Goal: Task Accomplishment & Management: Complete application form

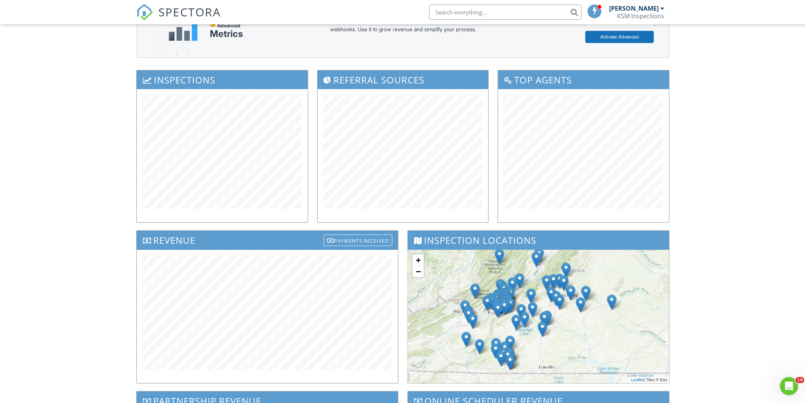
scroll to position [127, 0]
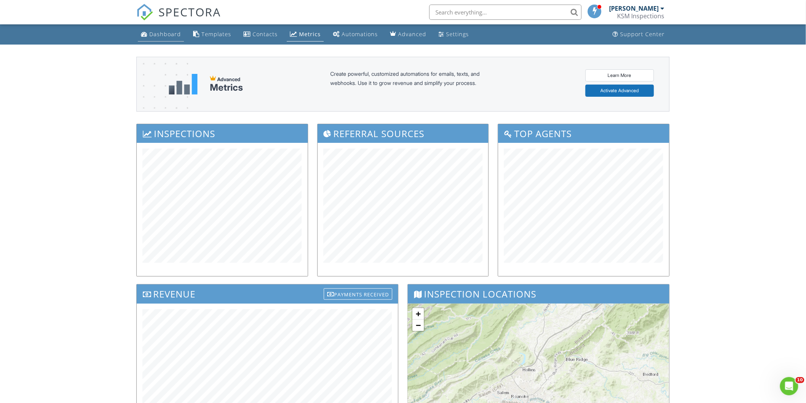
click at [159, 36] on div "Dashboard" at bounding box center [165, 33] width 32 height 7
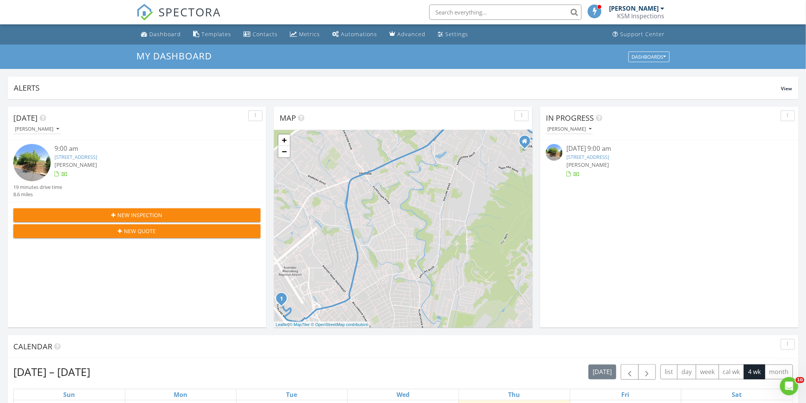
click at [97, 155] on link "3845 Thirlane Rd NW, Roanoke, VA 24019" at bounding box center [75, 157] width 43 height 7
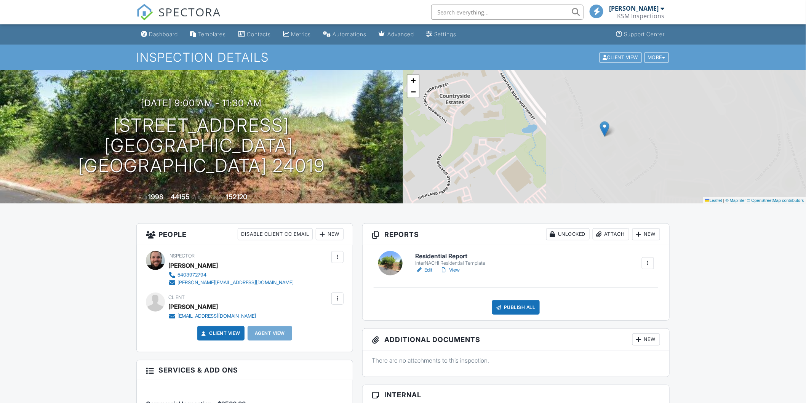
click at [427, 271] on link "Edit" at bounding box center [423, 270] width 17 height 8
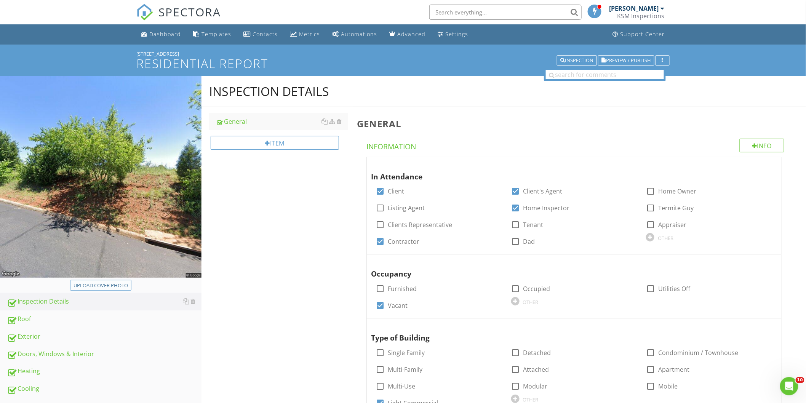
click at [97, 282] on div "Upload cover photo" at bounding box center [101, 286] width 54 height 8
type input "C:\fakepath\2025-7-28-1.jpg"
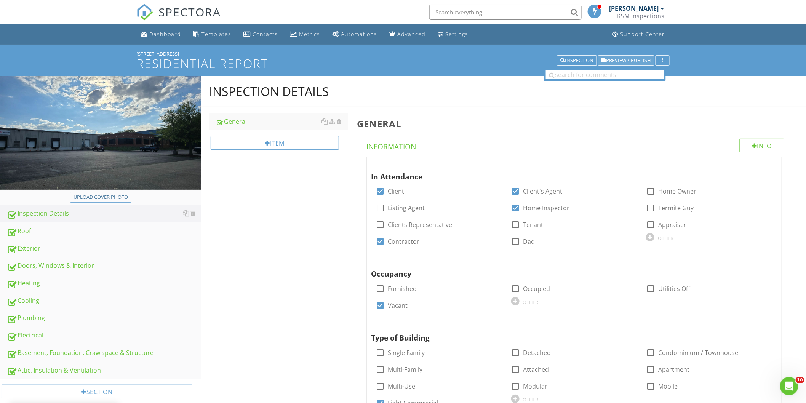
click at [629, 62] on span "Preview / Publish" at bounding box center [629, 60] width 45 height 5
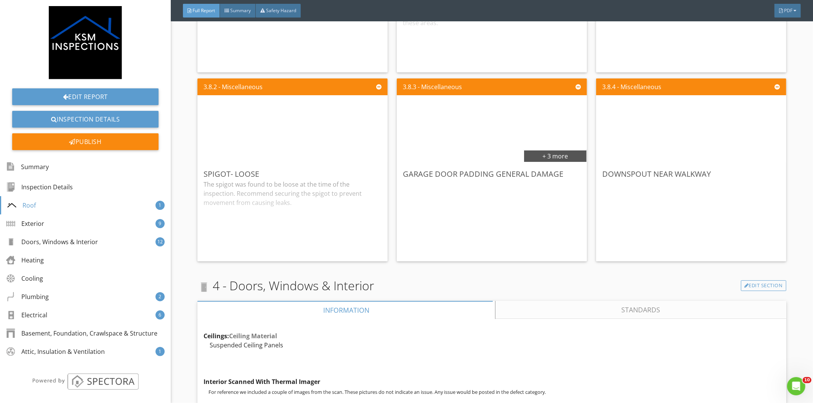
scroll to position [1355, 0]
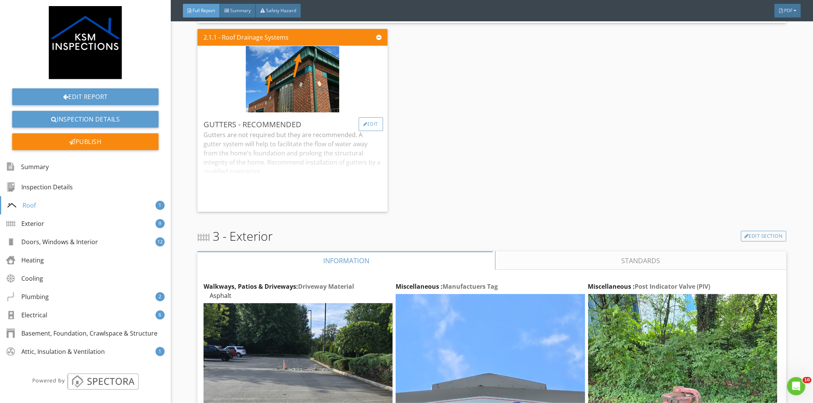
click at [364, 117] on div "Edit" at bounding box center [371, 124] width 25 height 14
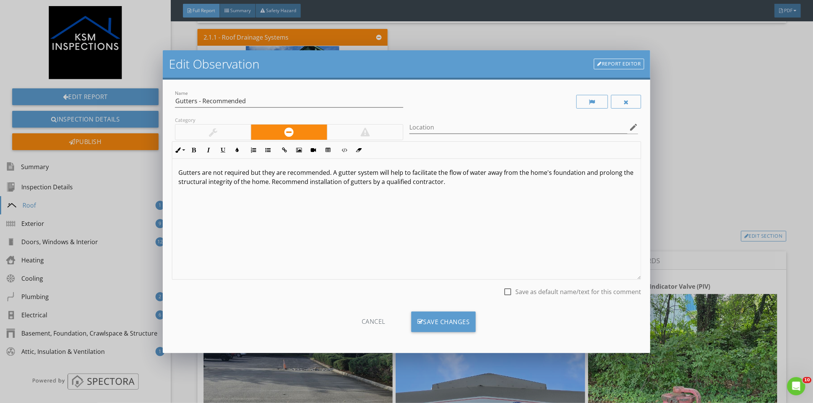
click at [698, 162] on div "Edit Observation Report Editor Name Gutters - Recommended Category Location edi…" at bounding box center [406, 201] width 813 height 403
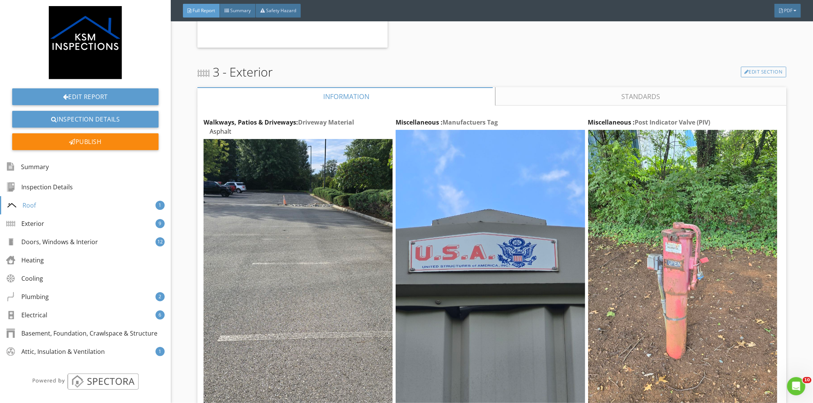
scroll to position [1524, 0]
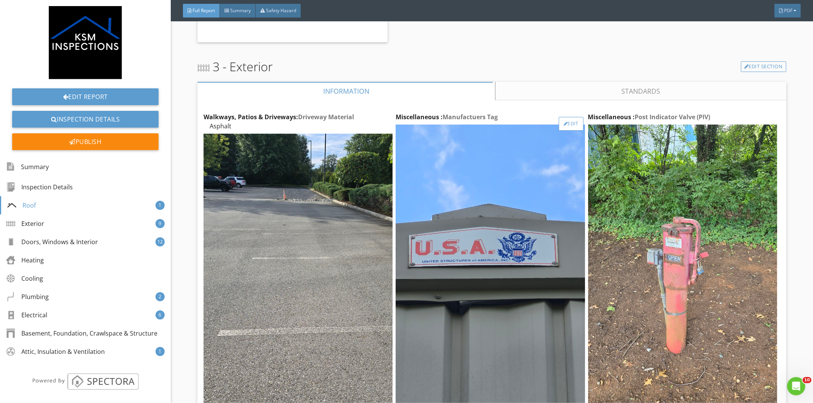
click at [572, 117] on div "Edit" at bounding box center [571, 124] width 25 height 14
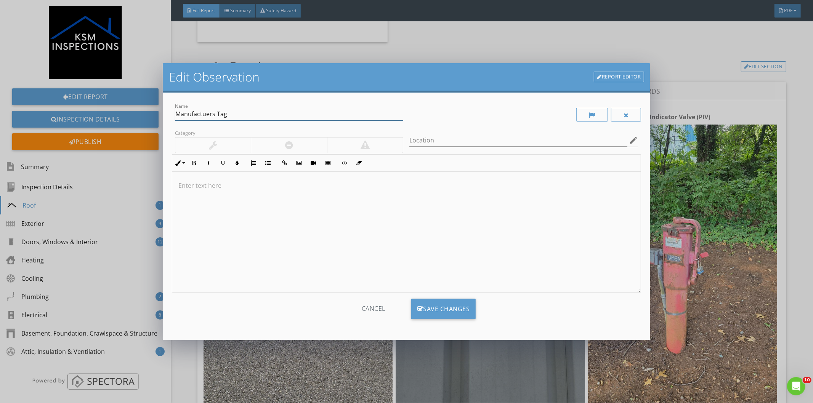
click at [192, 115] on input "Manufactuers Tag" at bounding box center [289, 114] width 229 height 13
type input "Manufacture's Tag"
click at [432, 310] on div "Save Changes" at bounding box center [443, 309] width 65 height 21
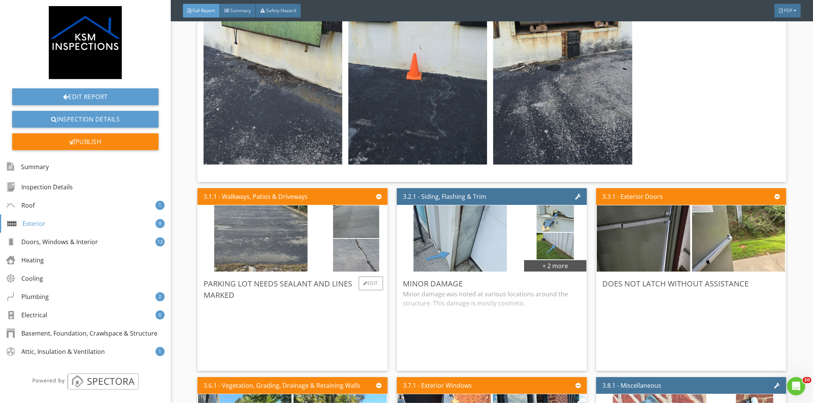
scroll to position [3006, 0]
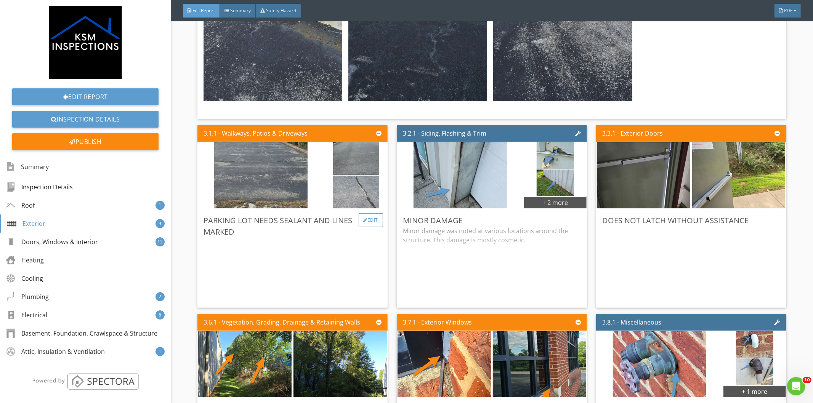
click at [368, 213] on div "Edit" at bounding box center [371, 220] width 25 height 14
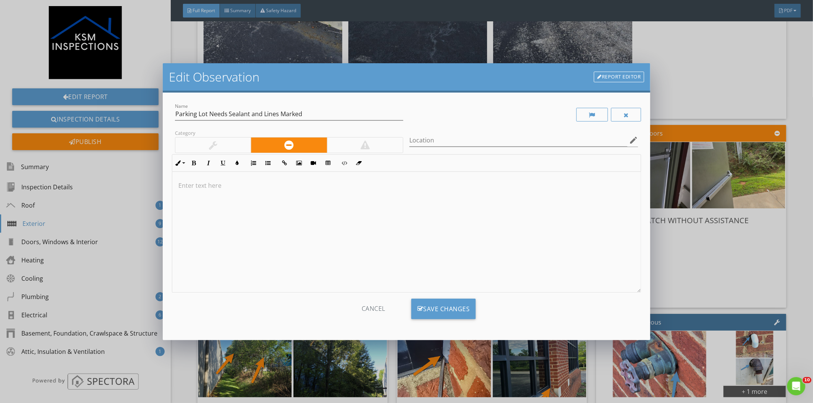
click at [252, 204] on div at bounding box center [406, 232] width 469 height 121
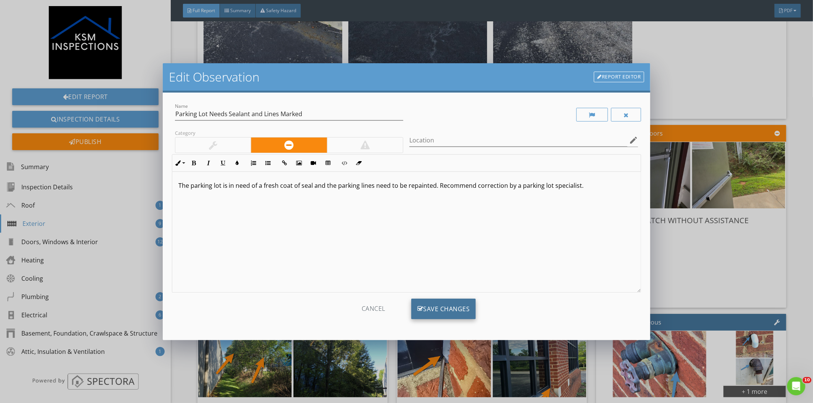
click at [447, 307] on div "Save Changes" at bounding box center [443, 309] width 65 height 21
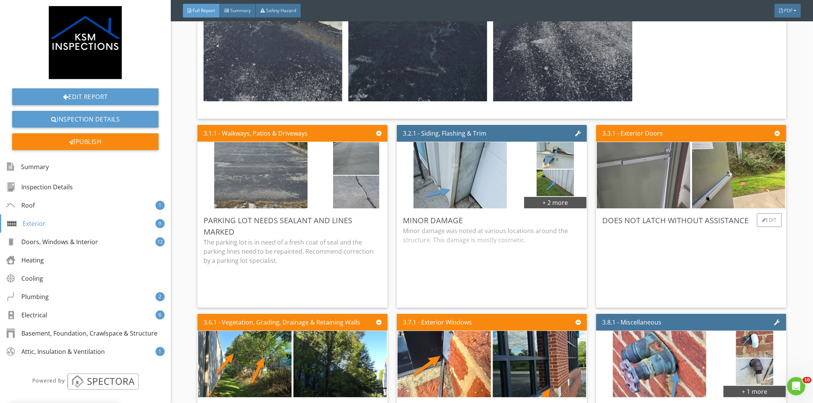
click at [657, 159] on img at bounding box center [643, 176] width 93 height 166
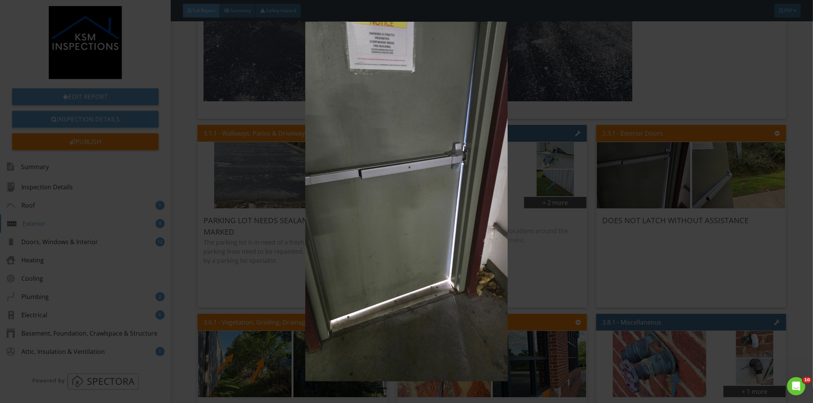
click at [789, 222] on div at bounding box center [406, 201] width 813 height 403
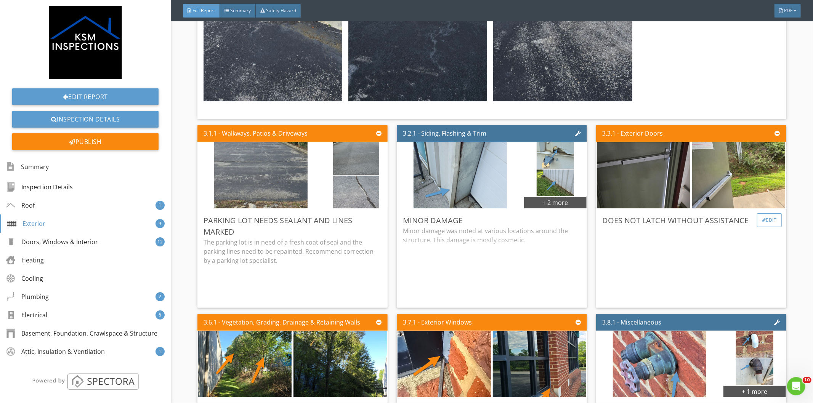
click at [764, 213] on div "Edit" at bounding box center [769, 220] width 25 height 14
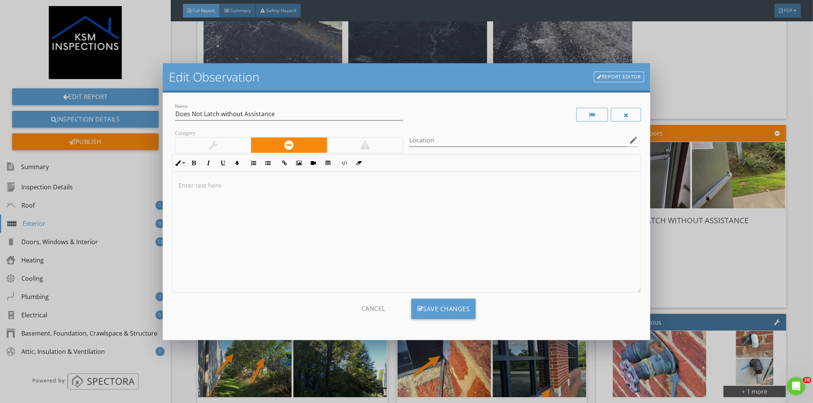
click at [263, 196] on div at bounding box center [406, 232] width 469 height 121
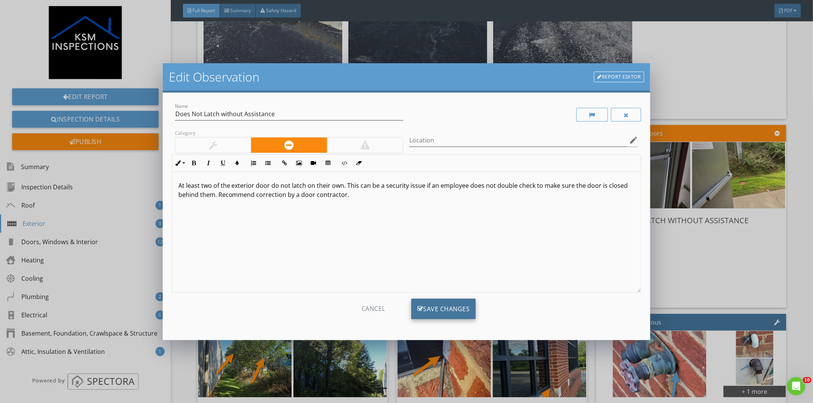
click at [445, 306] on div "Save Changes" at bounding box center [443, 309] width 65 height 21
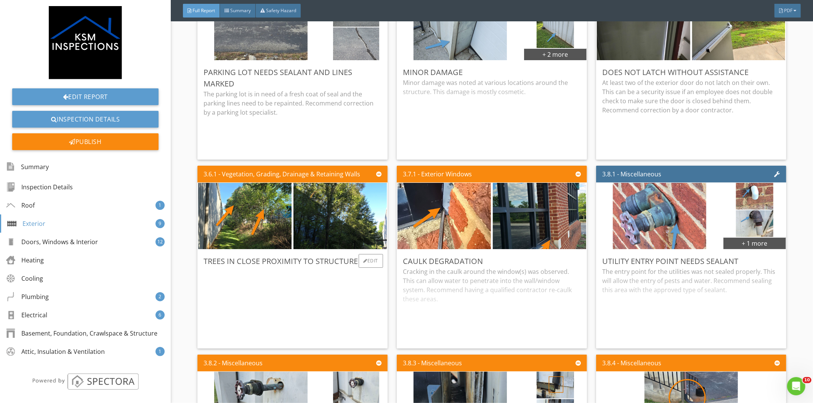
scroll to position [3217, 0]
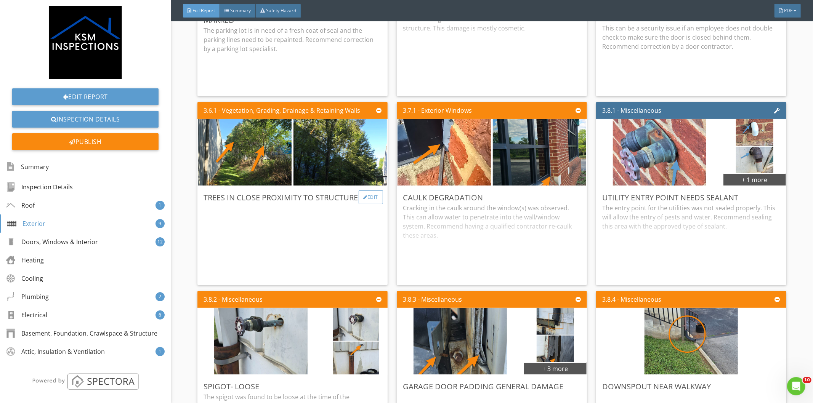
click at [366, 191] on div "Edit" at bounding box center [371, 198] width 25 height 14
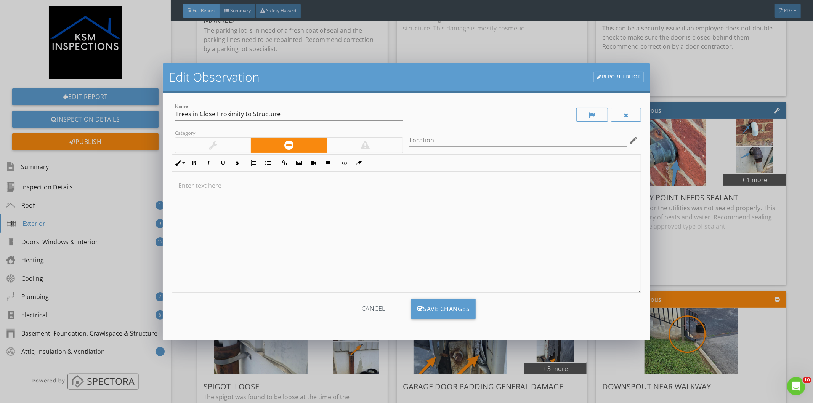
click at [204, 189] on p at bounding box center [406, 185] width 456 height 9
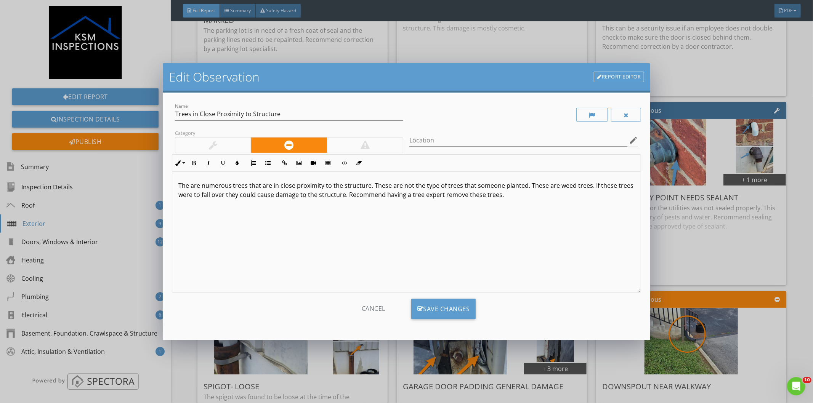
type textarea "<p>The are numerous trees that are in close proximity to the structure. These a…"
click at [448, 307] on div "Save Changes" at bounding box center [443, 309] width 65 height 21
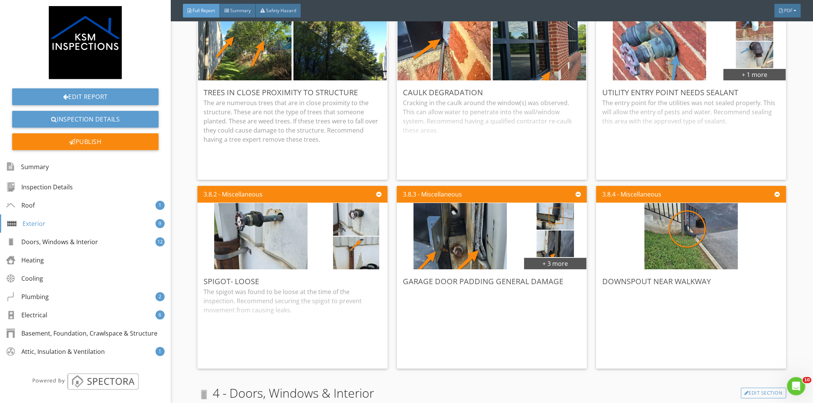
scroll to position [3344, 0]
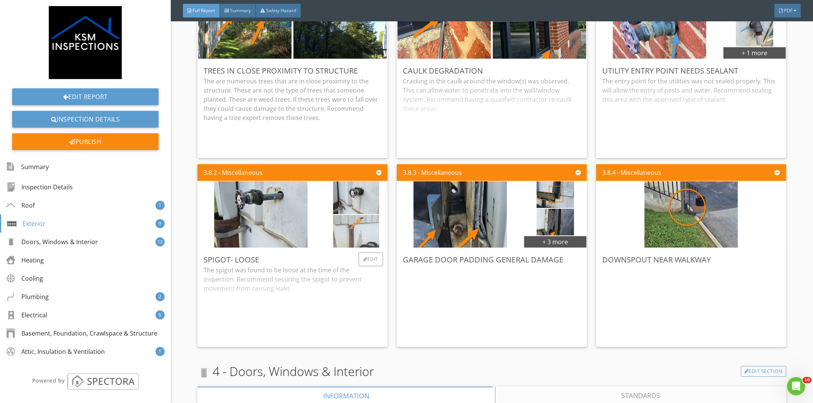
click at [363, 215] on img at bounding box center [356, 232] width 46 height 82
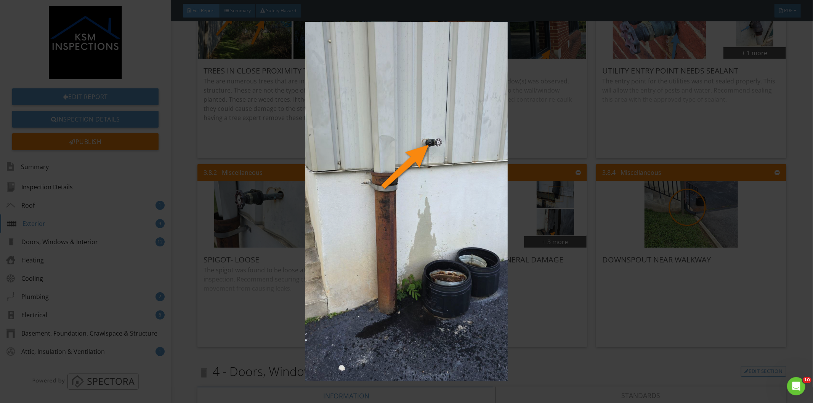
drag, startPoint x: 801, startPoint y: 139, endPoint x: 767, endPoint y: 141, distance: 33.3
click at [801, 139] on div at bounding box center [406, 201] width 813 height 403
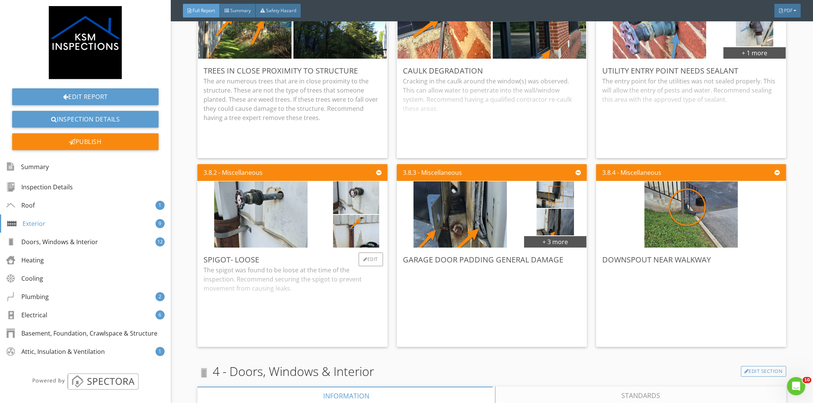
click at [317, 277] on div "The spigot was found to be loose at the time of the inspection. Recommend secur…" at bounding box center [292, 303] width 178 height 75
click at [562, 253] on div "Edit" at bounding box center [569, 260] width 25 height 14
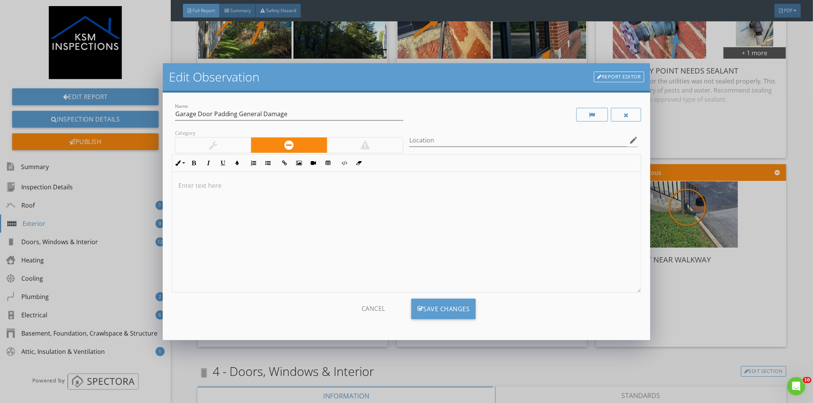
click at [247, 196] on div at bounding box center [406, 232] width 469 height 121
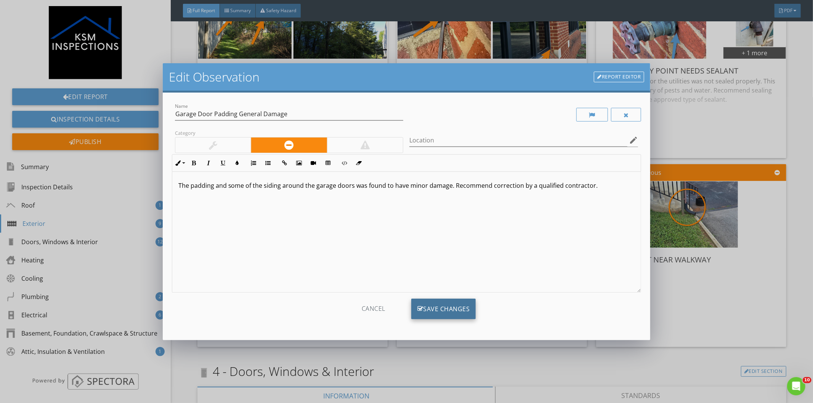
click at [445, 305] on div "Save Changes" at bounding box center [443, 309] width 65 height 21
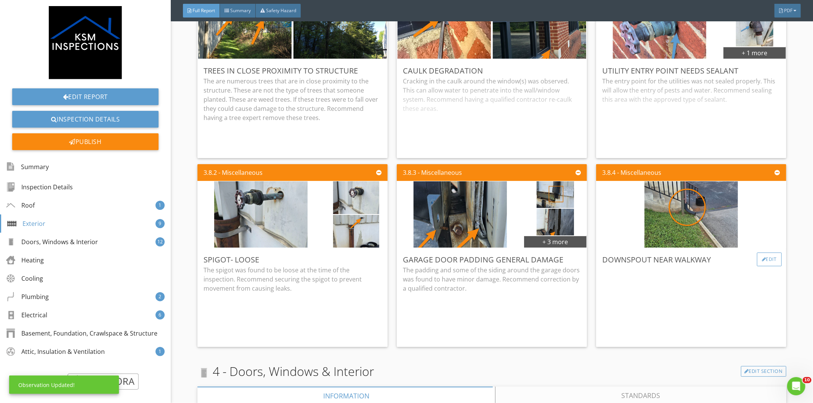
click at [757, 253] on div "Edit" at bounding box center [769, 260] width 25 height 14
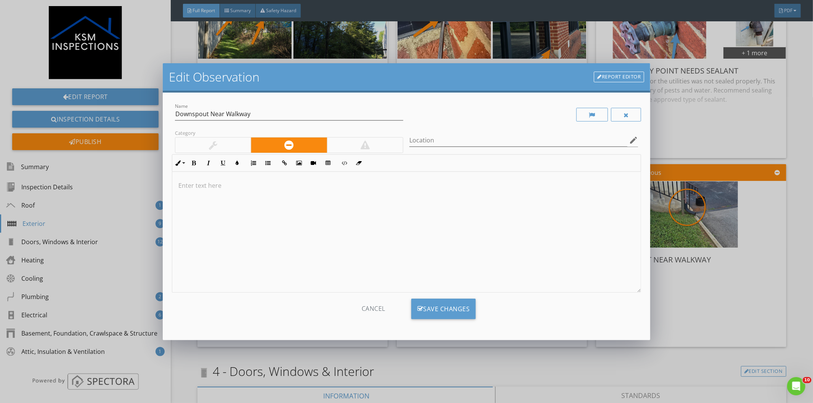
click at [233, 190] on div at bounding box center [406, 232] width 469 height 121
drag, startPoint x: 253, startPoint y: 114, endPoint x: 224, endPoint y: 117, distance: 29.8
click at [224, 117] on input "Downspout Near Walkway" at bounding box center [289, 114] width 229 height 13
type input "Downspout Near Stair"
click at [361, 186] on p "One of the downspouts discharge near where pedestrians walk" at bounding box center [406, 185] width 456 height 9
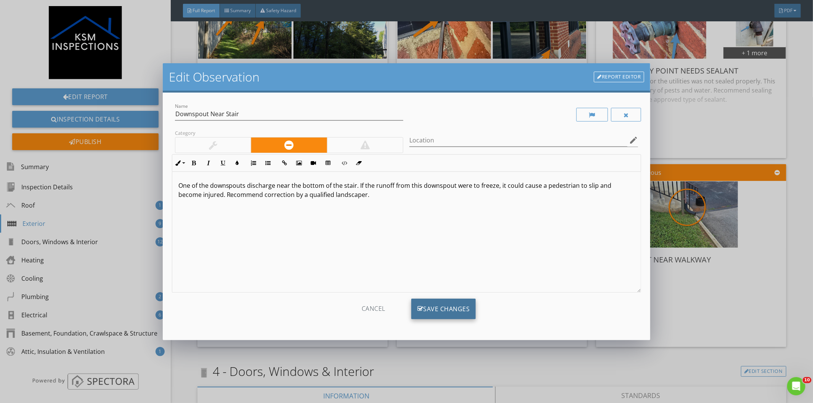
click at [446, 310] on div "Save Changes" at bounding box center [443, 309] width 65 height 21
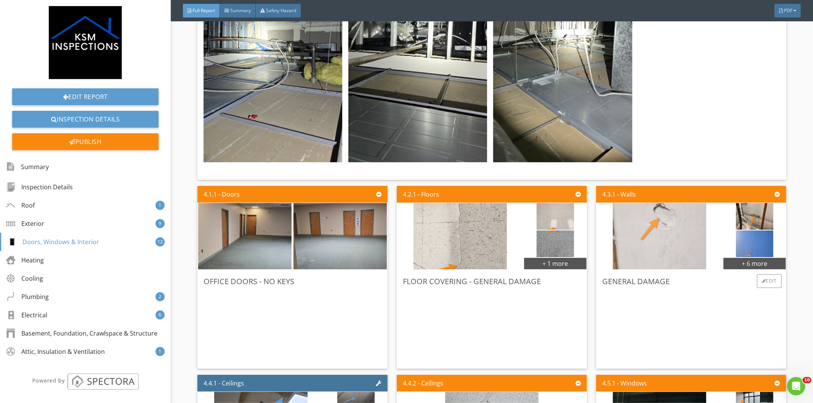
scroll to position [5080, 0]
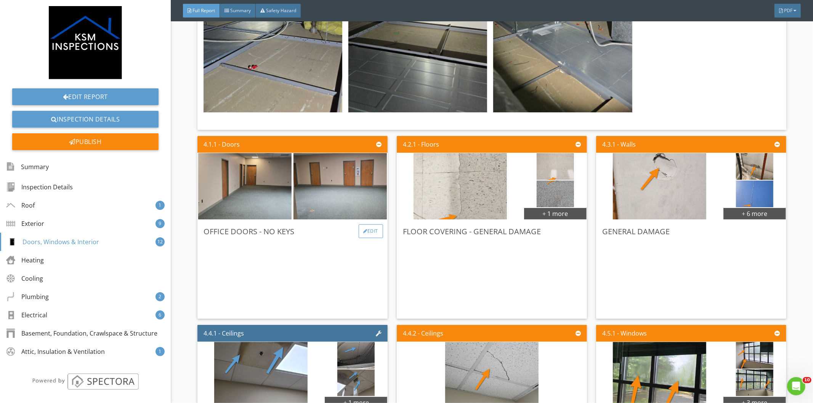
click at [367, 224] on div "Edit" at bounding box center [371, 231] width 25 height 14
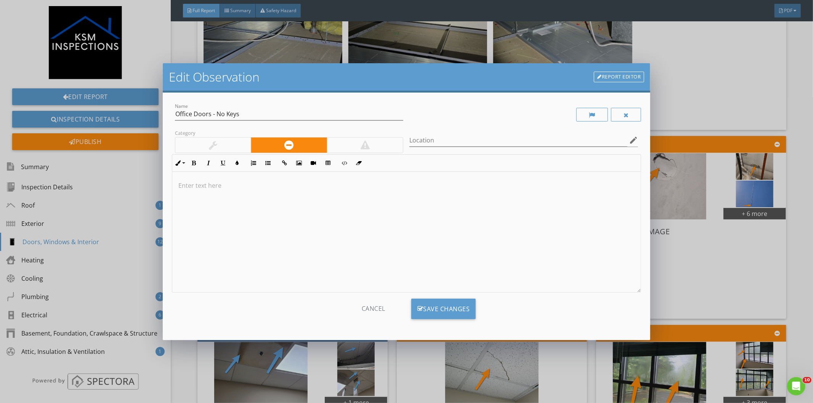
click at [207, 198] on div at bounding box center [406, 232] width 469 height 121
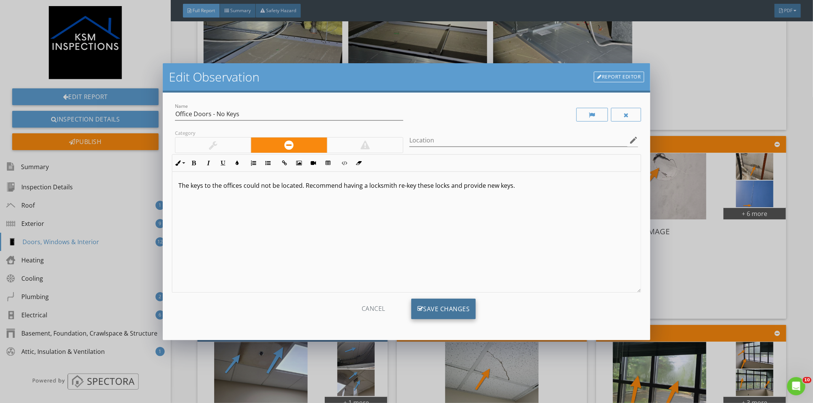
click at [433, 311] on div "Save Changes" at bounding box center [443, 309] width 65 height 21
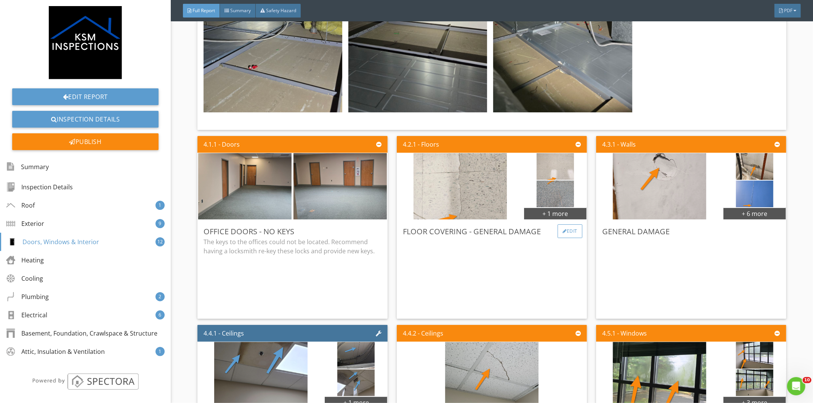
click at [561, 224] on div "Edit" at bounding box center [569, 231] width 25 height 14
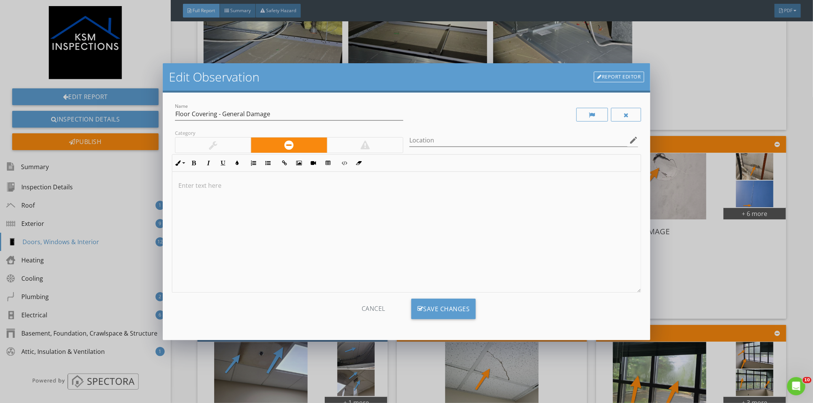
click at [245, 194] on div at bounding box center [406, 232] width 469 height 121
drag, startPoint x: 309, startPoint y: 185, endPoint x: 341, endPoint y: 187, distance: 31.7
click at [309, 185] on p "The floor coverings had general damage." at bounding box center [406, 185] width 456 height 9
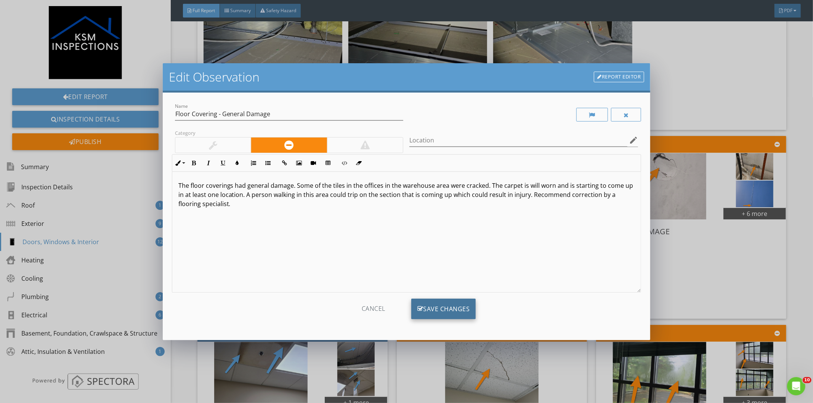
click at [447, 311] on div "Save Changes" at bounding box center [443, 309] width 65 height 21
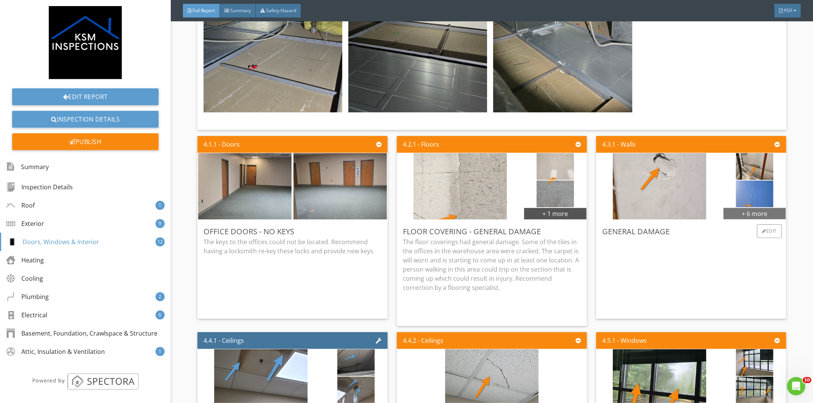
click at [756, 207] on div "+ 6 more" at bounding box center [754, 213] width 62 height 12
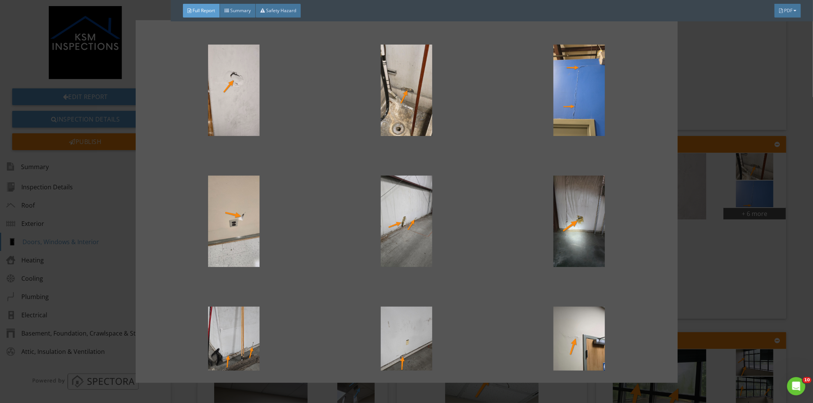
click at [696, 58] on div at bounding box center [406, 201] width 813 height 403
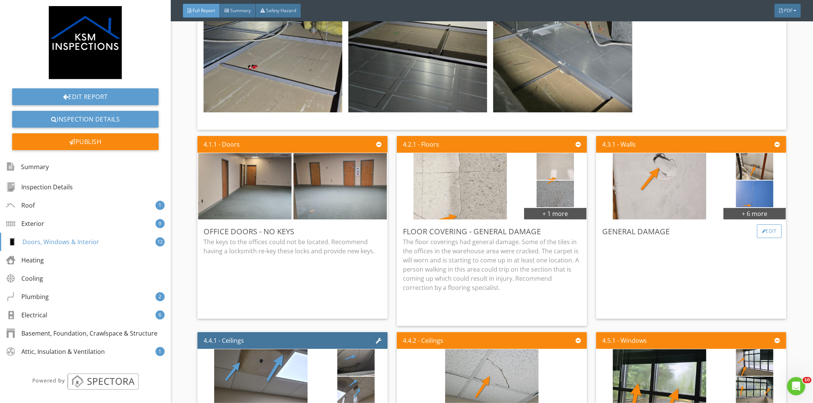
click at [762, 229] on div at bounding box center [764, 231] width 4 height 5
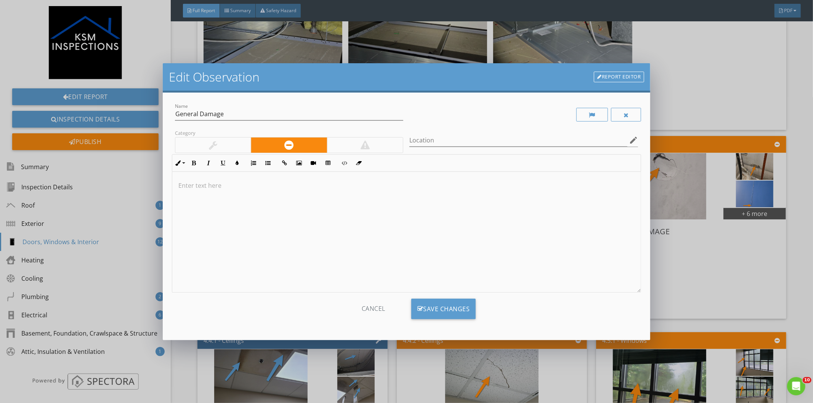
click at [237, 211] on div at bounding box center [406, 232] width 469 height 121
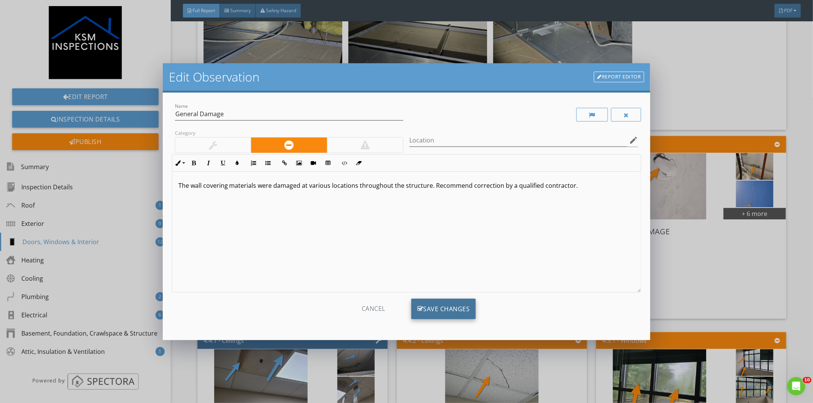
click at [447, 309] on div "Save Changes" at bounding box center [443, 309] width 65 height 21
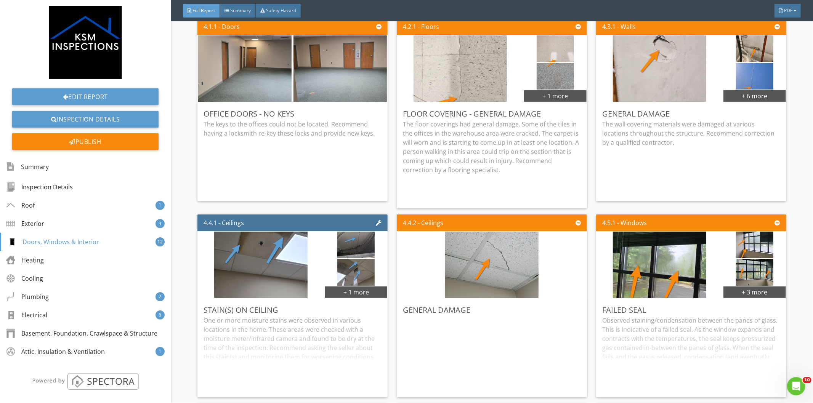
scroll to position [5207, 0]
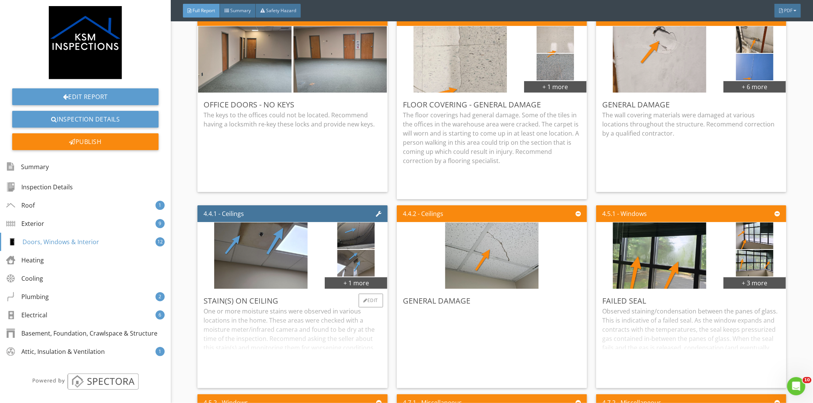
click at [309, 307] on div "One or more moisture stains were observed in various locations in the home. The…" at bounding box center [292, 344] width 178 height 75
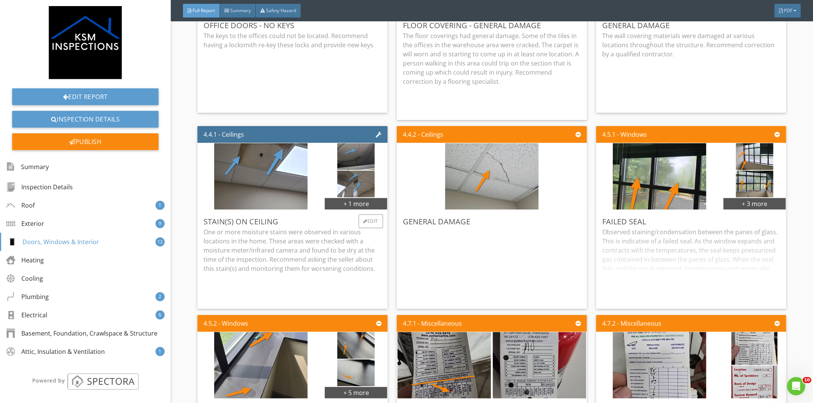
scroll to position [5292, 0]
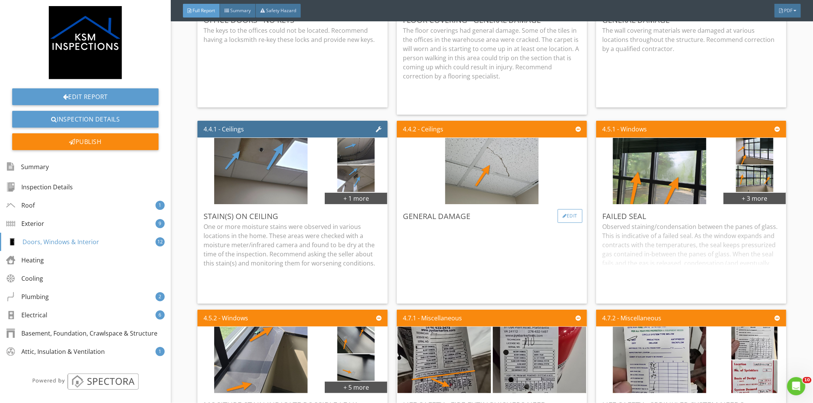
click at [570, 209] on div "Edit" at bounding box center [569, 216] width 25 height 14
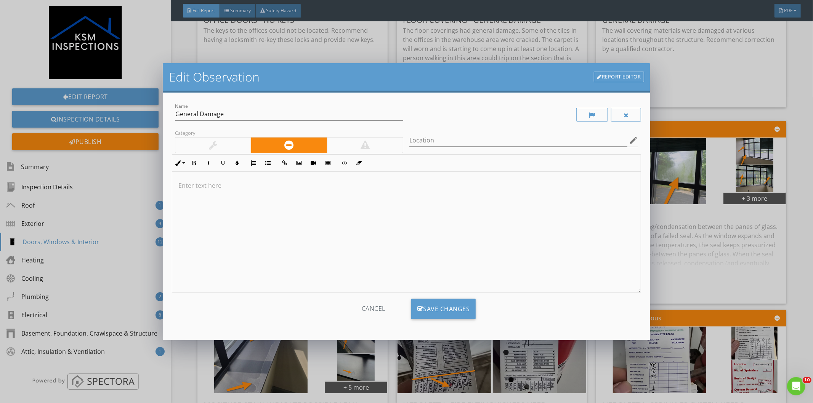
click at [234, 200] on div at bounding box center [406, 232] width 469 height 121
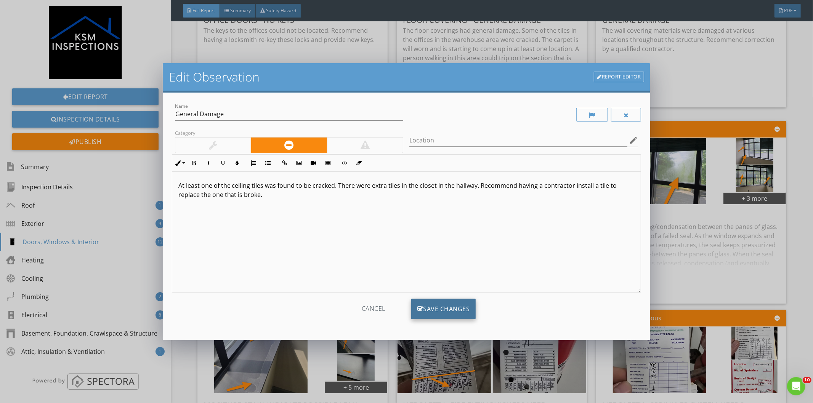
click at [426, 310] on div "Save Changes" at bounding box center [443, 309] width 65 height 21
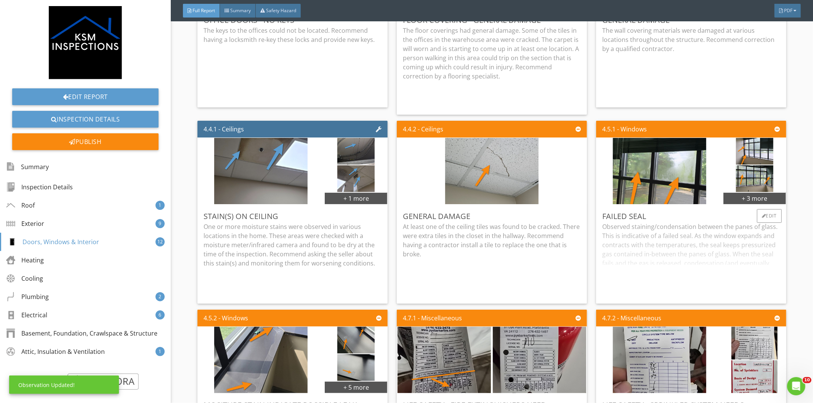
click at [650, 222] on div "Observed staining/condensation between the panes of glass. This is indicative o…" at bounding box center [691, 259] width 178 height 75
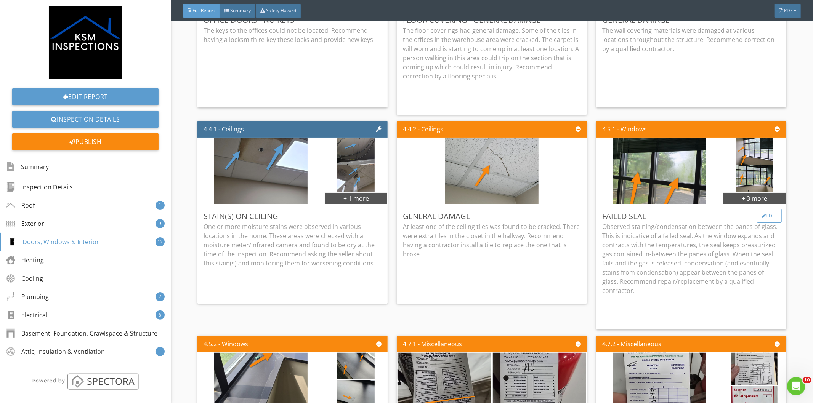
click at [759, 209] on div "Edit" at bounding box center [769, 216] width 25 height 14
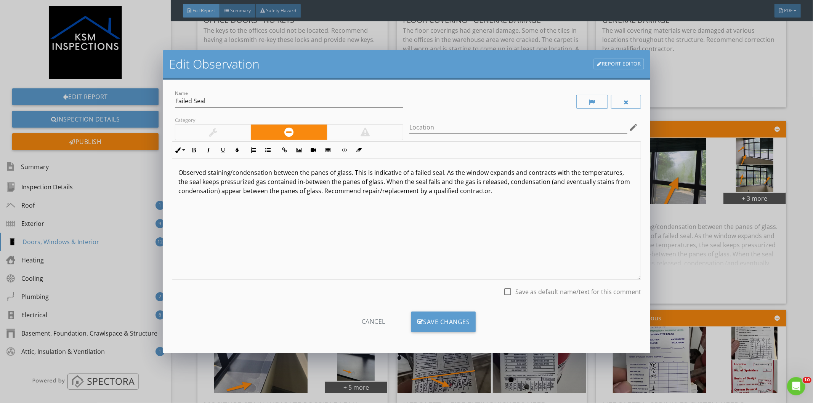
click at [508, 192] on p "Observed staining/condensation between the panes of glass. This is indicative o…" at bounding box center [406, 181] width 456 height 27
click at [454, 324] on div "Save Changes" at bounding box center [443, 322] width 65 height 21
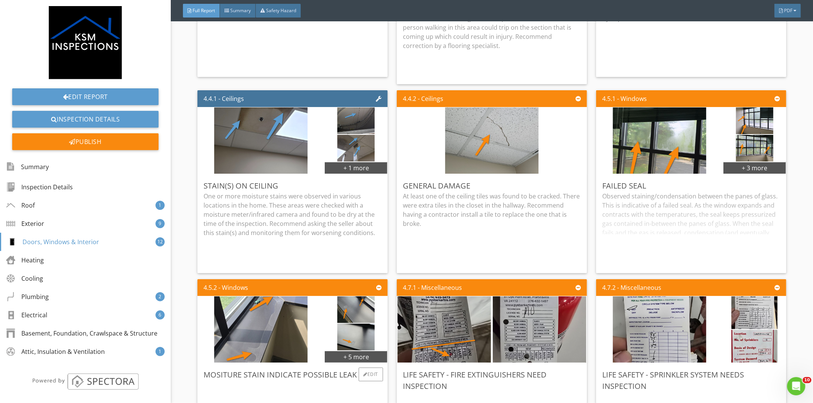
scroll to position [5461, 0]
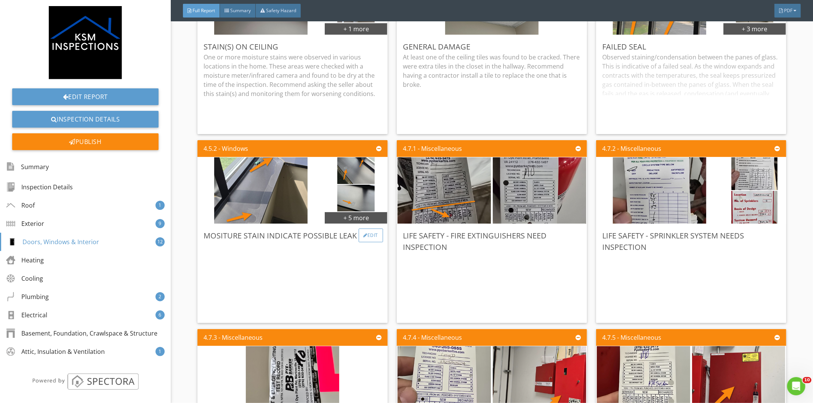
click at [372, 229] on div "Edit" at bounding box center [371, 236] width 25 height 14
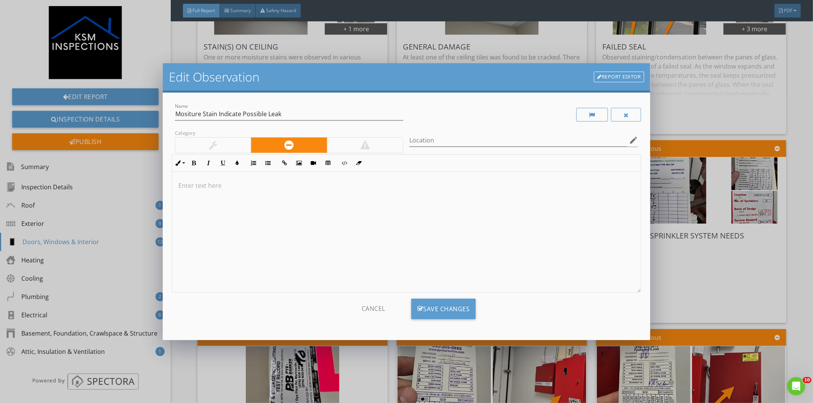
click at [236, 199] on div at bounding box center [406, 232] width 469 height 121
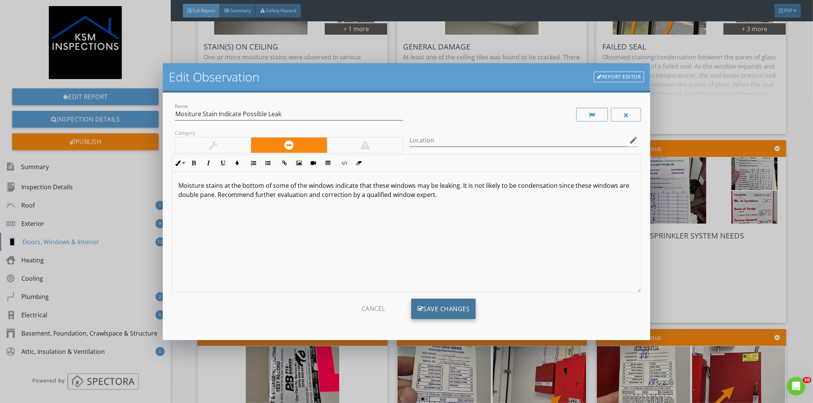
click at [435, 305] on div "Save Changes" at bounding box center [443, 309] width 65 height 21
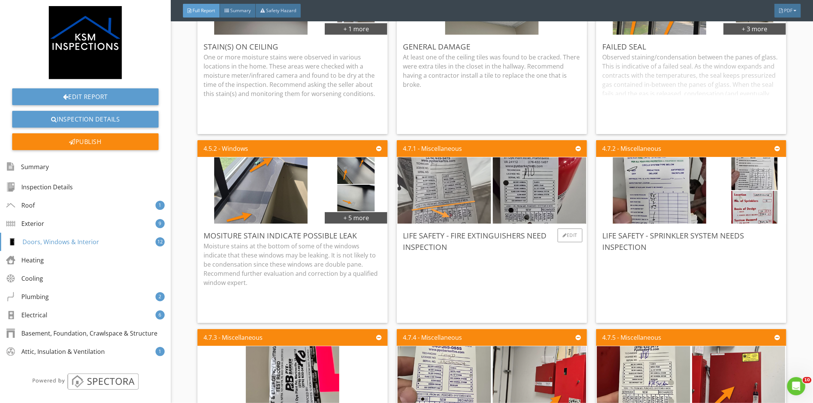
click at [459, 173] on img at bounding box center [443, 191] width 93 height 166
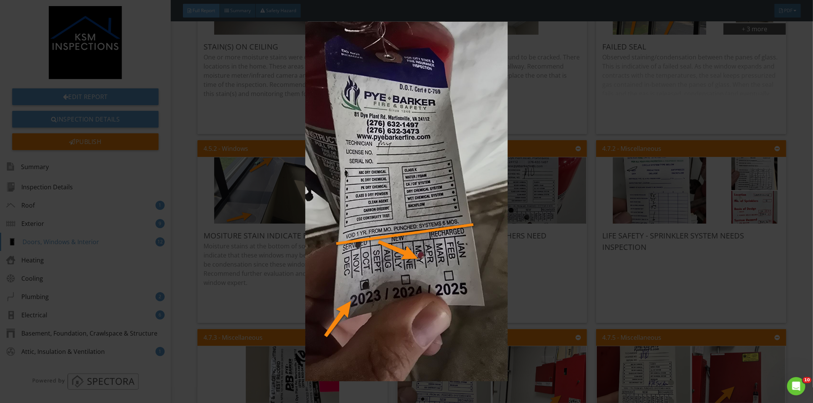
click at [788, 276] on div at bounding box center [406, 201] width 813 height 403
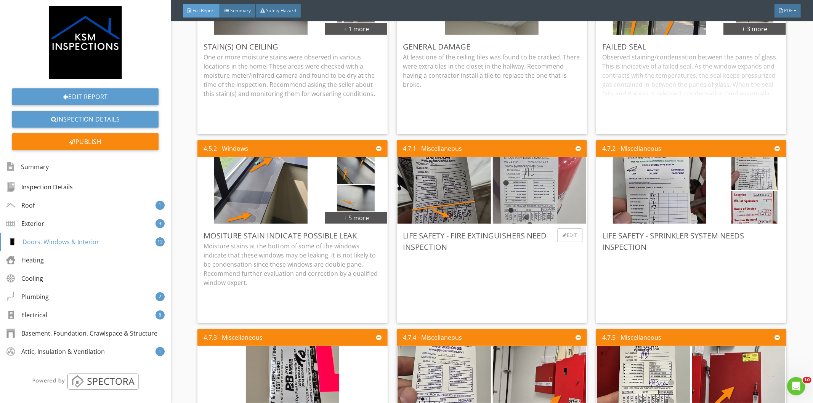
click at [528, 176] on img at bounding box center [539, 191] width 93 height 166
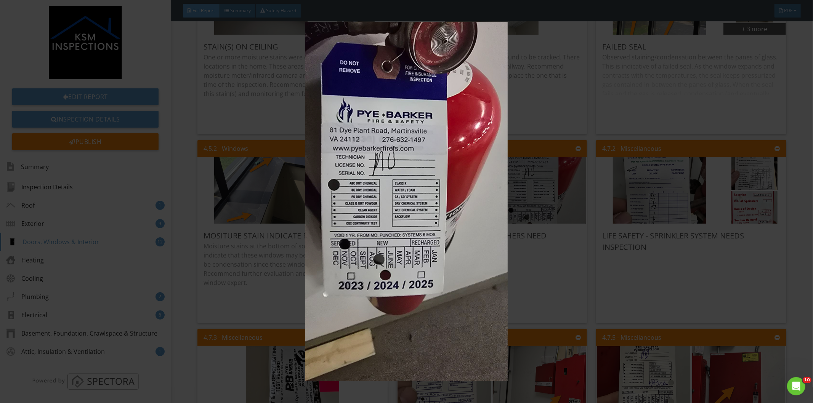
click at [798, 260] on div at bounding box center [406, 201] width 813 height 403
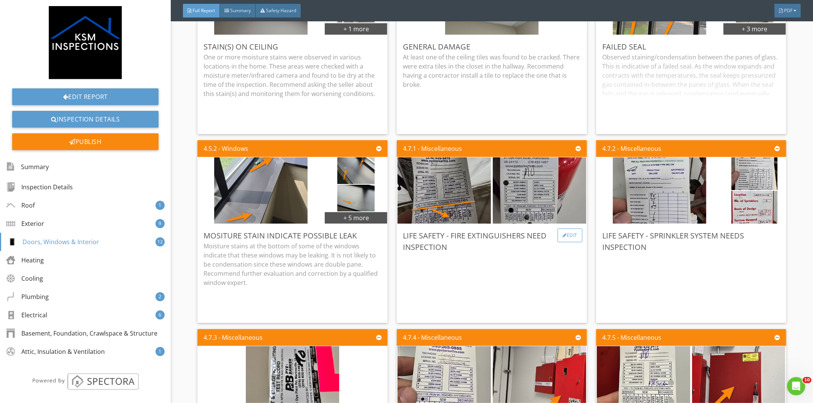
click at [571, 229] on div "Edit" at bounding box center [569, 236] width 25 height 14
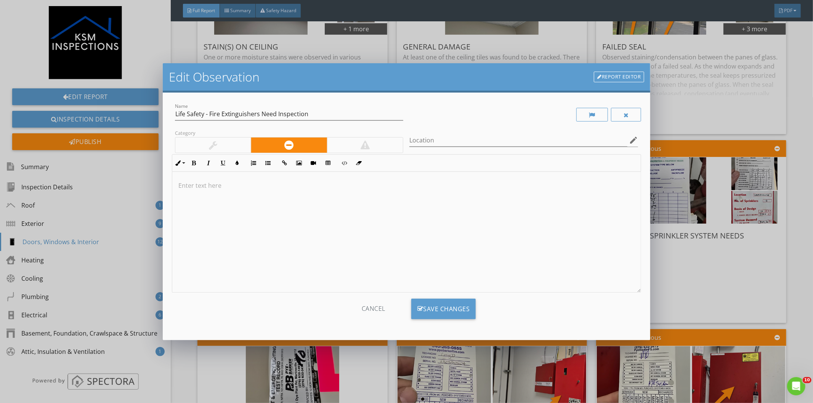
click at [309, 196] on div at bounding box center [406, 232] width 469 height 121
click at [376, 185] on p "Fire extinguishers are typically required to be inspected annually." at bounding box center [406, 185] width 456 height 9
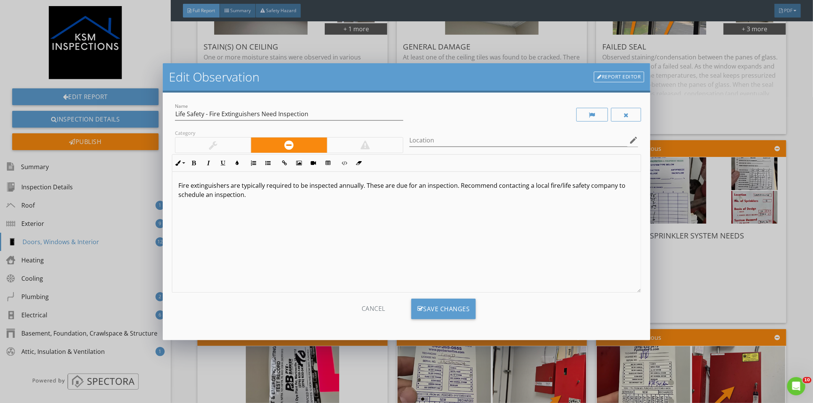
drag, startPoint x: 248, startPoint y: 197, endPoint x: 458, endPoint y: 187, distance: 209.8
click at [458, 187] on p "Fire extinguishers are typically required to be inspected annually. These are d…" at bounding box center [406, 190] width 456 height 18
copy p "Recommend contacting a local fire/life safety company to schedule an inspection."
click at [461, 302] on div "Save Changes" at bounding box center [443, 309] width 65 height 21
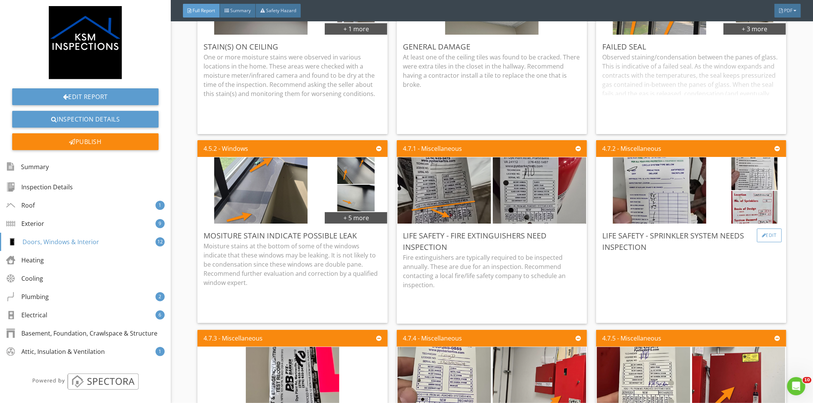
click at [762, 229] on div "Edit" at bounding box center [769, 236] width 25 height 14
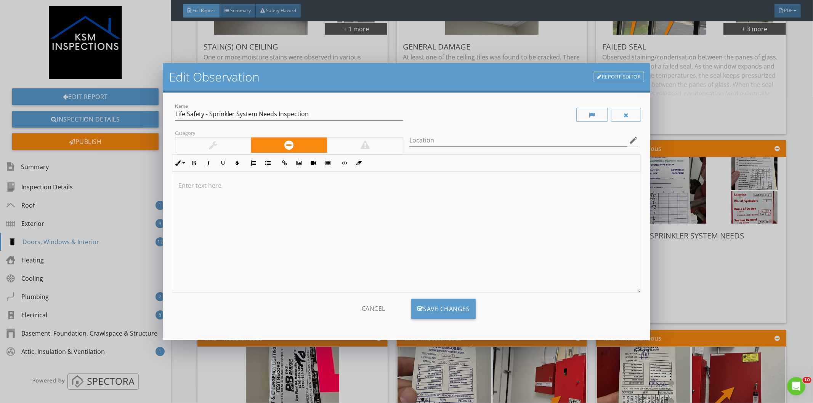
click at [261, 185] on p at bounding box center [406, 185] width 456 height 9
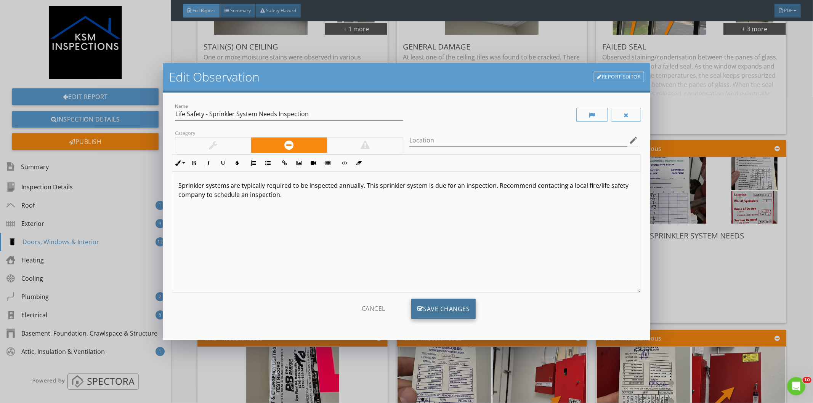
click at [440, 310] on div "Save Changes" at bounding box center [443, 309] width 65 height 21
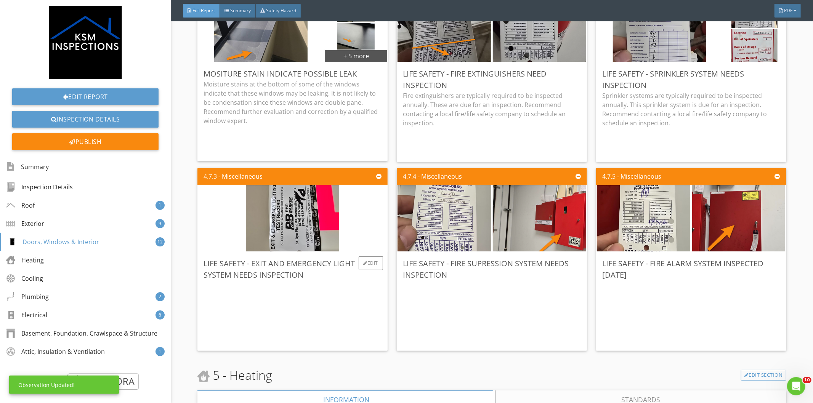
scroll to position [5630, 0]
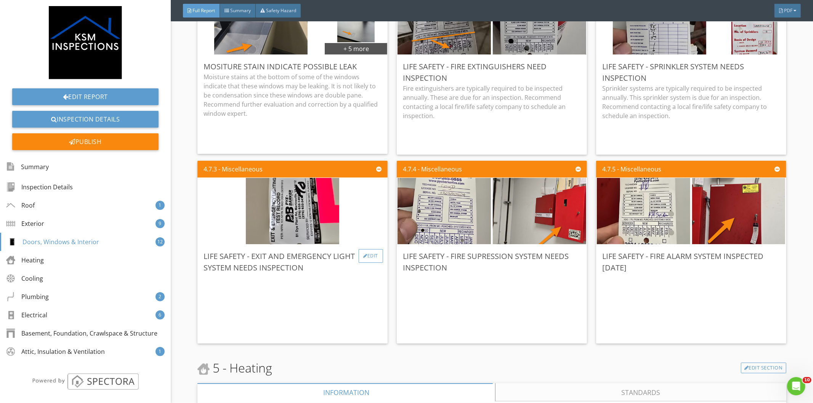
click at [364, 249] on div "Edit" at bounding box center [371, 256] width 25 height 14
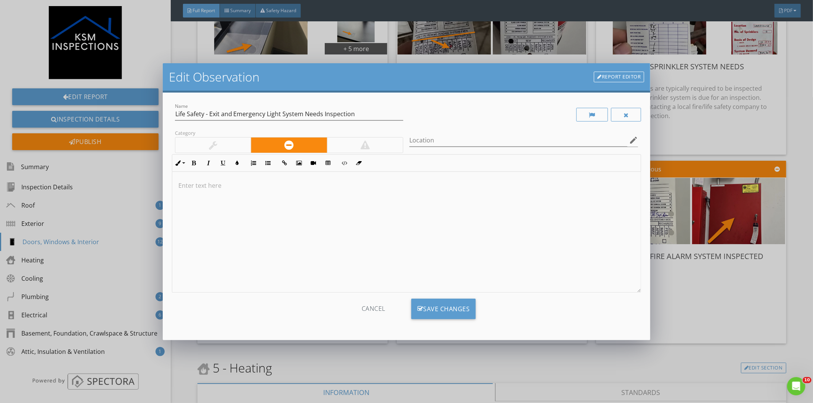
click at [221, 186] on p at bounding box center [406, 185] width 456 height 9
click at [625, 117] on div at bounding box center [625, 115] width 5 height 6
click at [630, 112] on div at bounding box center [627, 115] width 30 height 14
click at [689, 329] on div "Edit Observation Report Editor Name Life Safety - Exit and Emergency Light Syst…" at bounding box center [406, 201] width 813 height 403
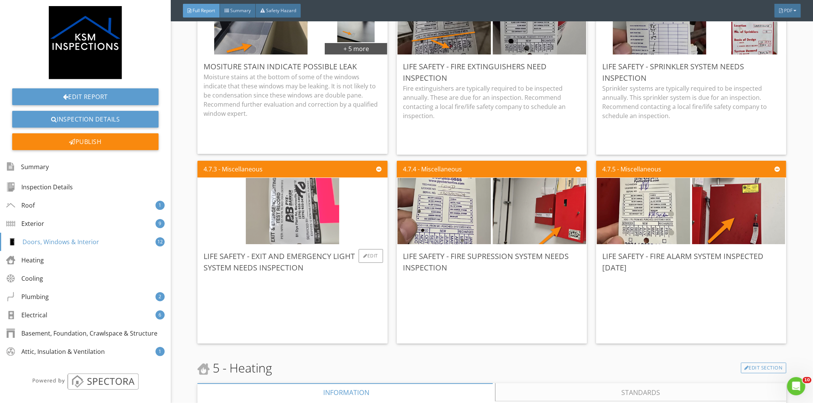
click at [293, 181] on img at bounding box center [292, 211] width 93 height 166
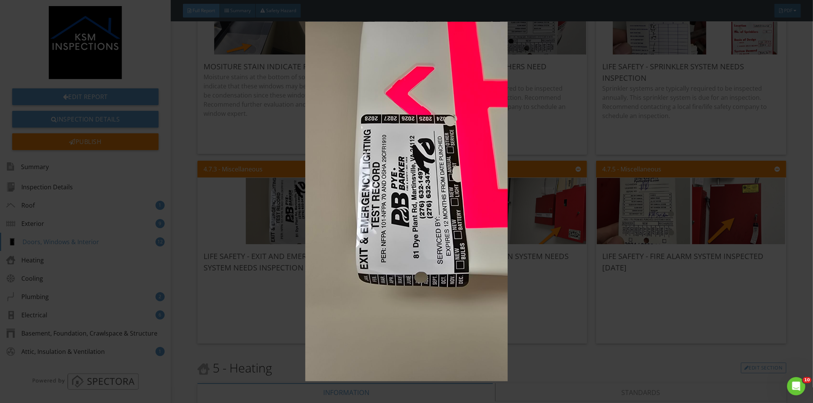
click at [590, 118] on img at bounding box center [406, 202] width 749 height 360
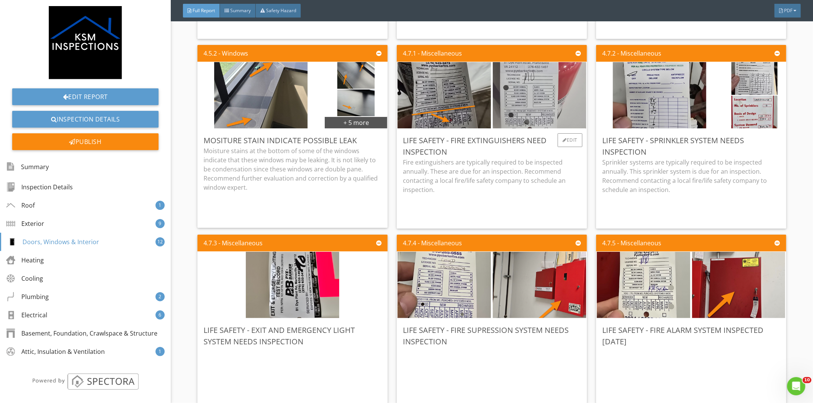
scroll to position [5503, 0]
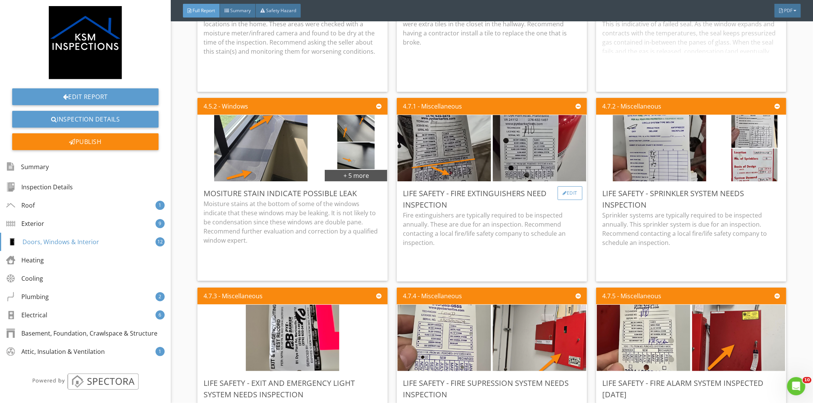
click at [566, 186] on div "Edit" at bounding box center [569, 193] width 25 height 14
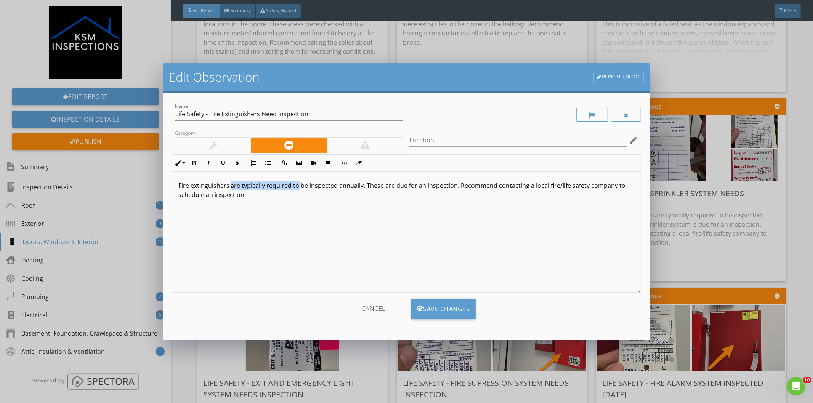
drag, startPoint x: 296, startPoint y: 187, endPoint x: 229, endPoint y: 189, distance: 67.1
click at [229, 189] on p "Fire extinguishers are typically required to be inspected annually. These are d…" at bounding box center [406, 190] width 456 height 18
click at [439, 307] on div "Save Changes" at bounding box center [443, 309] width 65 height 21
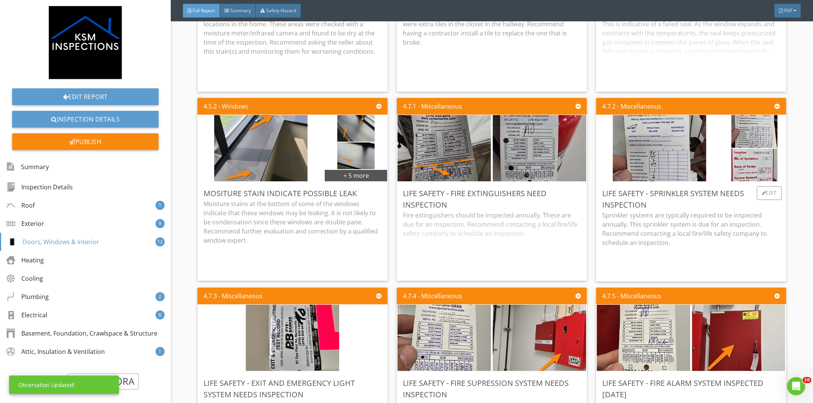
click at [776, 182] on div "Life Safety - Sprinkler System Needs Inspection Sprinkler systems are typically…" at bounding box center [691, 232] width 190 height 100
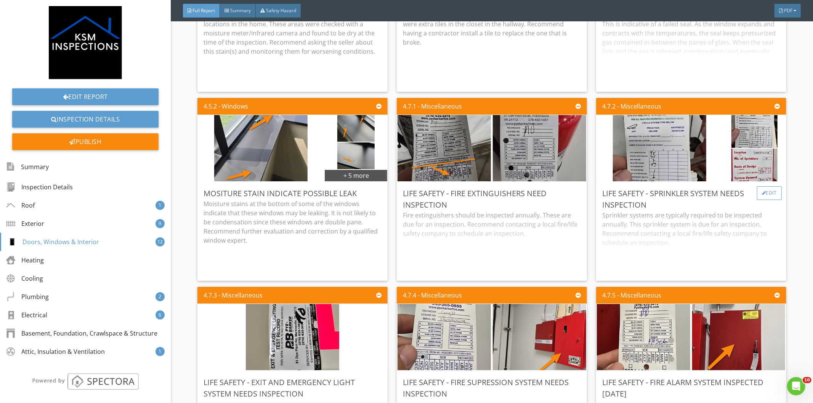
click at [764, 186] on div "Edit" at bounding box center [769, 193] width 25 height 14
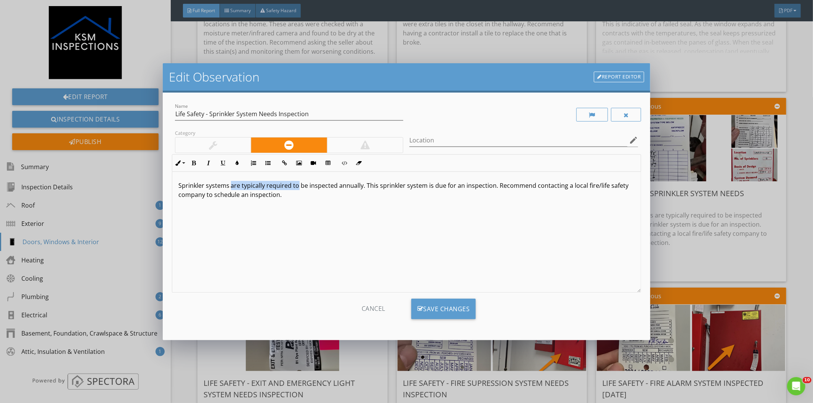
drag, startPoint x: 297, startPoint y: 187, endPoint x: 230, endPoint y: 186, distance: 67.5
click at [230, 186] on p "Sprinkler systems are typically required to be inspected annually. This sprinkl…" at bounding box center [406, 190] width 456 height 18
click at [439, 305] on div "Save Changes" at bounding box center [443, 309] width 65 height 21
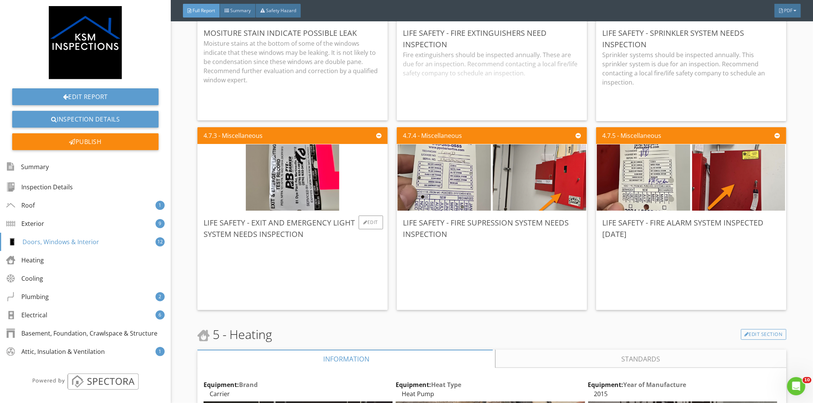
scroll to position [5673, 0]
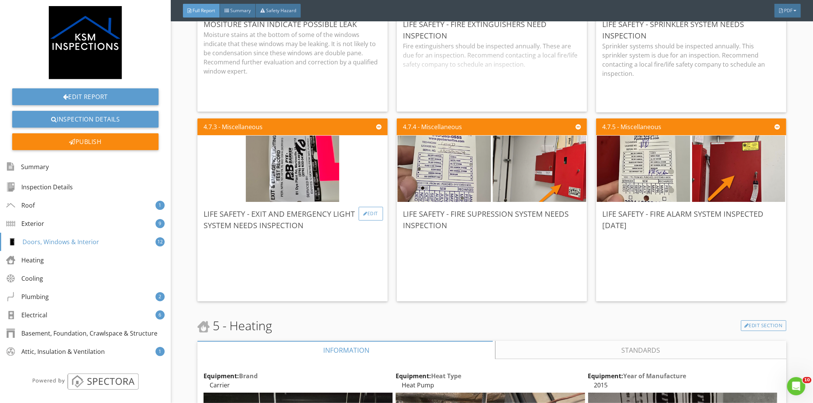
click at [368, 207] on div "Edit" at bounding box center [371, 214] width 25 height 14
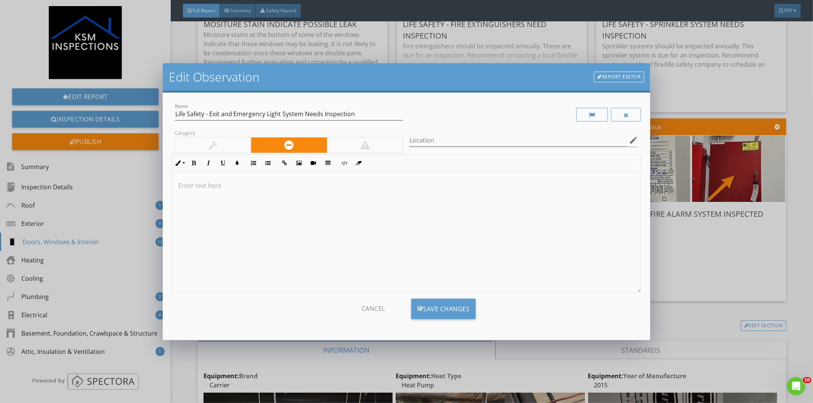
click at [204, 197] on div at bounding box center [406, 232] width 469 height 121
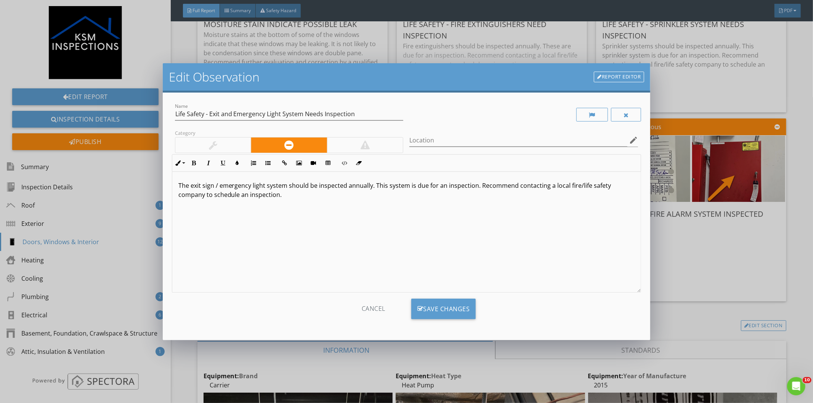
click at [205, 197] on p "The exit sign / emergency light system should be inspected annually. This syste…" at bounding box center [406, 190] width 456 height 18
click at [432, 309] on div "Save Changes" at bounding box center [443, 309] width 65 height 21
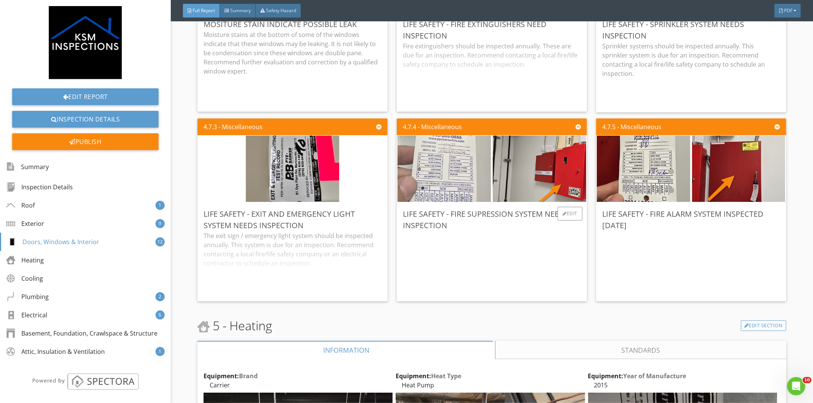
click at [453, 140] on img at bounding box center [443, 169] width 93 height 166
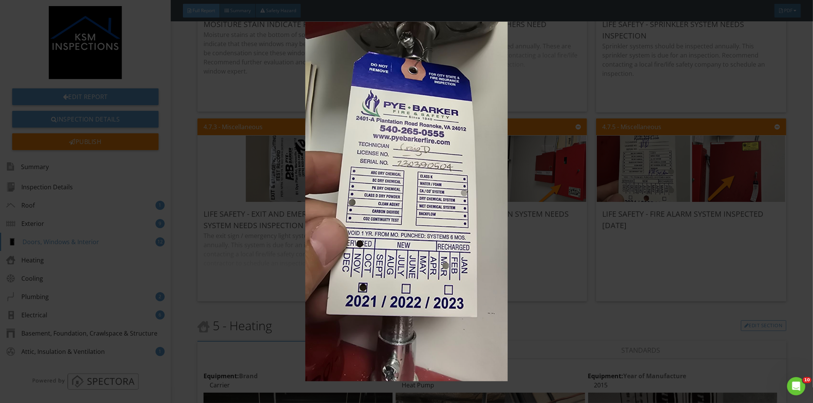
click at [552, 274] on img at bounding box center [406, 202] width 749 height 360
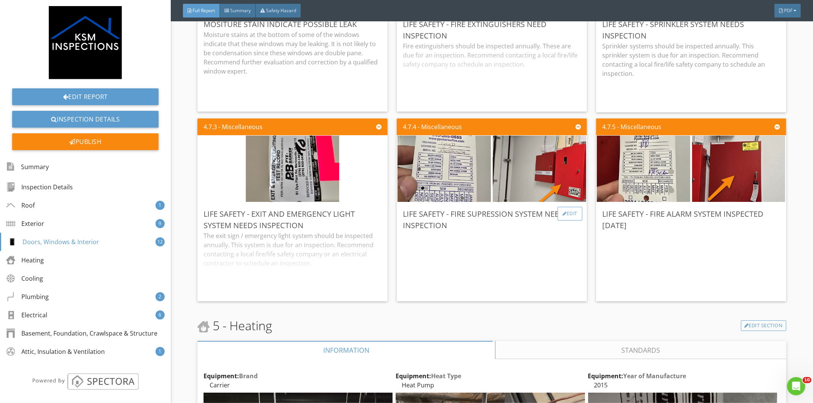
click at [566, 207] on div "Edit" at bounding box center [569, 214] width 25 height 14
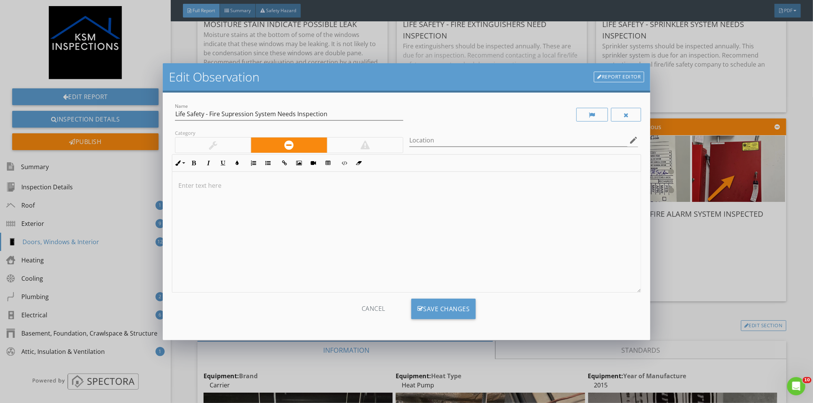
click at [233, 192] on div at bounding box center [406, 232] width 469 height 121
click at [237, 116] on input "Life Safety - Fire Supression System Needs Inspection" at bounding box center [289, 114] width 229 height 13
type input "Life Safety - Fire Suppression System Needs Inspection"
click at [222, 190] on div "Fire supression" at bounding box center [406, 232] width 469 height 121
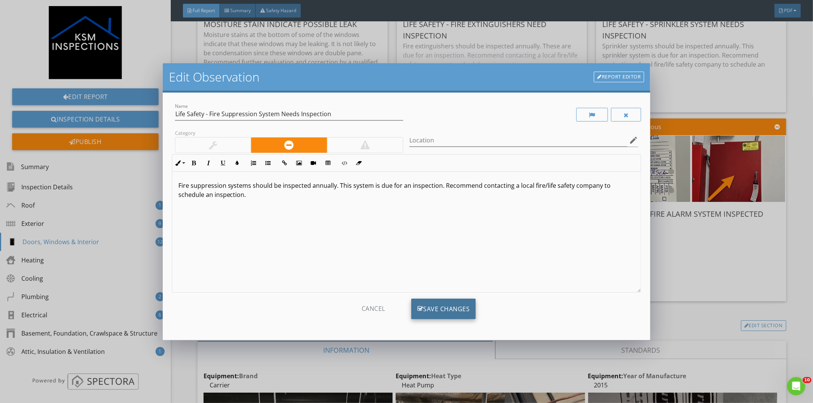
click at [443, 307] on div "Save Changes" at bounding box center [443, 309] width 65 height 21
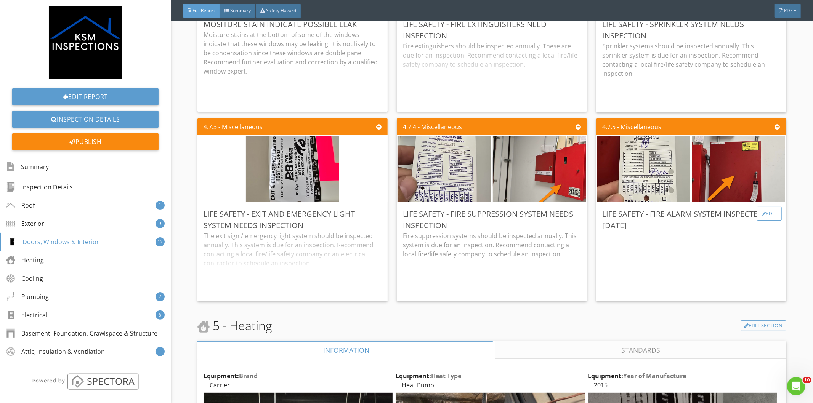
click at [759, 207] on div "Edit" at bounding box center [769, 214] width 25 height 14
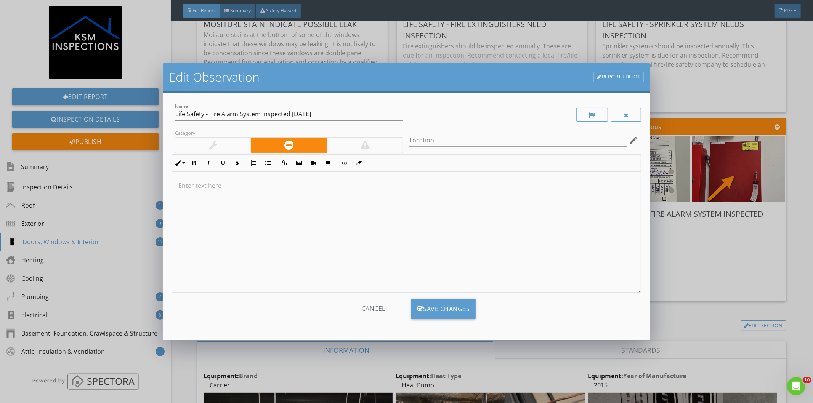
click at [231, 143] on div at bounding box center [213, 145] width 76 height 15
click at [219, 188] on p at bounding box center [406, 185] width 456 height 9
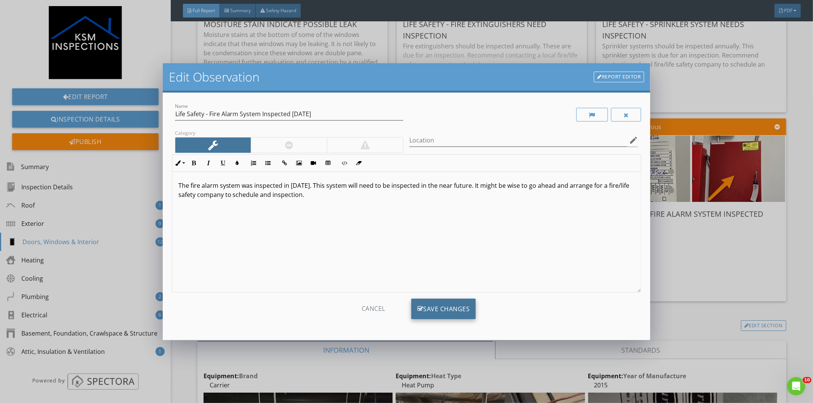
click at [444, 310] on div "Save Changes" at bounding box center [443, 309] width 65 height 21
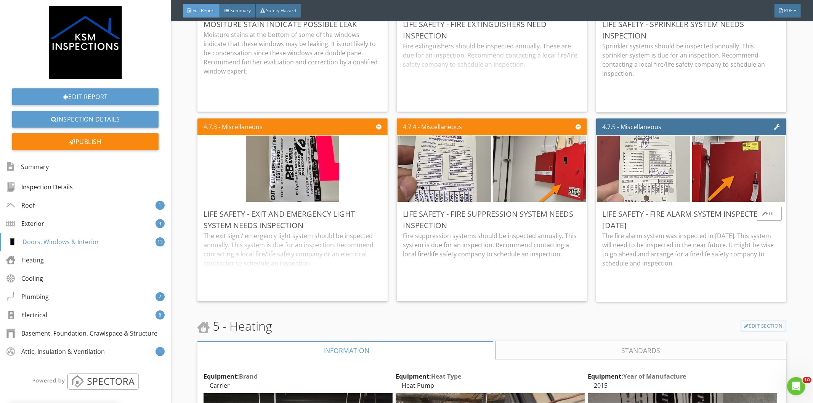
click at [651, 160] on img at bounding box center [643, 169] width 93 height 166
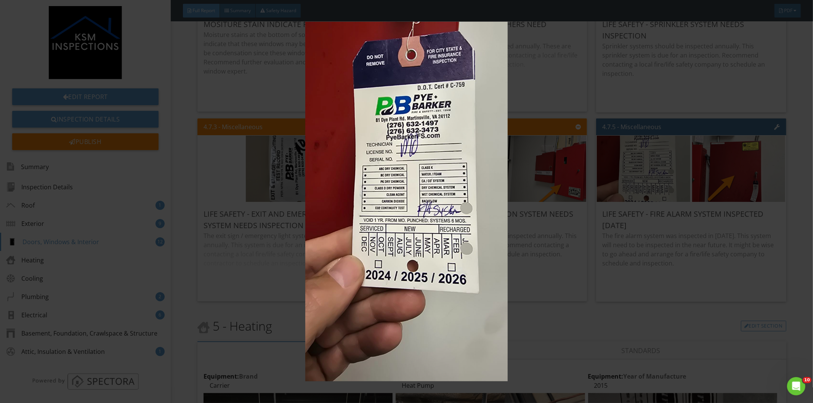
click at [557, 288] on img at bounding box center [406, 202] width 749 height 360
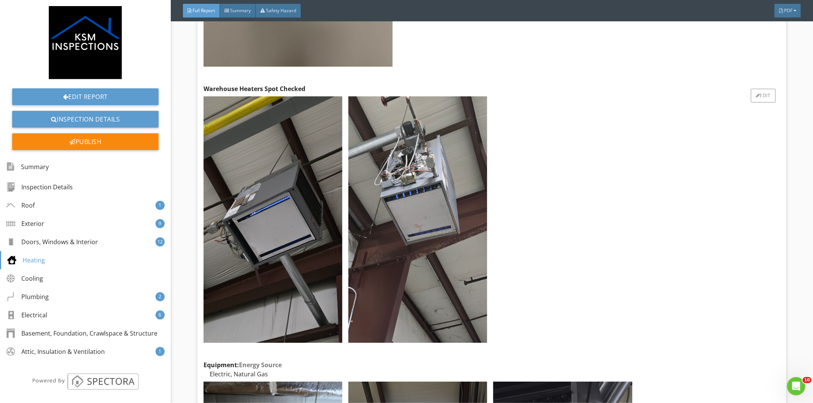
scroll to position [6731, 0]
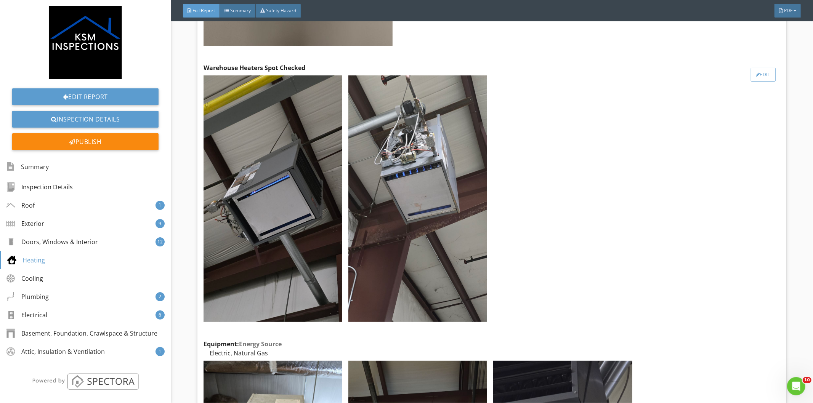
click at [762, 68] on div "Edit" at bounding box center [763, 75] width 25 height 14
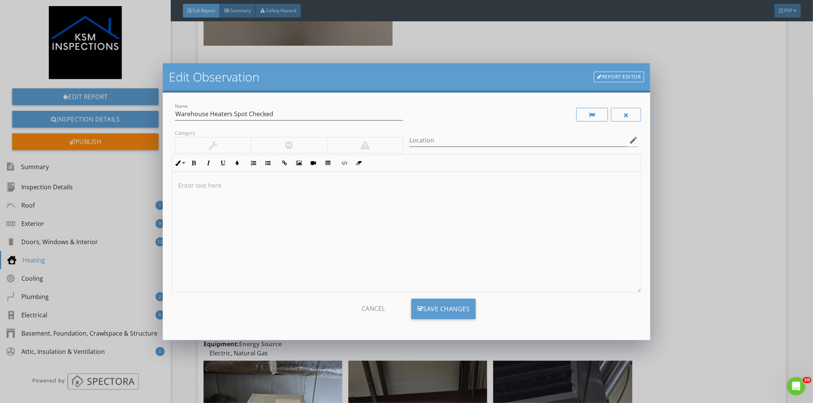
click at [200, 188] on p at bounding box center [406, 185] width 456 height 9
drag, startPoint x: 288, startPoint y: 113, endPoint x: 232, endPoint y: 117, distance: 55.4
click at [232, 117] on input "Warehouse Heaters Spot Checked" at bounding box center [289, 114] width 229 height 13
type input "Warehouse Heaters Tested"
drag, startPoint x: 365, startPoint y: 184, endPoint x: 136, endPoint y: 191, distance: 228.3
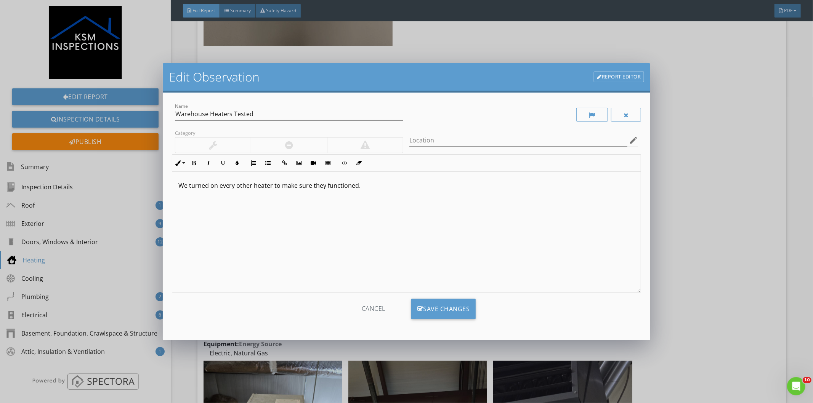
click at [134, 190] on div "Edit Observation Report Editor Name Warehouse Heaters Tested Category Location …" at bounding box center [406, 201] width 813 height 403
click at [402, 189] on p "We checked a representative number of the natural gas warehouse heaters." at bounding box center [406, 185] width 456 height 9
click at [458, 305] on div "Save Changes" at bounding box center [443, 309] width 65 height 21
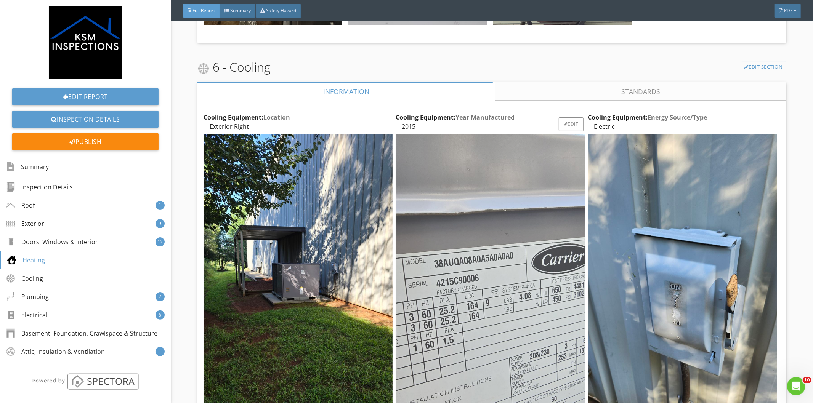
scroll to position [7366, 0]
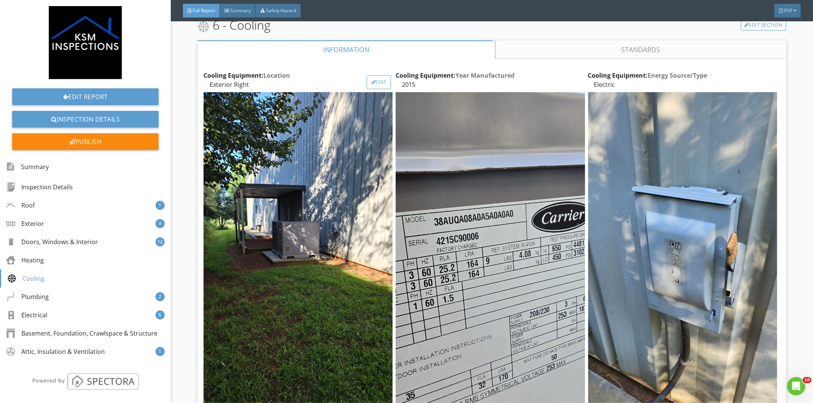
click at [375, 75] on div "Edit" at bounding box center [379, 82] width 25 height 14
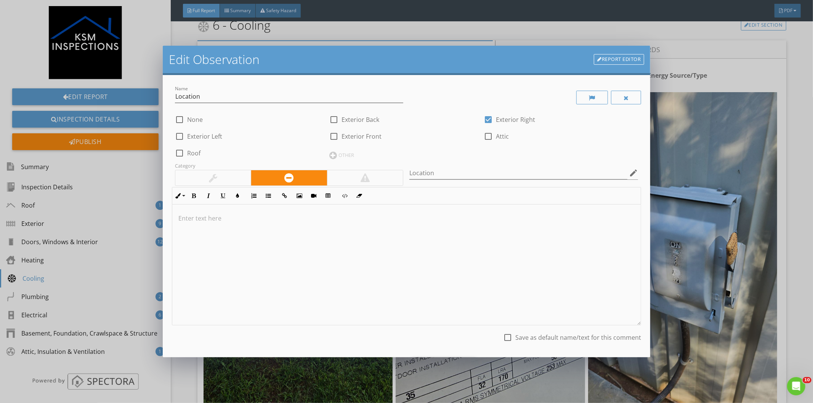
click at [179, 155] on div at bounding box center [179, 153] width 13 height 13
checkbox input "true"
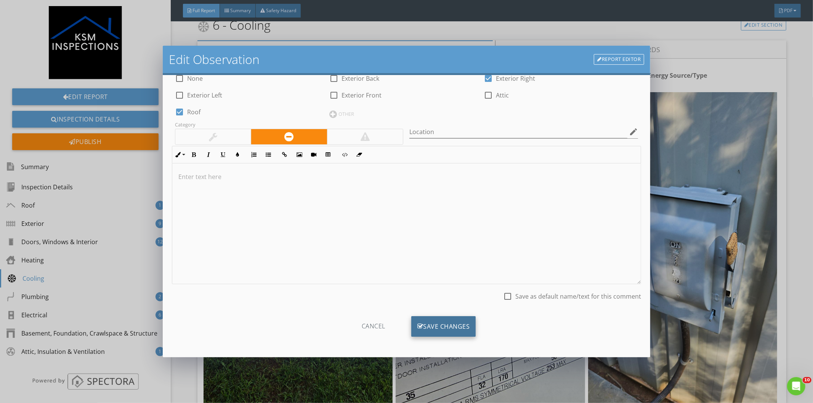
click at [455, 333] on div "Save Changes" at bounding box center [443, 326] width 65 height 21
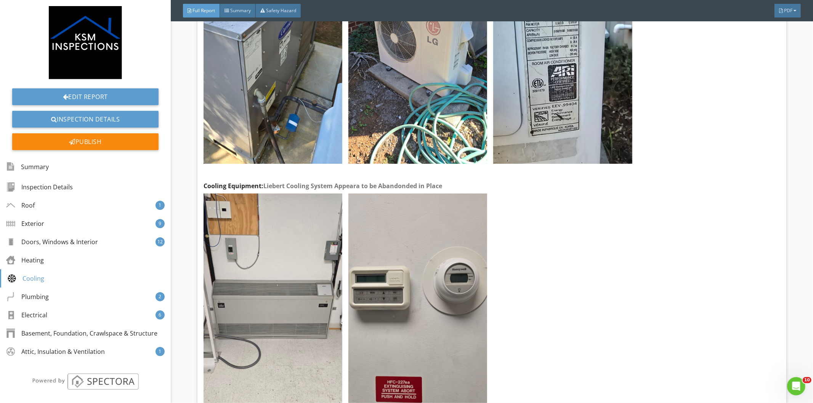
scroll to position [7916, 0]
click at [751, 186] on div "Edit" at bounding box center [763, 193] width 25 height 14
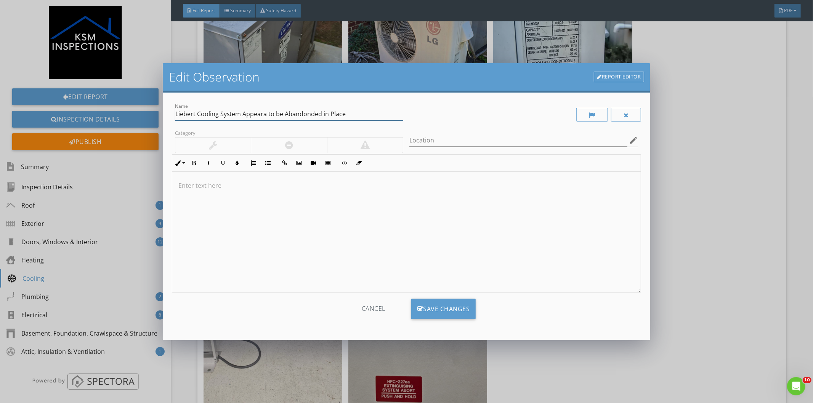
click at [264, 115] on input "Liebert Cooling System Appeara to be Abandonded in Place" at bounding box center [289, 114] width 229 height 13
click at [304, 114] on input "Liebert Cooling System Appears to be Abandonded in Place" at bounding box center [289, 114] width 229 height 13
type input "Liebert Cooling System Appears to be Abandoned in Place"
click at [220, 189] on p at bounding box center [406, 185] width 456 height 9
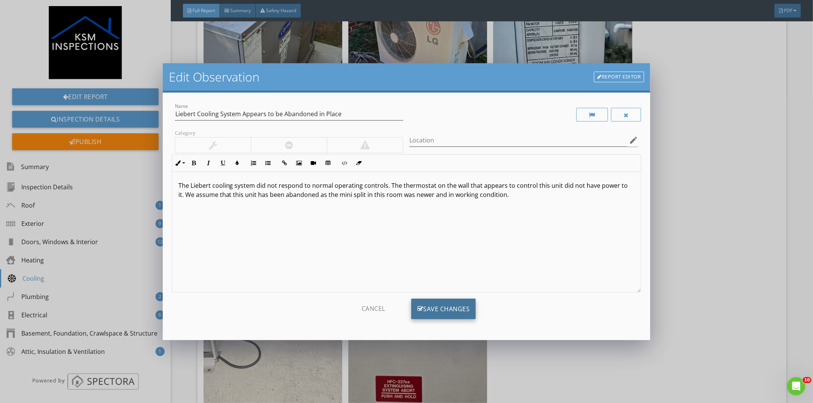
click at [433, 307] on div "Save Changes" at bounding box center [443, 309] width 65 height 21
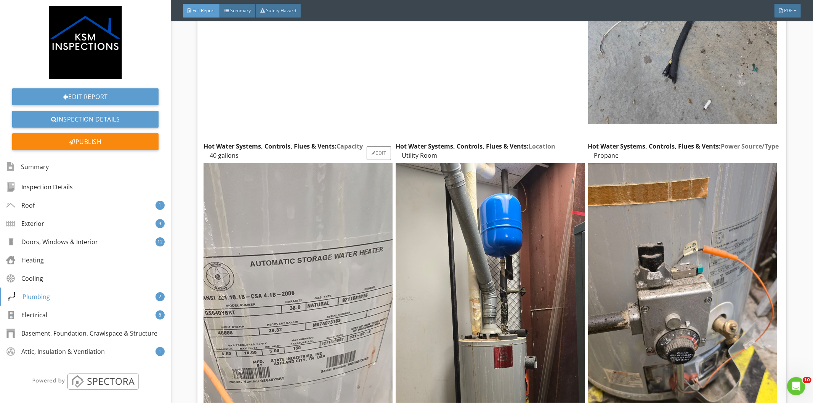
scroll to position [8975, 0]
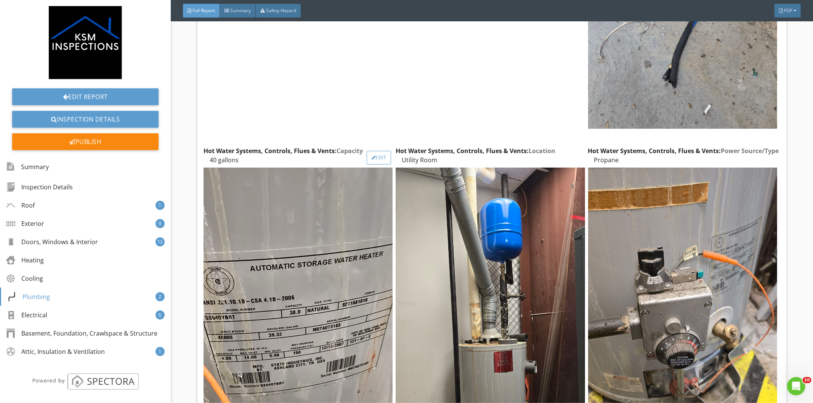
click at [381, 151] on div "Edit" at bounding box center [379, 158] width 25 height 14
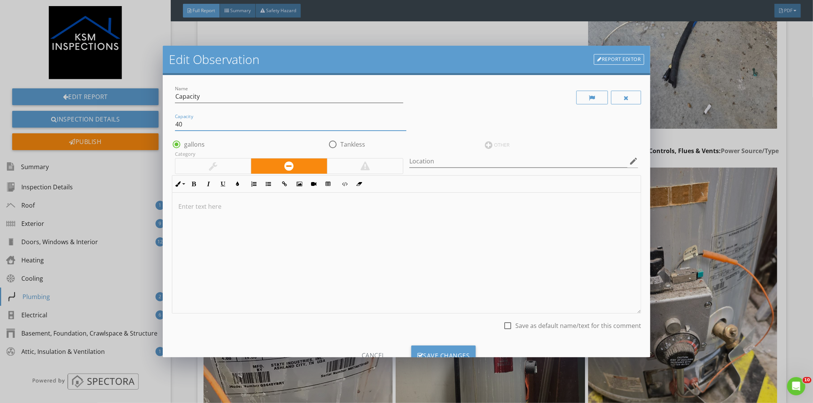
drag, startPoint x: 188, startPoint y: 124, endPoint x: 172, endPoint y: 127, distance: 16.3
click at [173, 127] on div "Capacity 40" at bounding box center [406, 121] width 469 height 23
type input "38"
click at [442, 350] on div "Save Changes" at bounding box center [443, 356] width 65 height 21
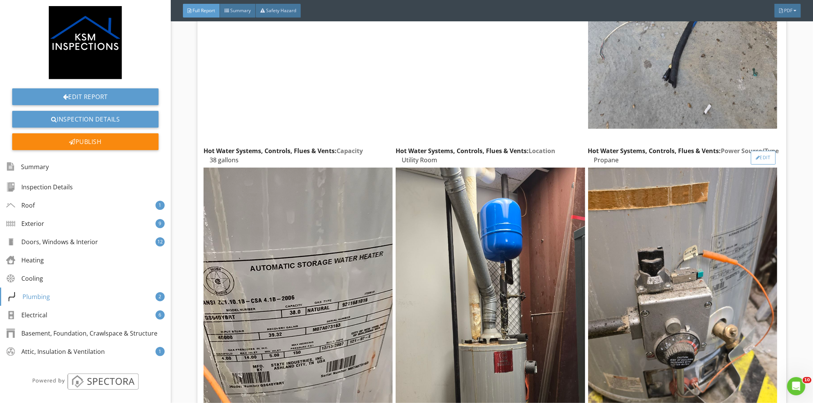
click at [757, 151] on div "Edit" at bounding box center [763, 158] width 25 height 14
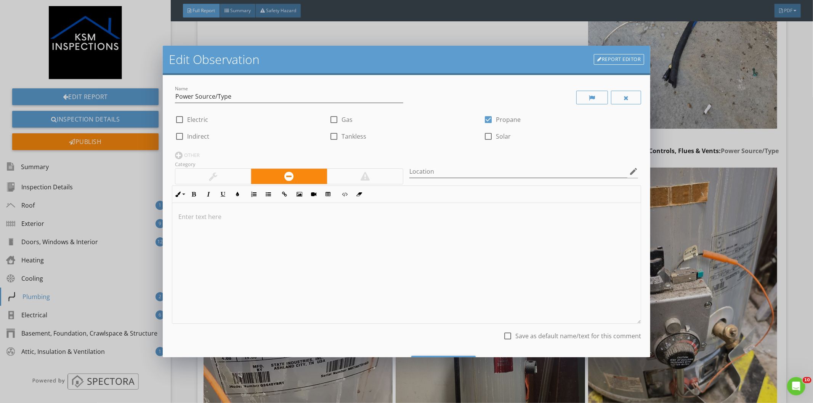
click at [330, 118] on div at bounding box center [333, 119] width 13 height 13
checkbox input "true"
click at [482, 120] on div at bounding box center [488, 119] width 13 height 13
checkbox input "false"
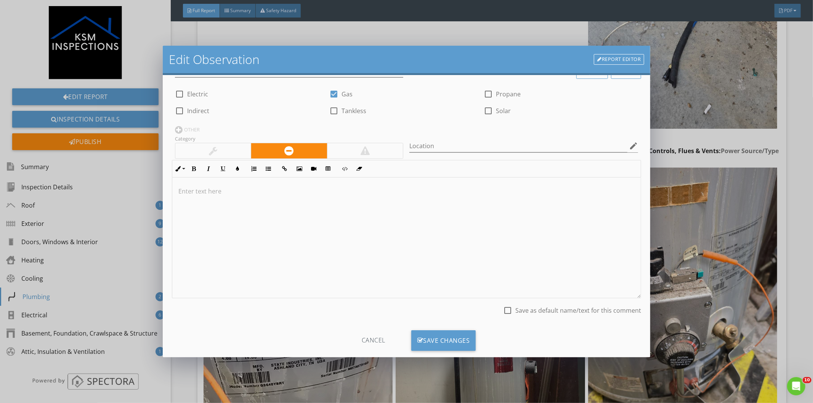
scroll to position [40, 0]
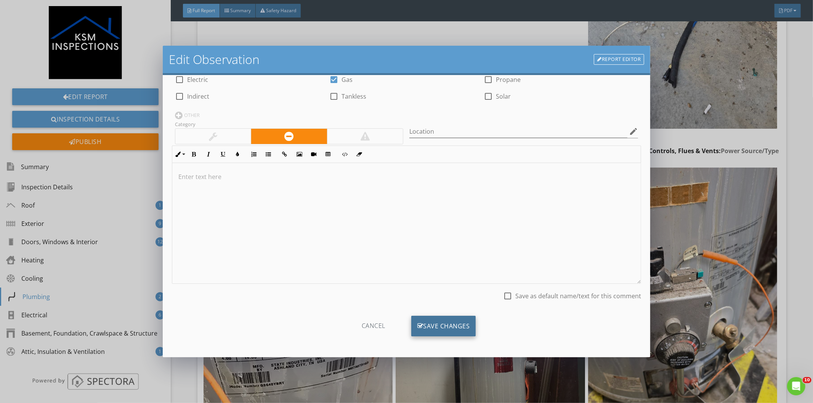
click at [448, 326] on div "Save Changes" at bounding box center [443, 326] width 65 height 21
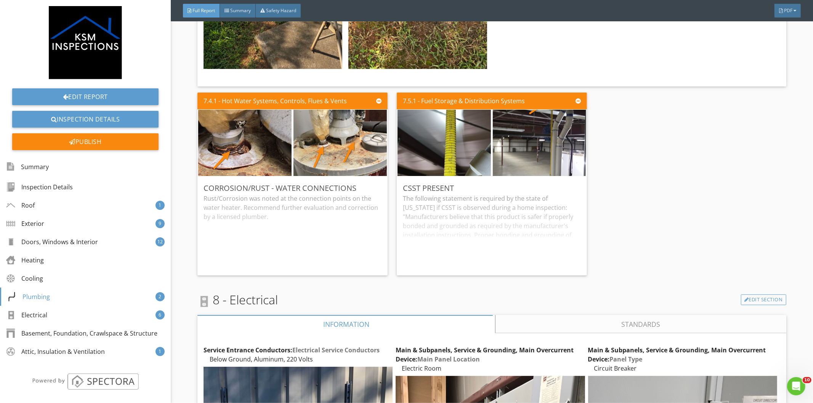
scroll to position [10414, 0]
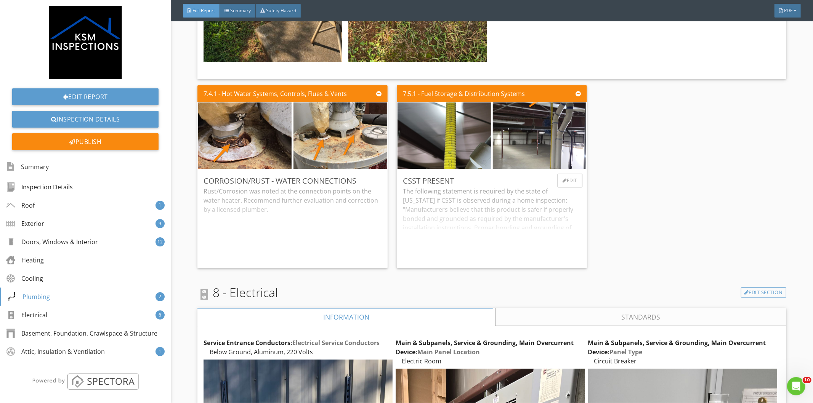
click at [479, 187] on div "The following statement is required by the state of [US_STATE] if CSST is obser…" at bounding box center [492, 224] width 178 height 75
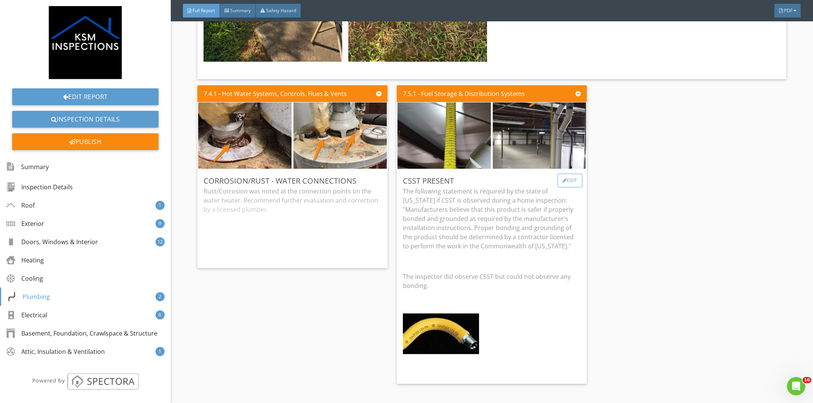
click at [572, 174] on div "Edit" at bounding box center [569, 181] width 25 height 14
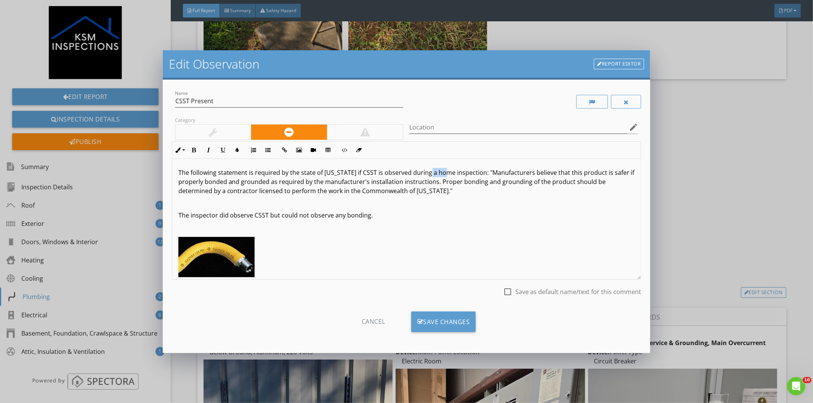
drag, startPoint x: 424, startPoint y: 173, endPoint x: 441, endPoint y: 174, distance: 16.8
click at [441, 174] on p "The following statement is required by the state of [US_STATE] if CSST is obser…" at bounding box center [406, 181] width 456 height 27
click at [450, 318] on div "Save Changes" at bounding box center [443, 322] width 65 height 21
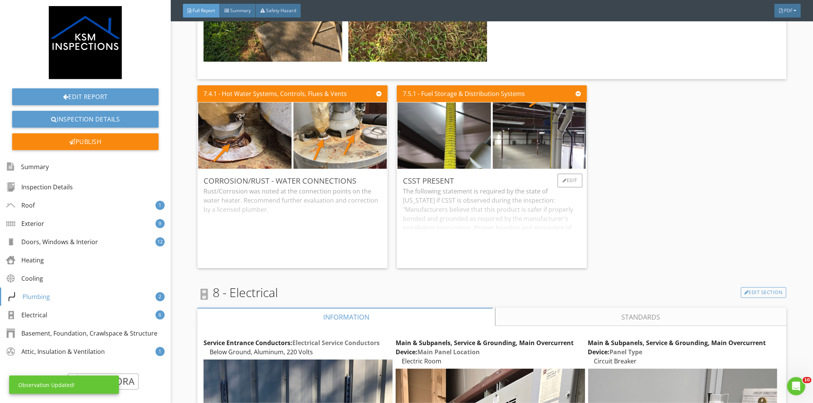
click at [472, 187] on div "The following statement is required by the state of [US_STATE] if CSST is obser…" at bounding box center [492, 224] width 178 height 75
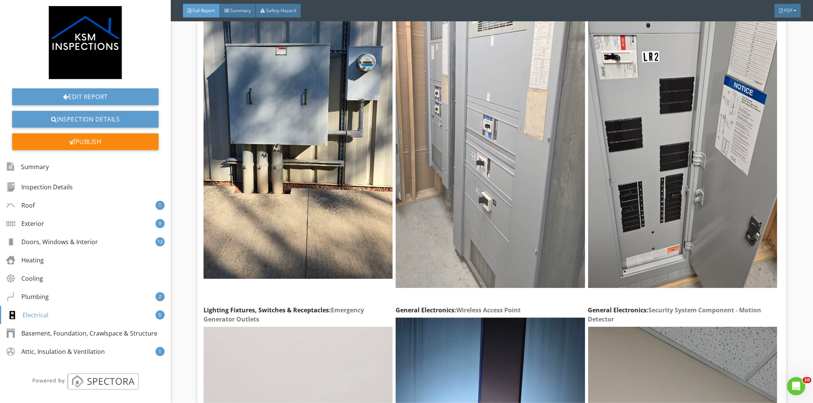
scroll to position [11092, 0]
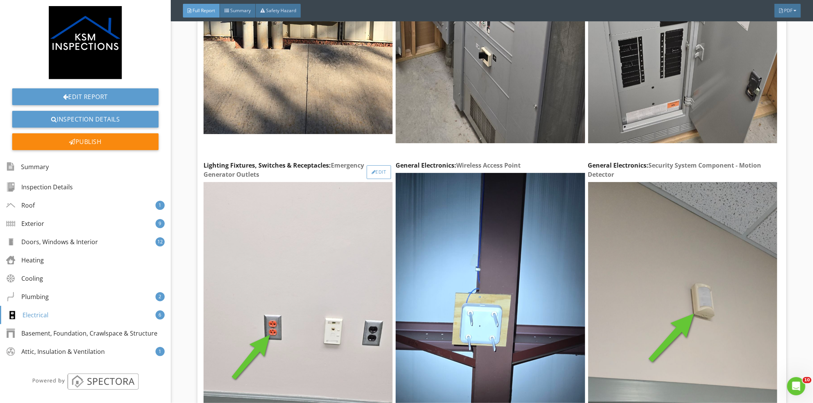
click at [372, 165] on div "Edit" at bounding box center [379, 172] width 25 height 14
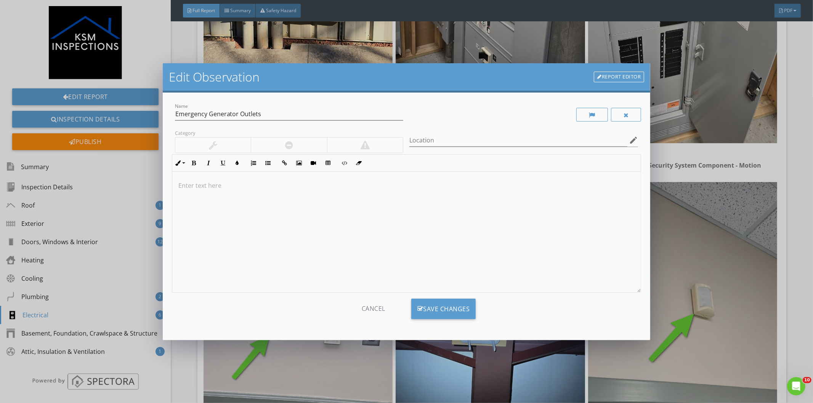
click at [199, 193] on div at bounding box center [406, 232] width 469 height 121
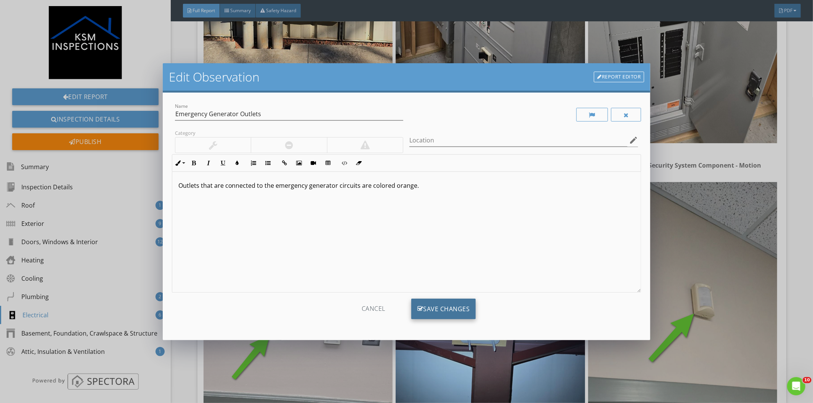
click at [456, 307] on div "Save Changes" at bounding box center [443, 309] width 65 height 21
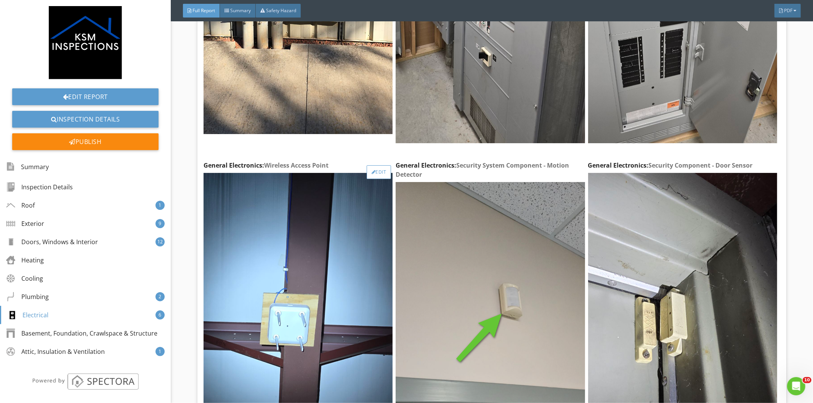
click at [378, 165] on div "Edit" at bounding box center [379, 172] width 25 height 14
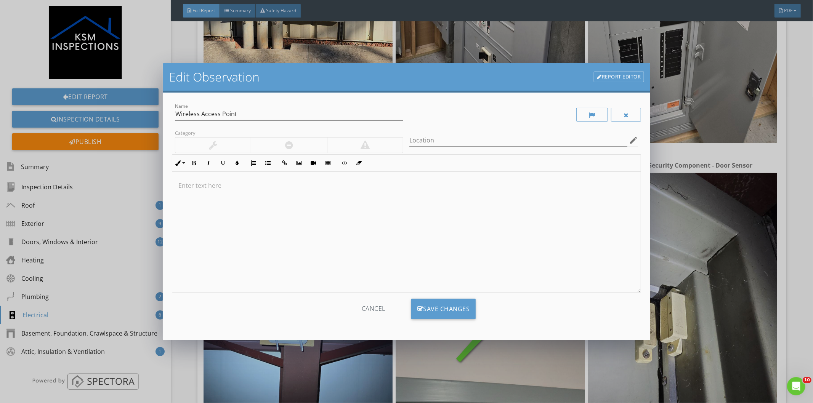
click at [197, 184] on p at bounding box center [406, 185] width 456 height 9
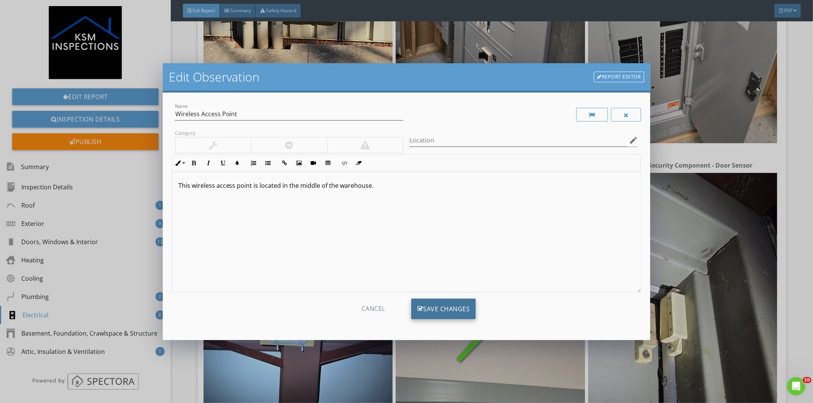
click at [432, 307] on div "Save Changes" at bounding box center [443, 309] width 65 height 21
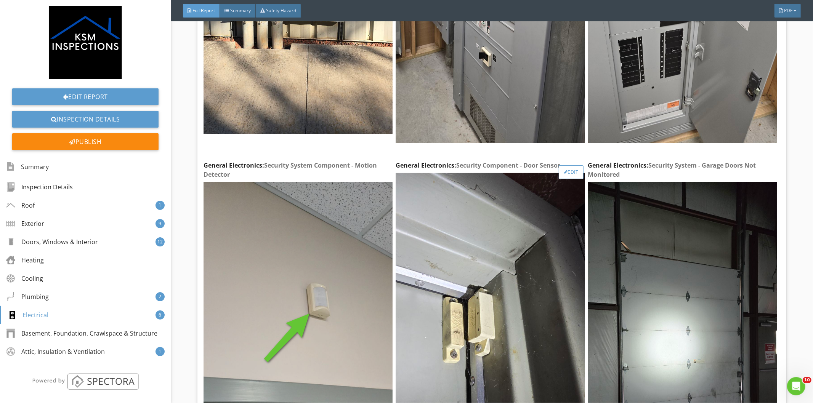
click at [562, 165] on div "Edit" at bounding box center [571, 172] width 25 height 14
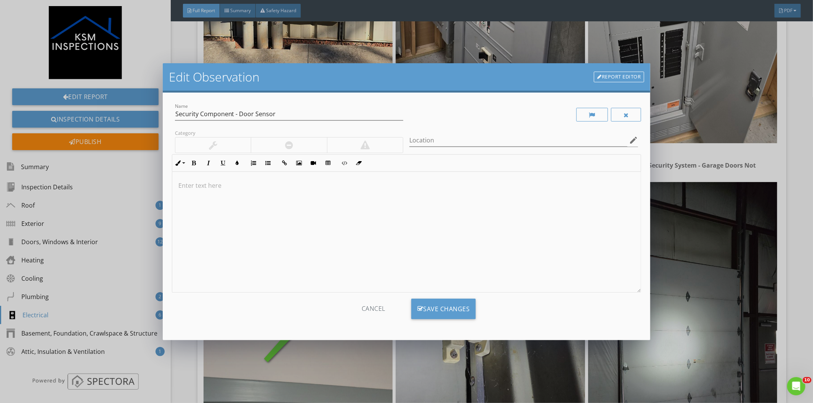
click at [230, 186] on p at bounding box center [406, 185] width 456 height 9
click at [440, 305] on div "Save Changes" at bounding box center [443, 309] width 65 height 21
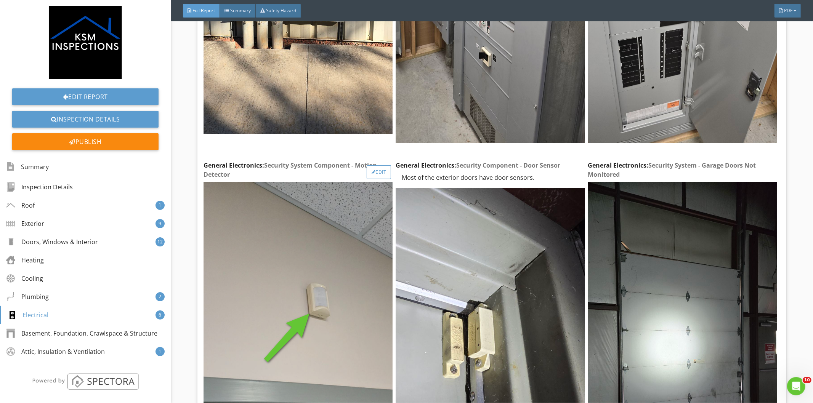
click at [373, 165] on div "Edit" at bounding box center [379, 172] width 25 height 14
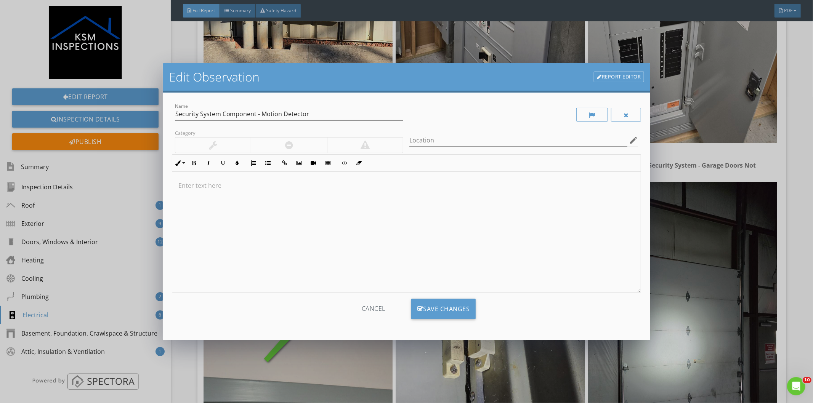
click at [191, 189] on p at bounding box center [406, 185] width 456 height 9
click at [447, 304] on div "Save Changes" at bounding box center [443, 309] width 65 height 21
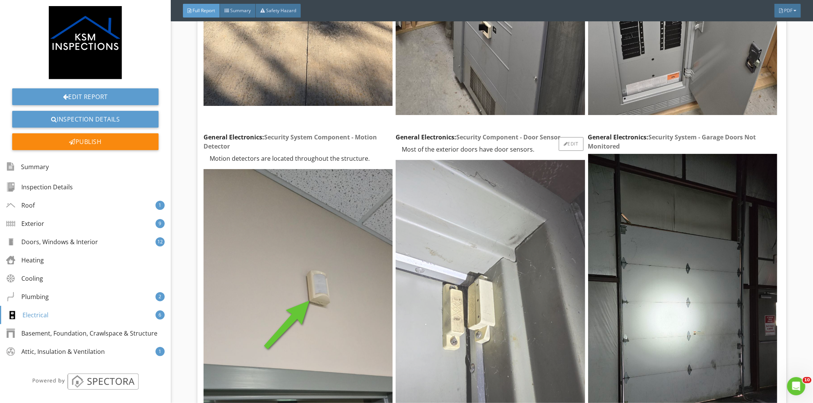
scroll to position [11134, 0]
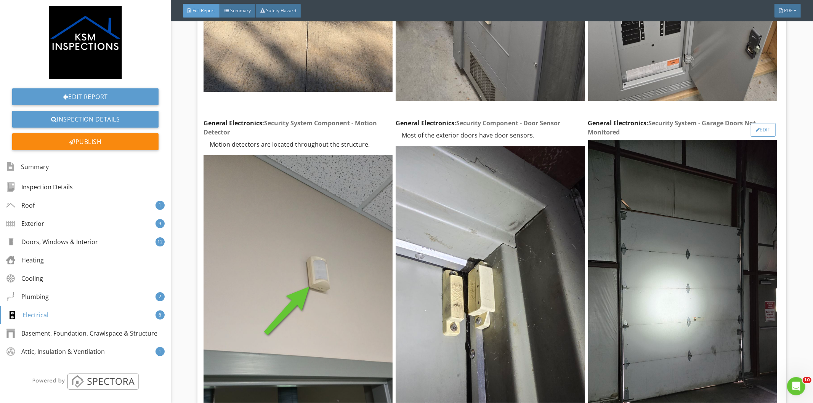
click at [761, 123] on div "Edit" at bounding box center [763, 130] width 25 height 14
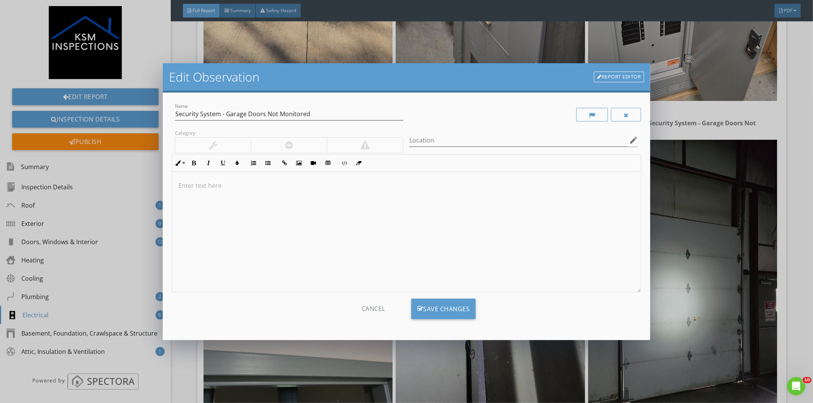
click at [198, 192] on div at bounding box center [406, 232] width 469 height 121
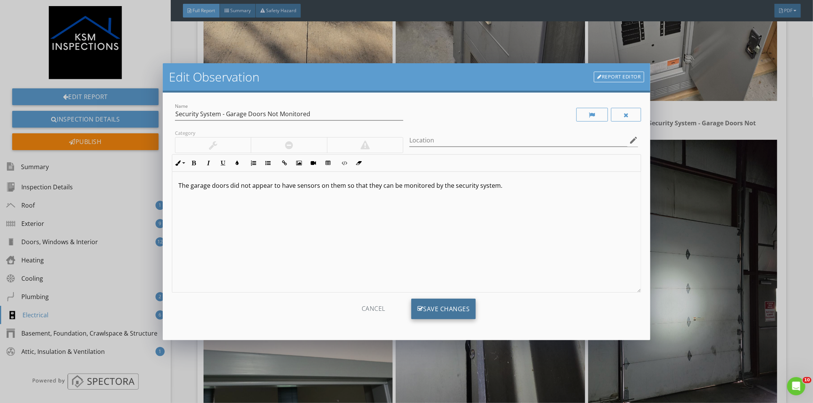
click at [444, 311] on div "Save Changes" at bounding box center [443, 309] width 65 height 21
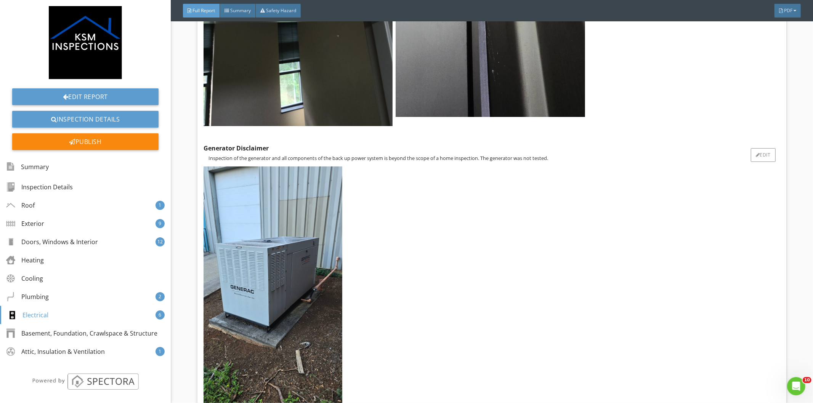
scroll to position [11515, 0]
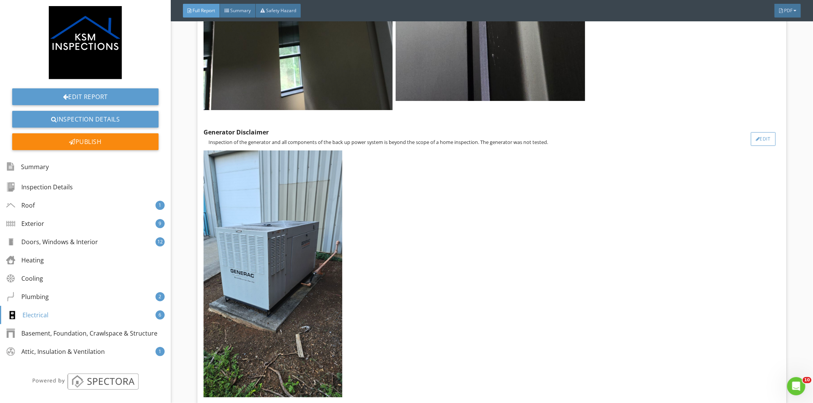
click at [756, 137] on div at bounding box center [758, 139] width 4 height 5
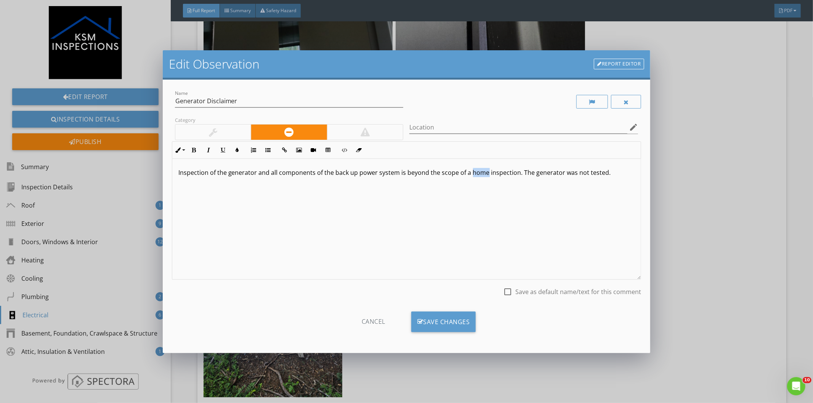
drag, startPoint x: 469, startPoint y: 173, endPoint x: 485, endPoint y: 176, distance: 16.8
click at [485, 176] on p "Inspection of the generator and all components of the back up power system is b…" at bounding box center [406, 172] width 456 height 9
click at [440, 323] on div "Save Changes" at bounding box center [443, 322] width 65 height 21
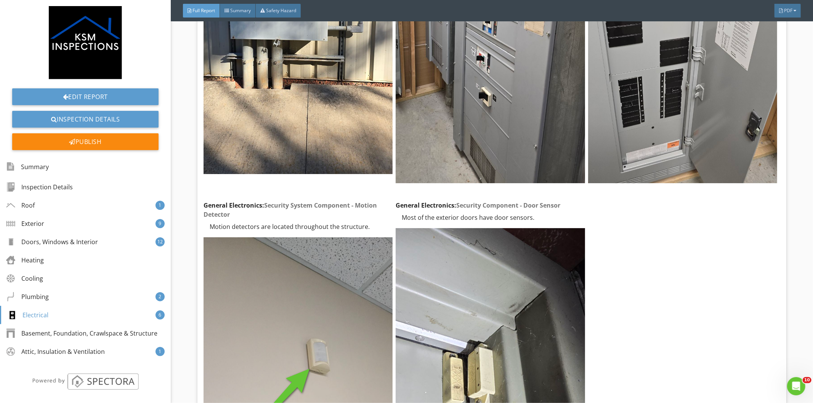
scroll to position [11050, 0]
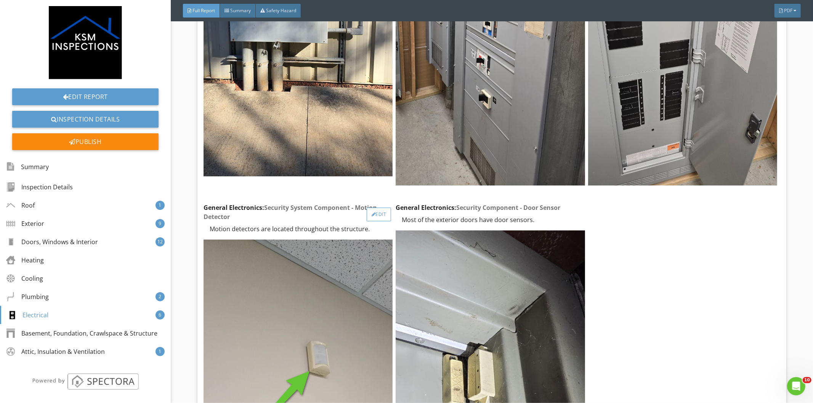
click at [373, 208] on div "Edit" at bounding box center [379, 215] width 25 height 14
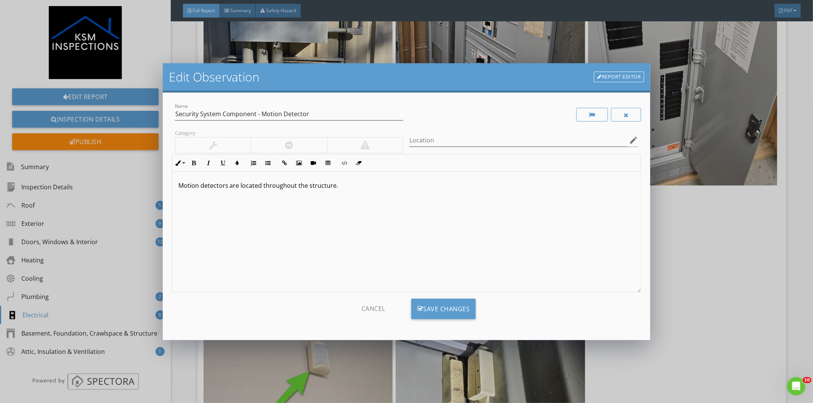
click at [344, 191] on div "Motion detectors are located throughout the structure." at bounding box center [406, 232] width 469 height 121
click at [438, 309] on div "Save Changes" at bounding box center [443, 309] width 65 height 21
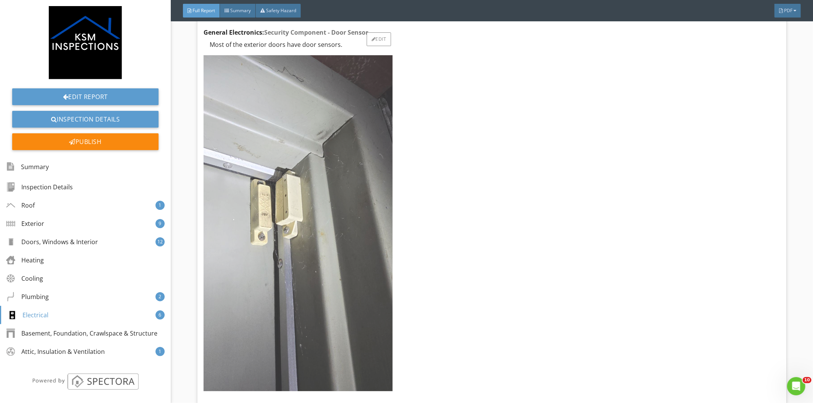
scroll to position [11092, 0]
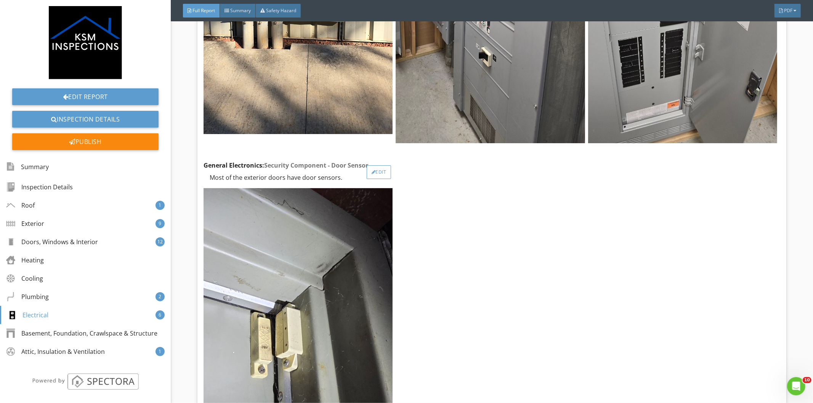
click at [368, 165] on div "Edit" at bounding box center [379, 172] width 25 height 14
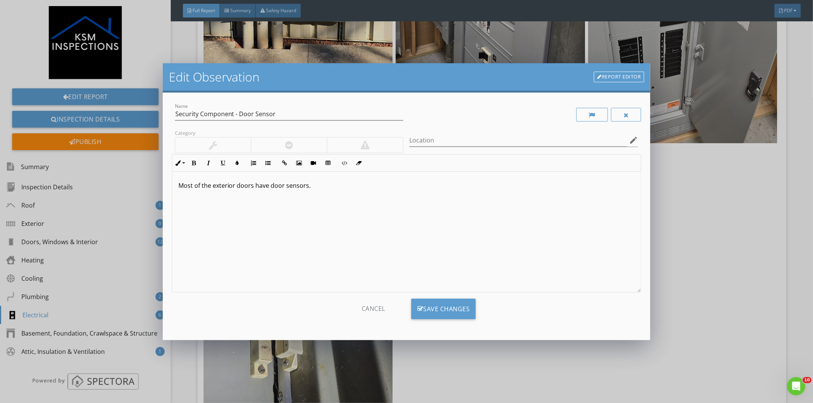
click at [269, 187] on p "Most of the exterior doors have door sensors." at bounding box center [406, 185] width 456 height 9
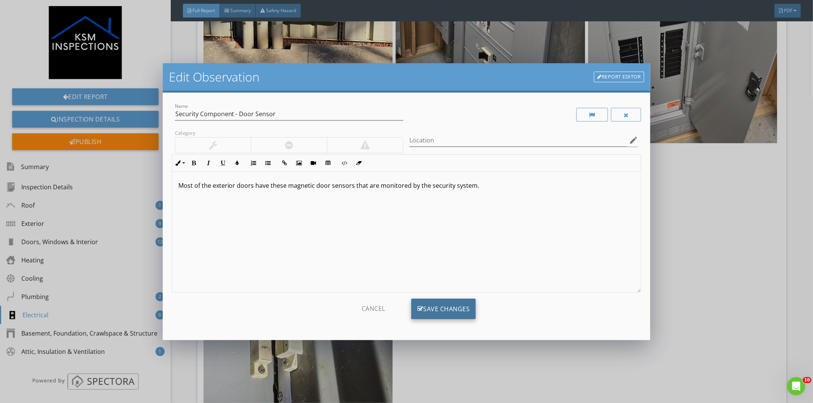
click at [441, 315] on div "Save Changes" at bounding box center [443, 309] width 65 height 21
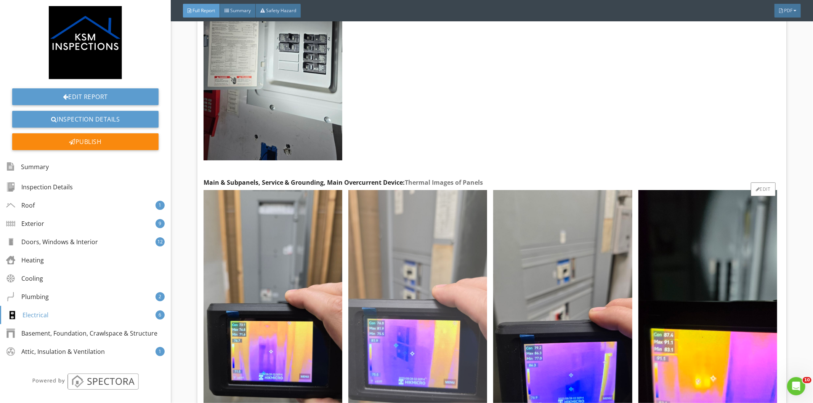
scroll to position [12955, 0]
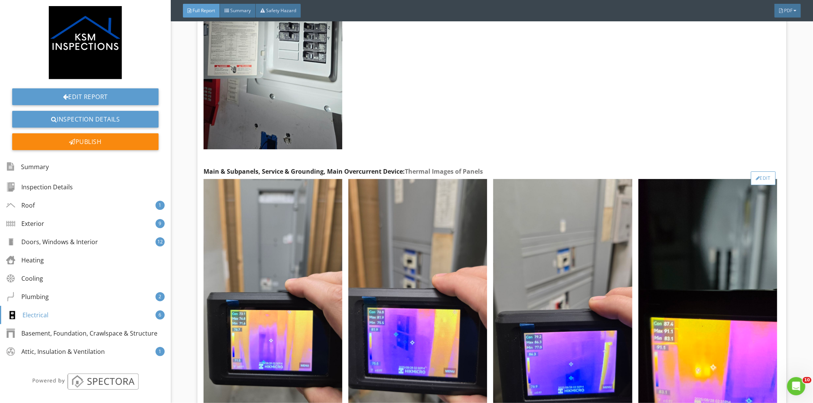
click at [756, 176] on div at bounding box center [758, 178] width 4 height 5
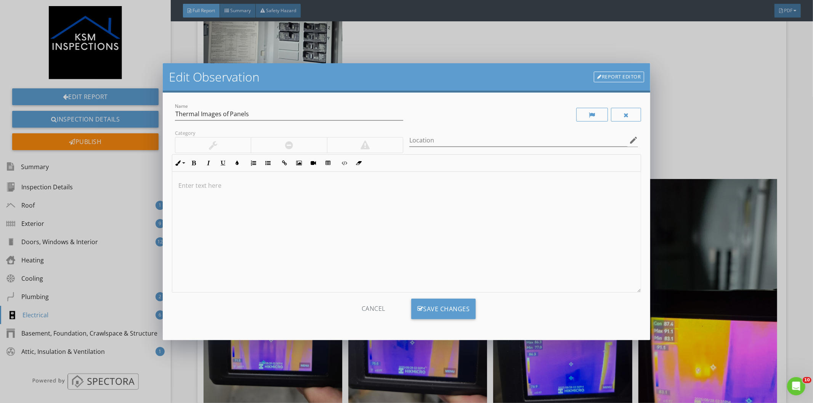
click at [201, 189] on p at bounding box center [406, 185] width 456 height 9
click at [688, 80] on div "Edit Observation Report Editor Name Thermal Images of Panels Category Location …" at bounding box center [406, 201] width 813 height 403
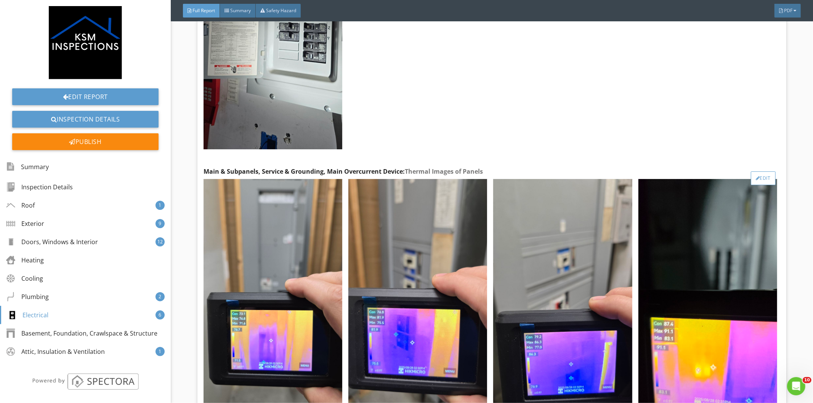
click at [755, 171] on div "Edit" at bounding box center [763, 178] width 25 height 14
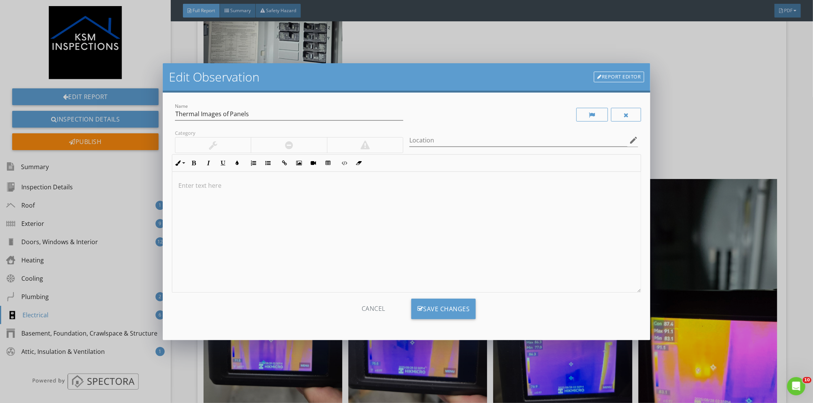
click at [242, 191] on div at bounding box center [406, 232] width 469 height 121
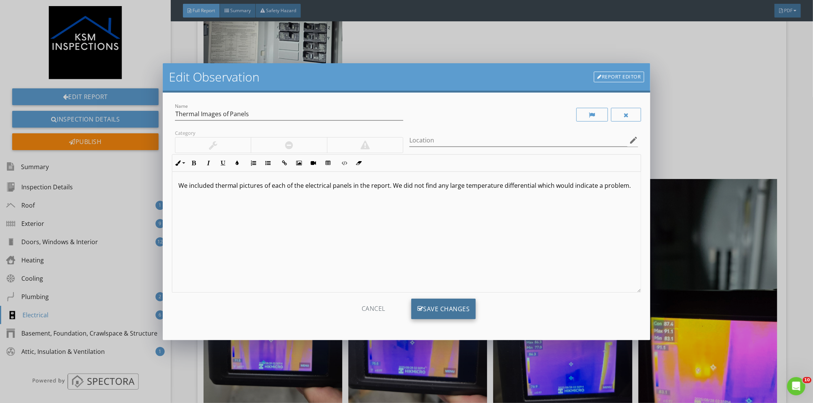
click at [445, 309] on div "Save Changes" at bounding box center [443, 309] width 65 height 21
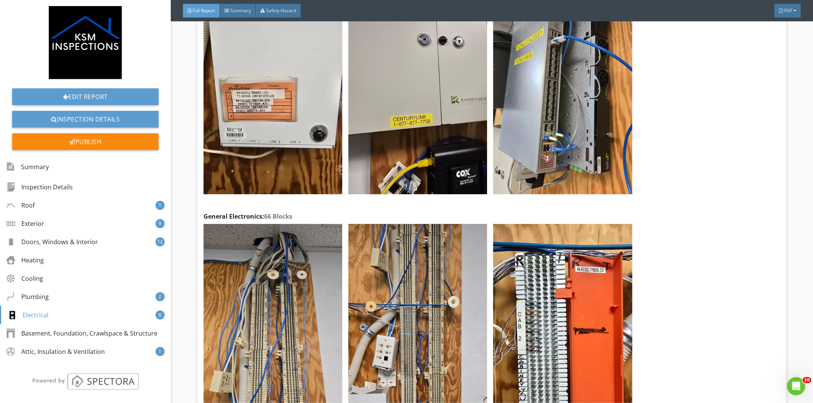
scroll to position [14267, 0]
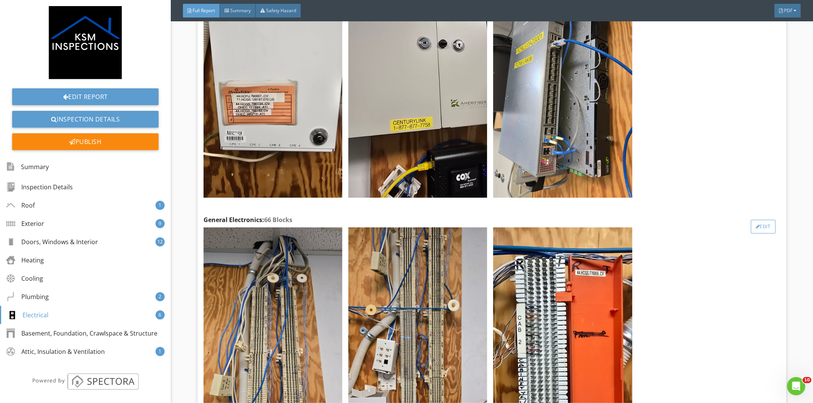
click at [759, 220] on div "Edit" at bounding box center [763, 227] width 25 height 14
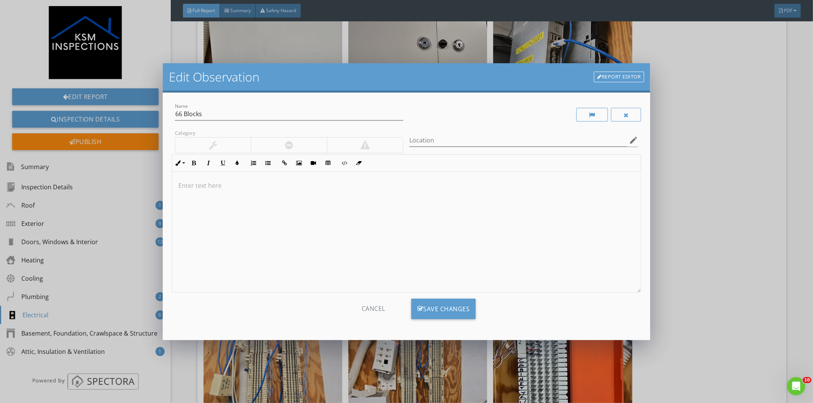
click at [201, 184] on p at bounding box center [406, 185] width 456 height 9
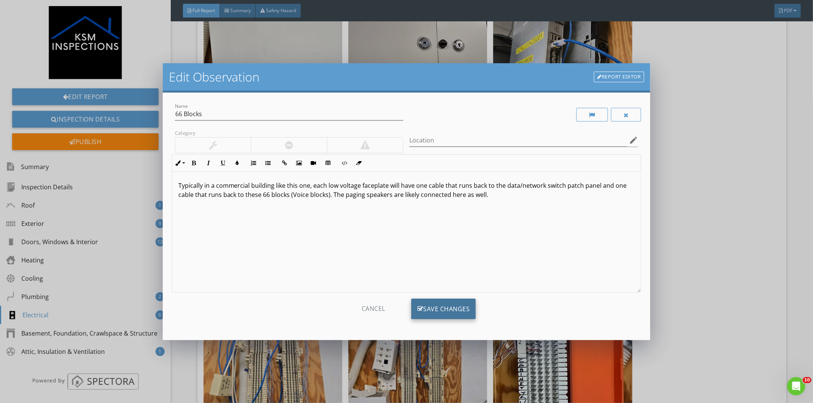
click at [455, 314] on div "Save Changes" at bounding box center [443, 309] width 65 height 21
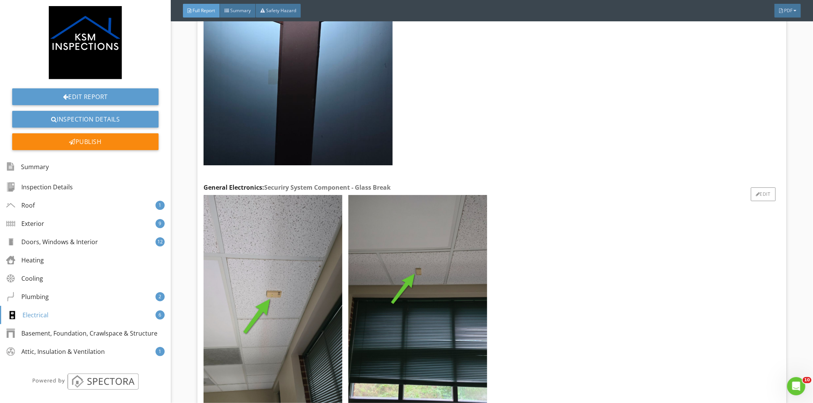
scroll to position [15579, 0]
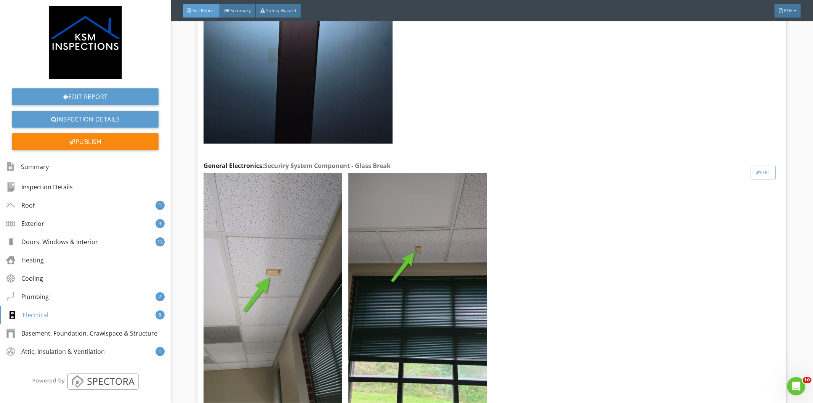
click at [760, 166] on div "Edit" at bounding box center [763, 173] width 25 height 14
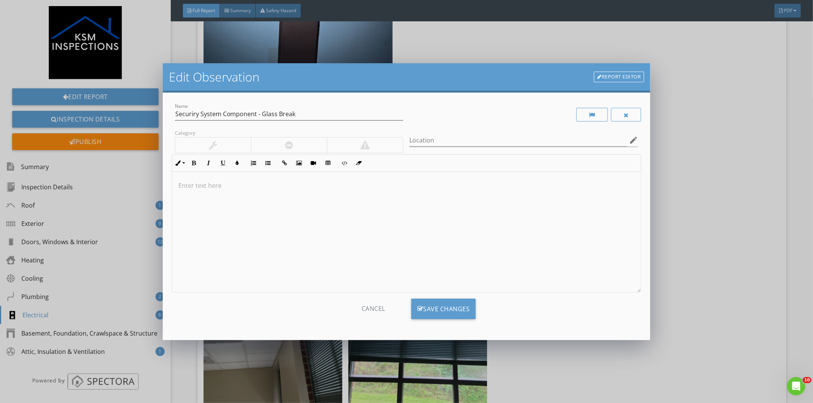
click at [246, 184] on p at bounding box center [406, 185] width 456 height 9
click at [428, 301] on div "Save Changes" at bounding box center [443, 309] width 65 height 21
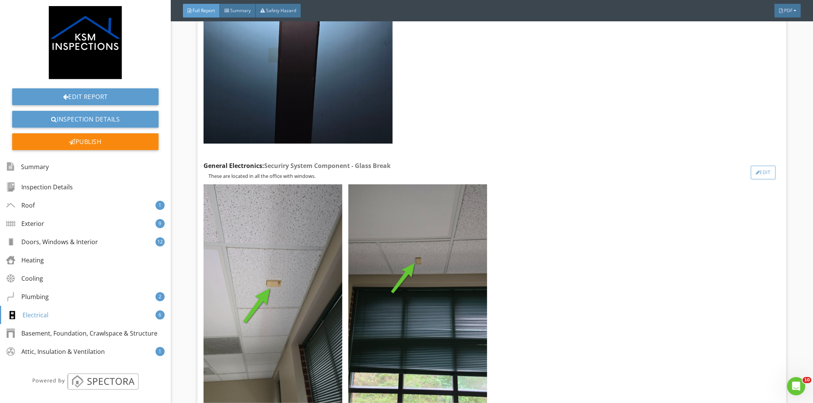
click at [751, 166] on div "Edit" at bounding box center [763, 173] width 25 height 14
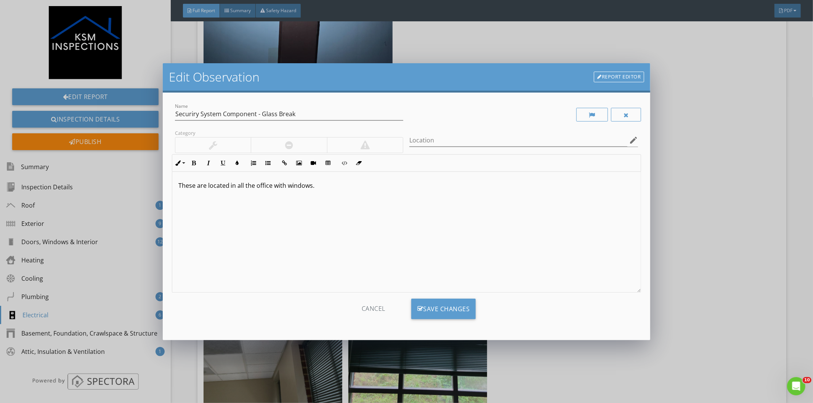
click at [271, 186] on p "These are located in all the office with windows." at bounding box center [406, 185] width 456 height 9
click at [460, 301] on div "Save Changes" at bounding box center [443, 309] width 65 height 21
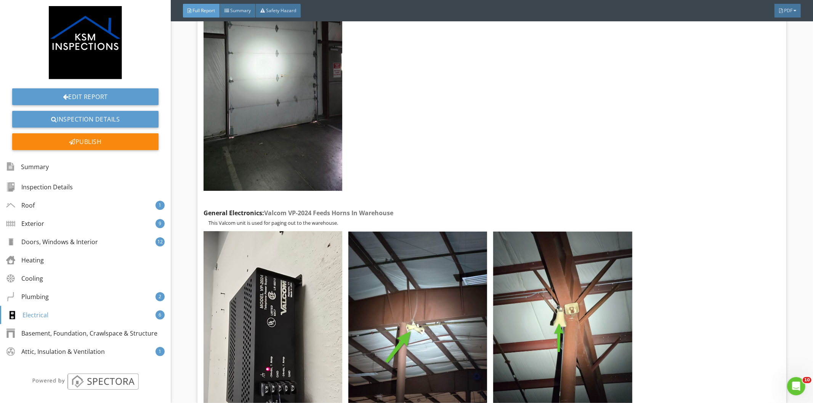
scroll to position [16638, 0]
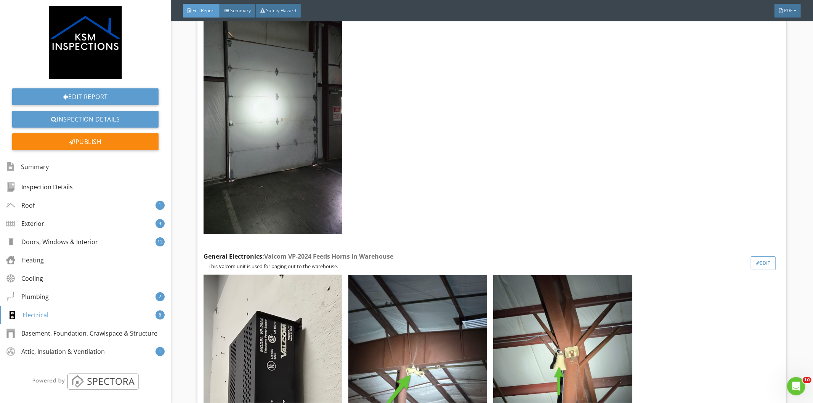
click at [756, 261] on div at bounding box center [758, 263] width 4 height 5
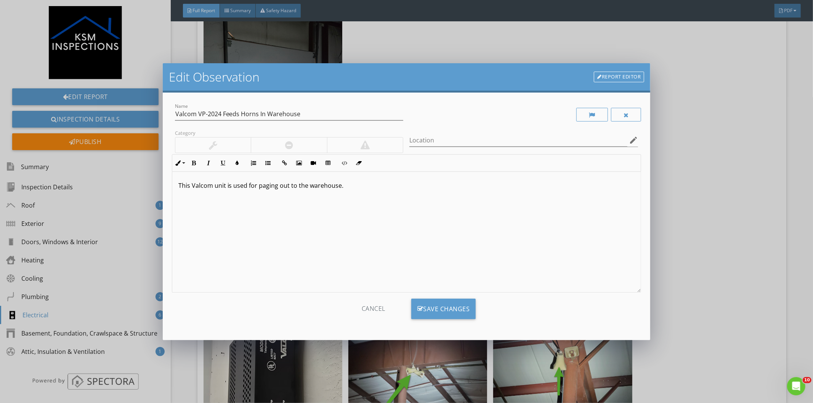
click at [231, 186] on p "This Valcom unit is used for paging out to the warehouse." at bounding box center [406, 185] width 456 height 9
click at [437, 306] on div "Save Changes" at bounding box center [443, 309] width 65 height 21
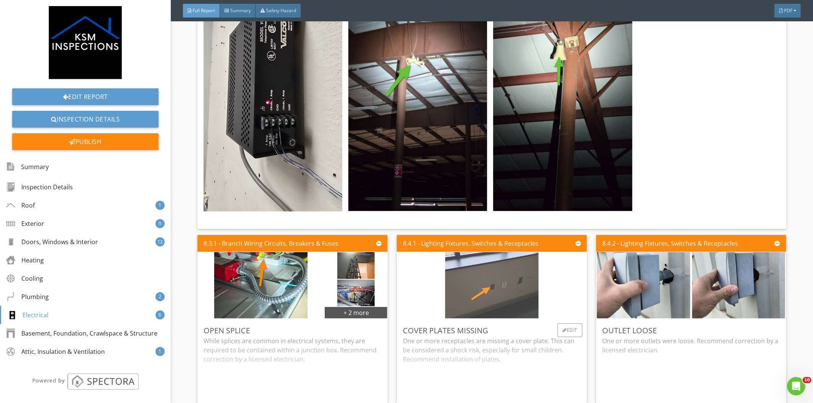
scroll to position [16976, 0]
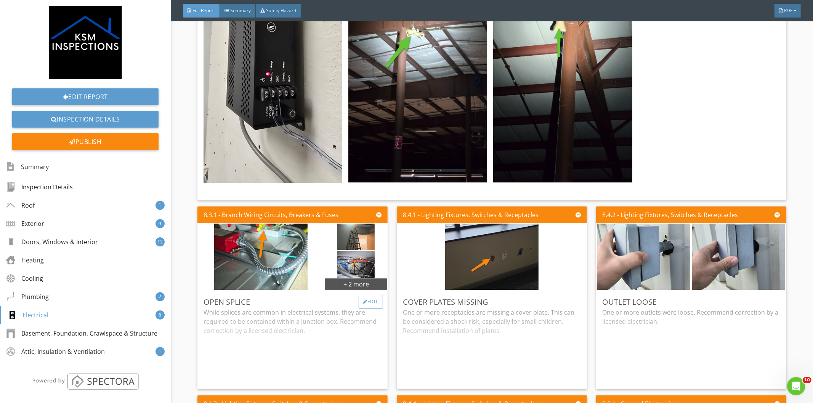
click at [370, 295] on div "Edit" at bounding box center [371, 302] width 25 height 14
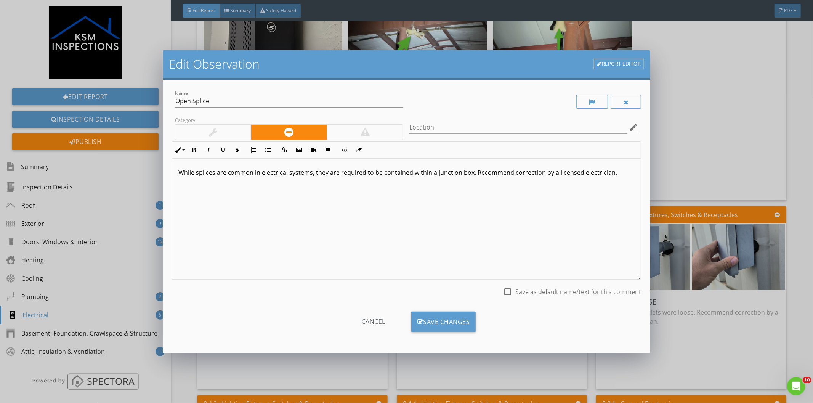
click at [251, 200] on div "While splices are common in electrical systems, they are required to be contain…" at bounding box center [406, 219] width 469 height 121
click at [623, 176] on p "While splices are common in electrical systems, they are required to be contain…" at bounding box center [406, 172] width 456 height 9
click at [460, 328] on div "Save Changes" at bounding box center [443, 322] width 65 height 21
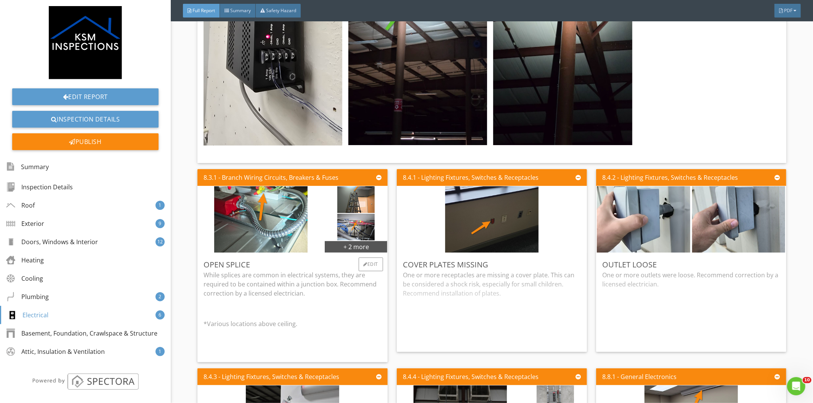
scroll to position [17103, 0]
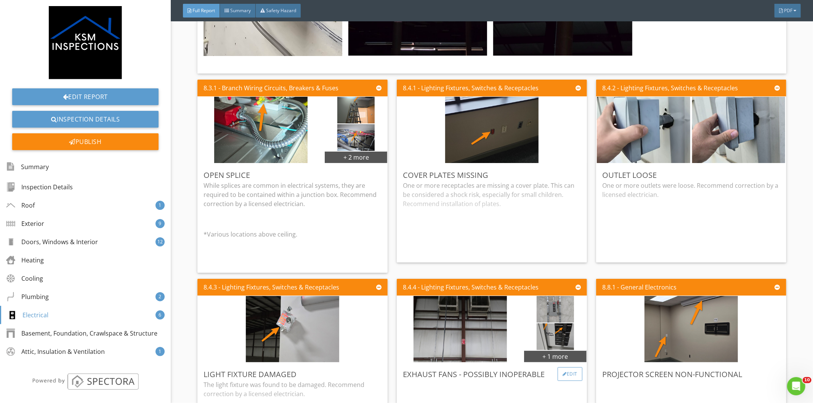
click at [565, 367] on div "Edit" at bounding box center [569, 374] width 25 height 14
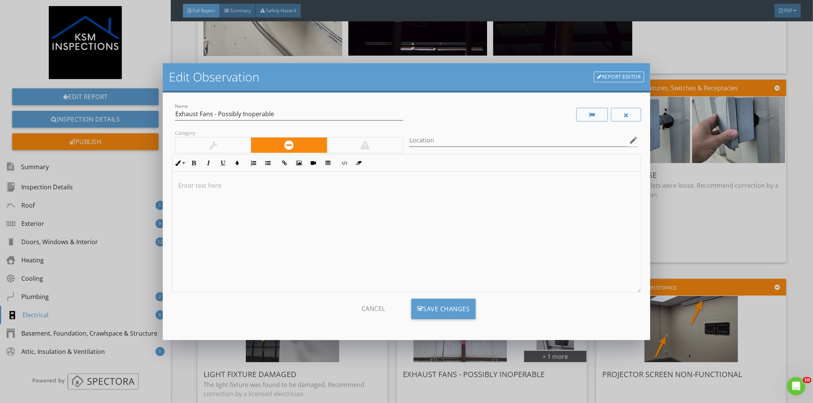
click at [218, 201] on div at bounding box center [406, 232] width 469 height 121
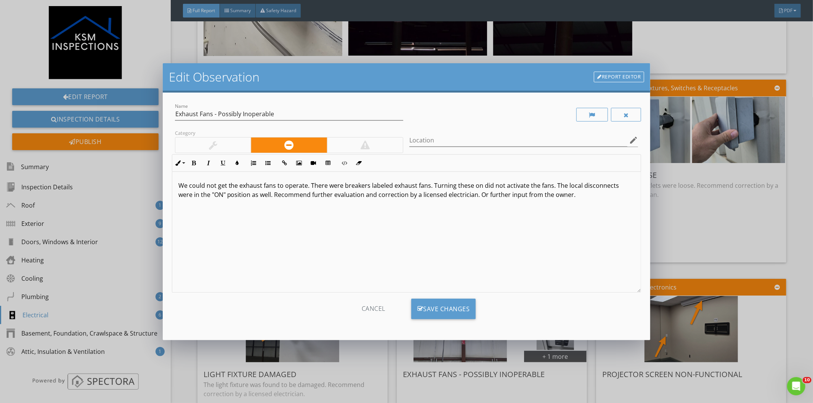
drag, startPoint x: 580, startPoint y: 193, endPoint x: 312, endPoint y: 216, distance: 268.8
click at [312, 216] on div "We could not get the exhaust fans to operate. There were breakers labeled exhau…" at bounding box center [406, 232] width 469 height 121
click at [445, 306] on div "Save Changes" at bounding box center [443, 309] width 65 height 21
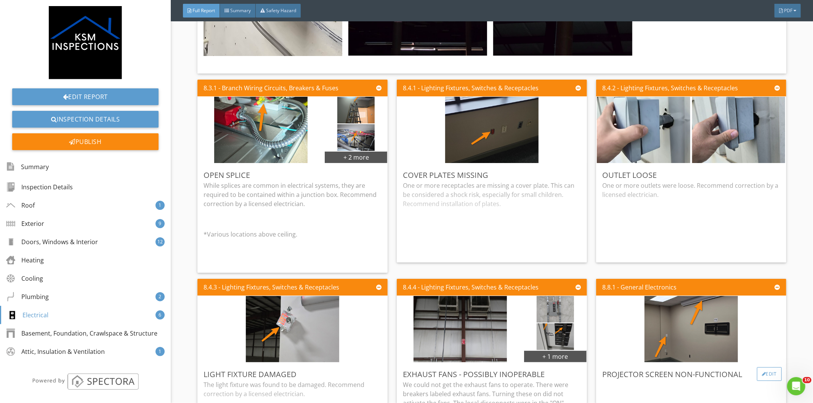
click at [761, 367] on div "Edit" at bounding box center [769, 374] width 25 height 14
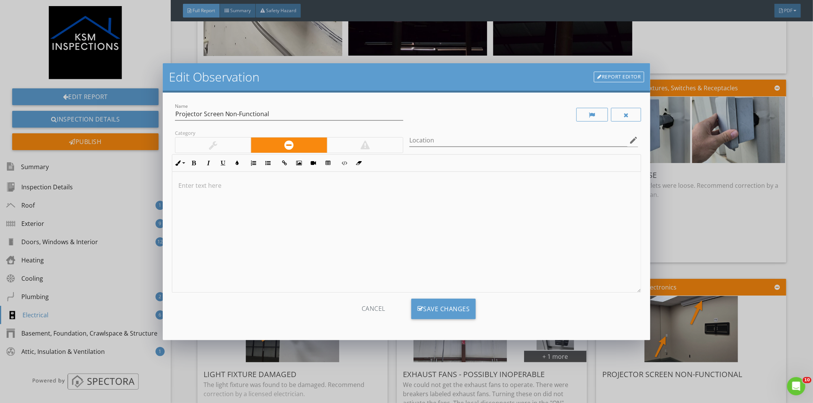
click at [240, 202] on div at bounding box center [406, 232] width 469 height 121
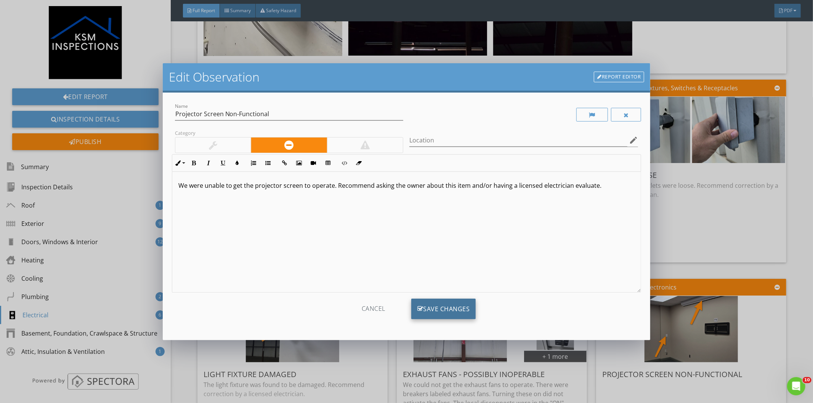
click at [447, 306] on div "Save Changes" at bounding box center [443, 309] width 65 height 21
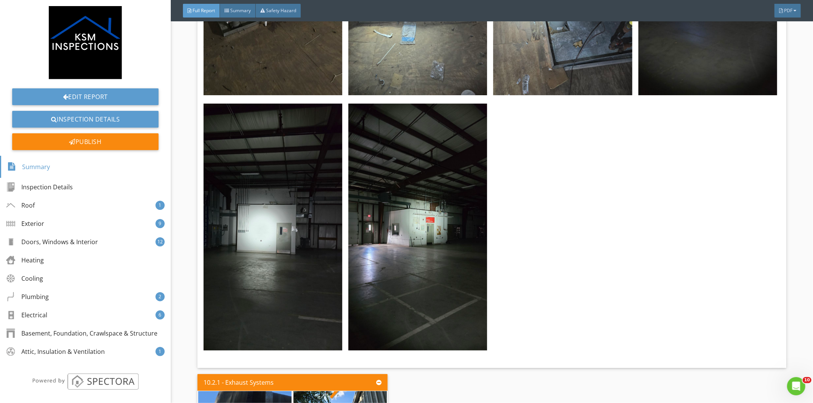
scroll to position [19774, 0]
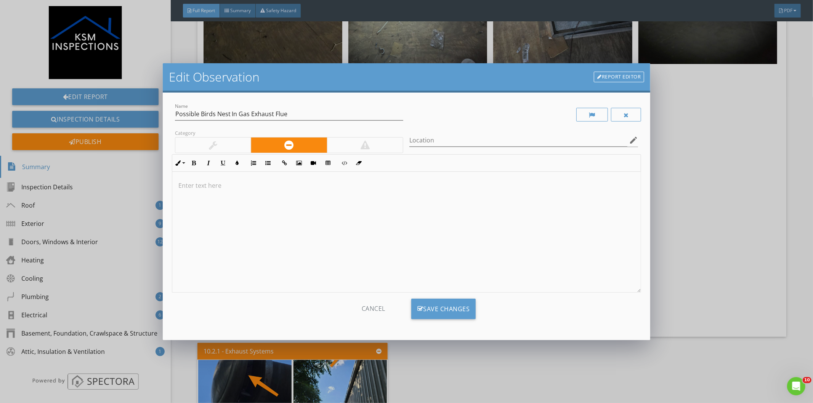
click at [197, 178] on div at bounding box center [406, 232] width 469 height 121
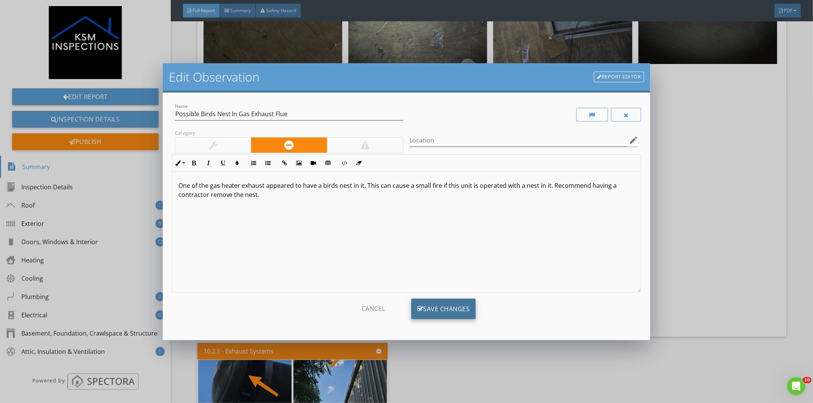
click at [452, 308] on div "Save Changes" at bounding box center [443, 309] width 65 height 21
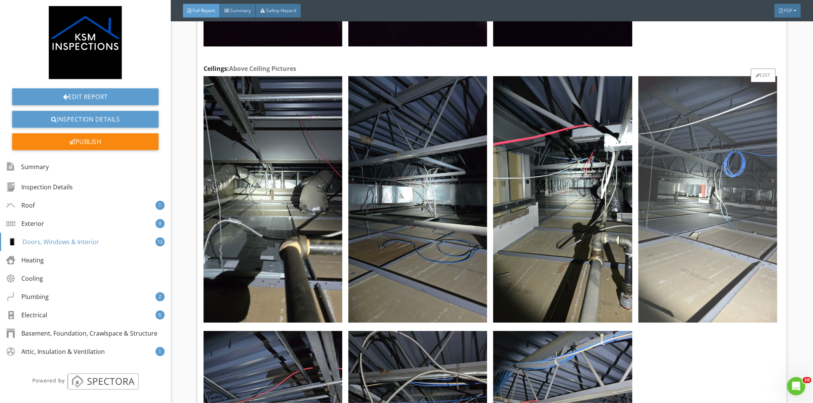
scroll to position [4530, 0]
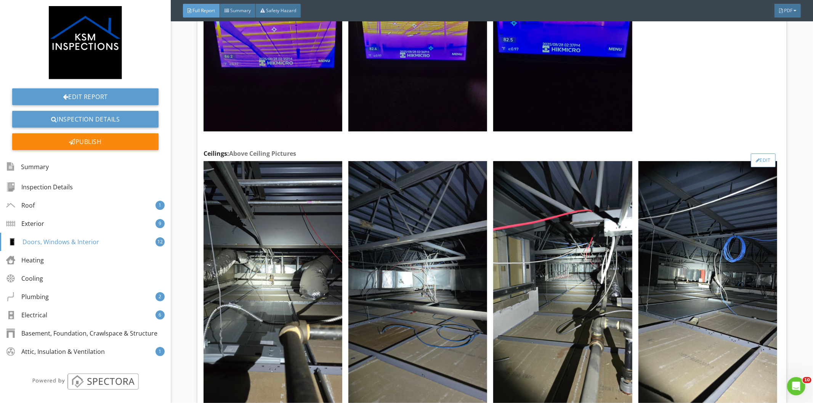
click at [755, 154] on div "Edit" at bounding box center [763, 161] width 25 height 14
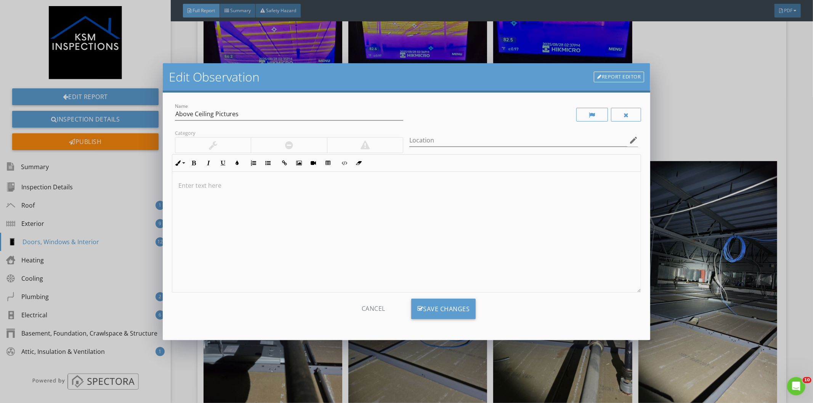
click at [207, 177] on div at bounding box center [406, 232] width 469 height 121
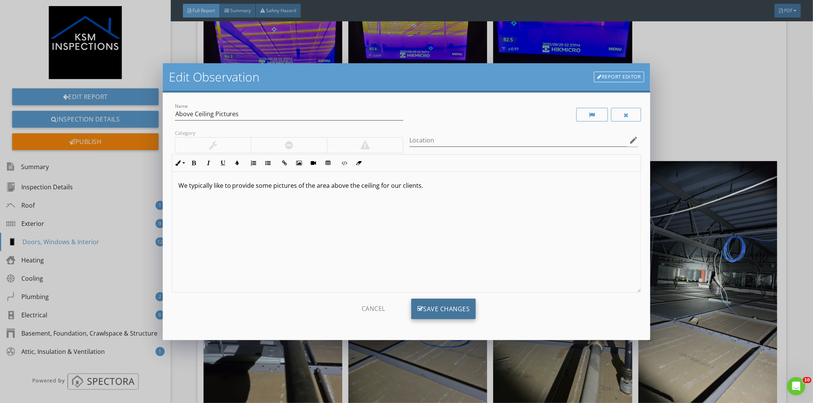
click at [437, 306] on div "Save Changes" at bounding box center [443, 309] width 65 height 21
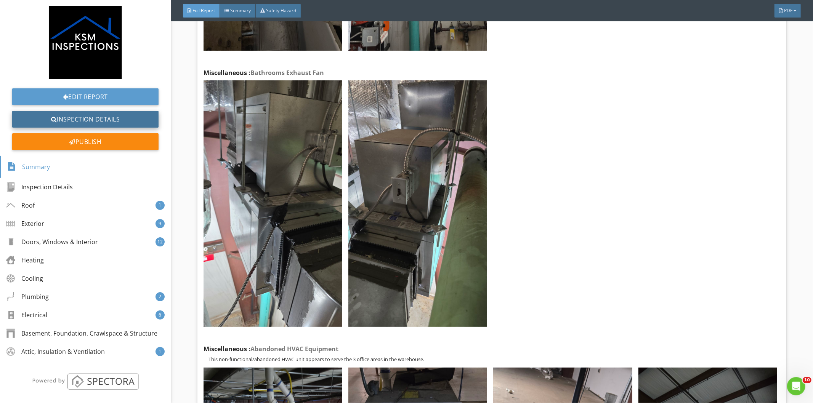
scroll to position [19488, 0]
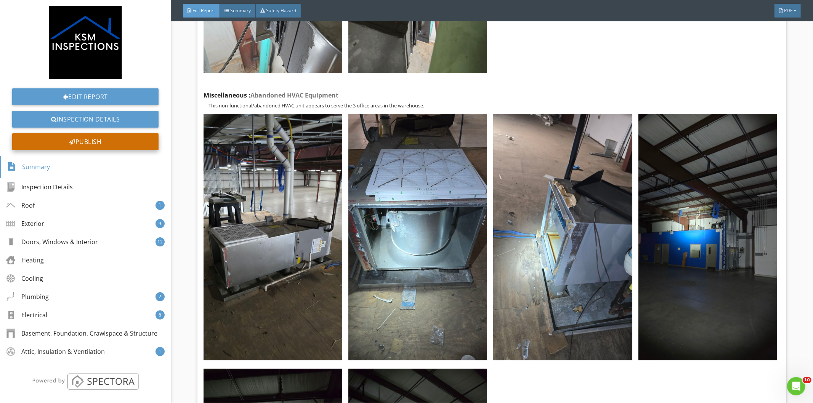
click at [96, 139] on div "Publish" at bounding box center [85, 141] width 146 height 17
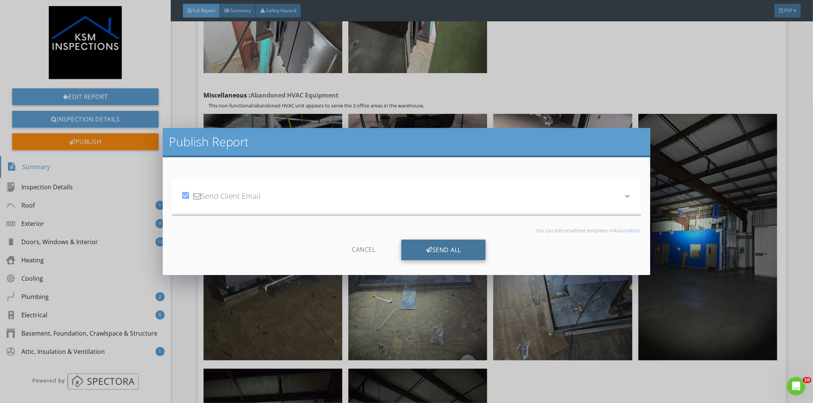
click at [444, 249] on div "Send All" at bounding box center [443, 250] width 84 height 21
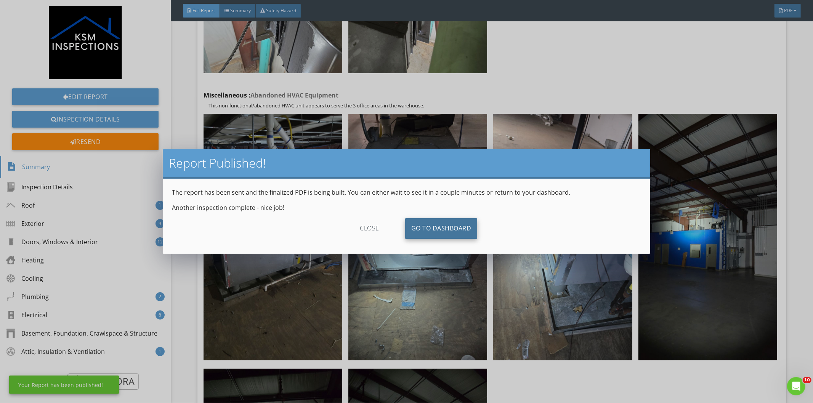
click at [425, 232] on link "Go To Dashboard" at bounding box center [441, 228] width 72 height 21
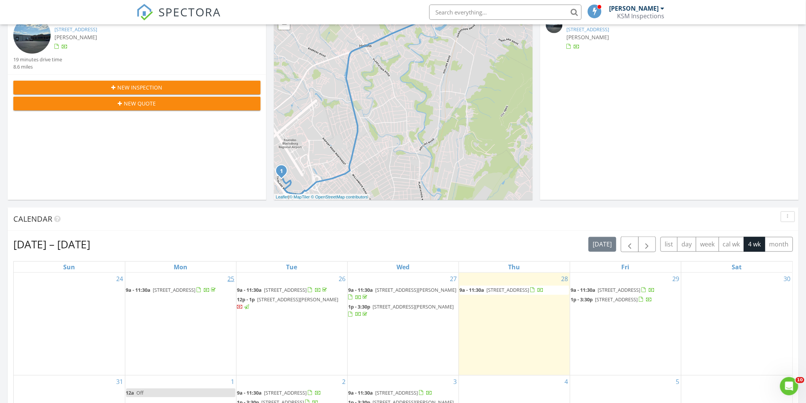
scroll to position [254, 0]
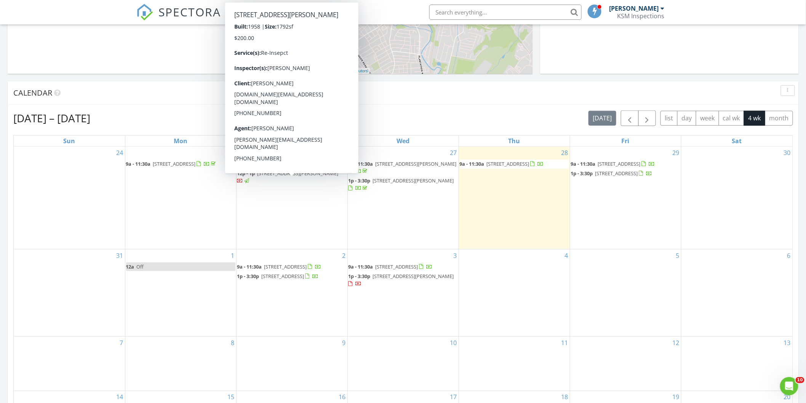
click at [496, 262] on div "4" at bounding box center [514, 293] width 111 height 87
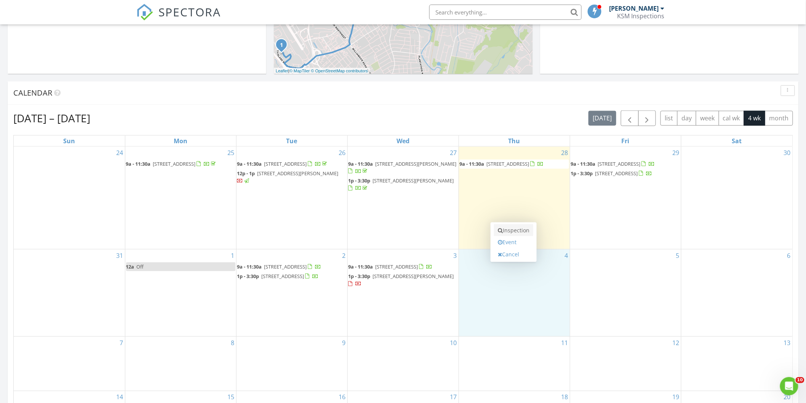
click at [505, 227] on link "Inspection" at bounding box center [513, 230] width 39 height 12
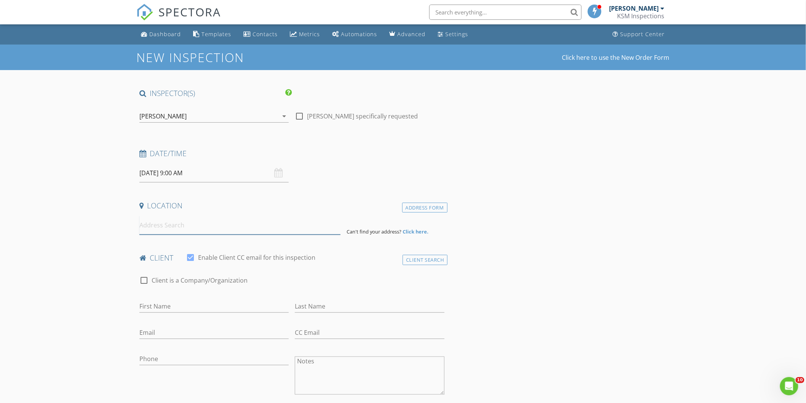
click at [175, 232] on input at bounding box center [239, 225] width 201 height 19
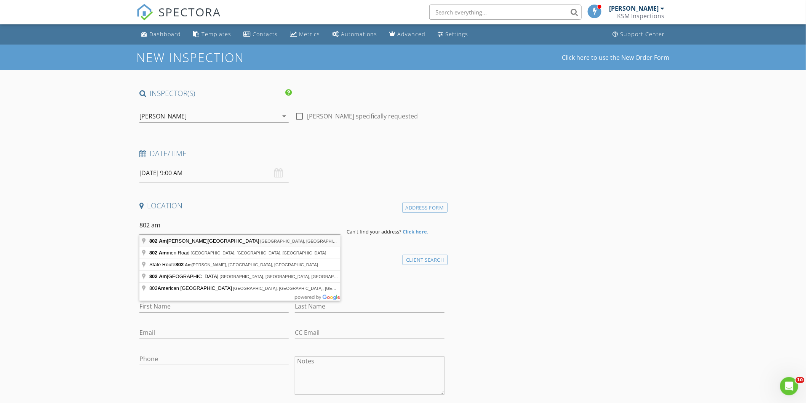
type input "[STREET_ADDRESS]"
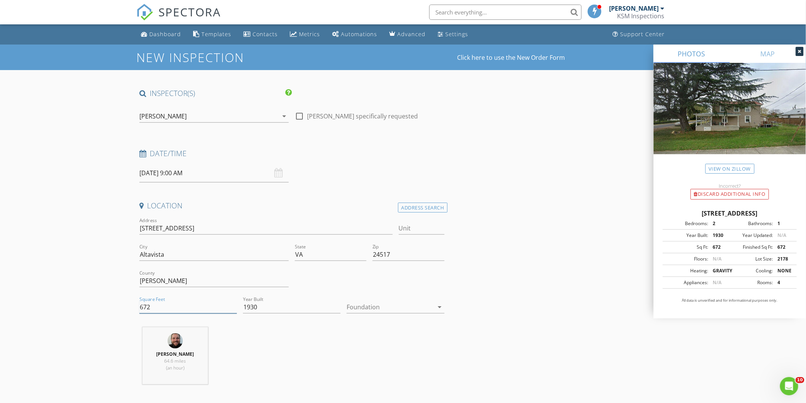
drag, startPoint x: 161, startPoint y: 310, endPoint x: 117, endPoint y: 316, distance: 45.0
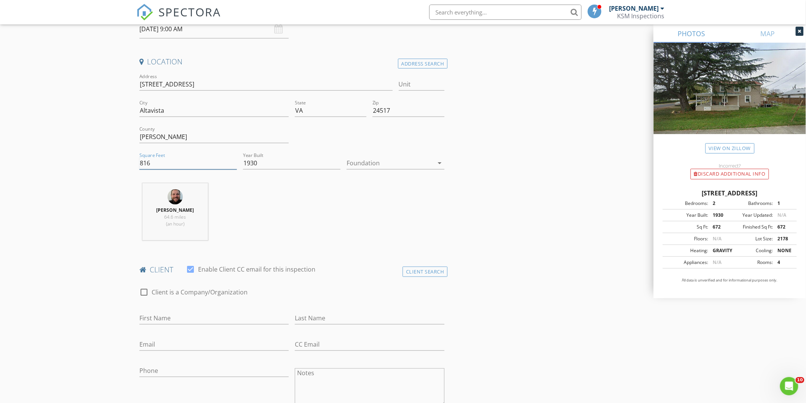
scroll to position [254, 0]
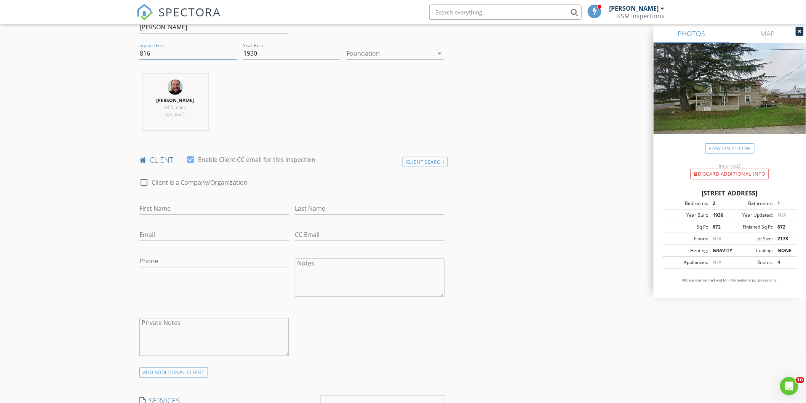
type input "816"
drag, startPoint x: 180, startPoint y: 209, endPoint x: 184, endPoint y: 202, distance: 7.7
click at [180, 208] on input "First Name" at bounding box center [213, 208] width 149 height 13
type input "[PERSON_NAME]"
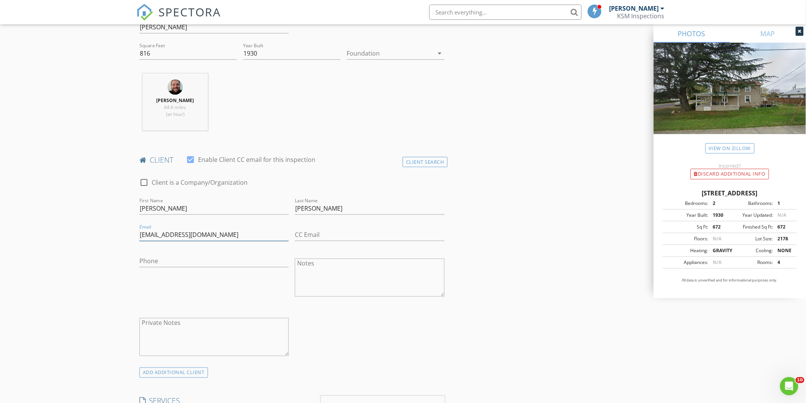
type input "[EMAIL_ADDRESS][DOMAIN_NAME]"
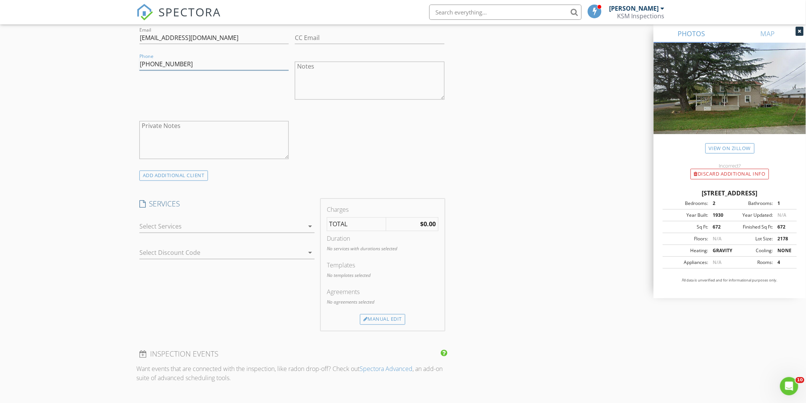
scroll to position [466, 0]
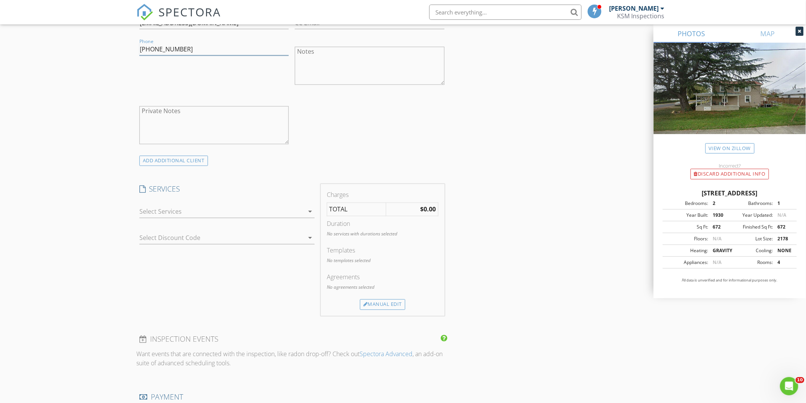
type input "[PHONE_NUMBER]"
click at [311, 212] on icon "arrow_drop_down" at bounding box center [310, 211] width 9 height 9
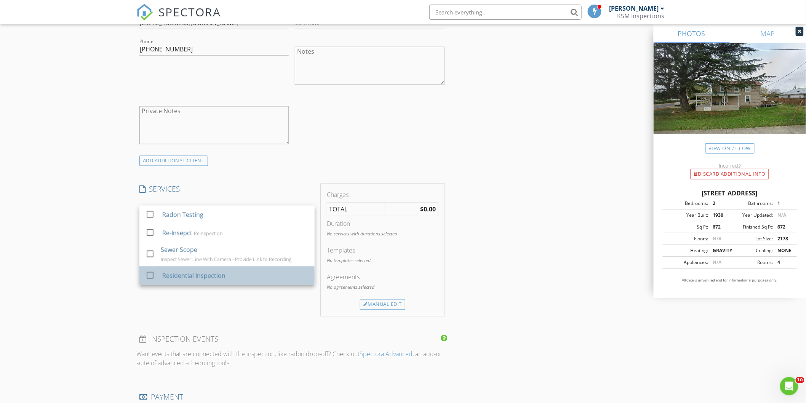
click at [200, 279] on div "Residential Inspection" at bounding box center [193, 275] width 63 height 9
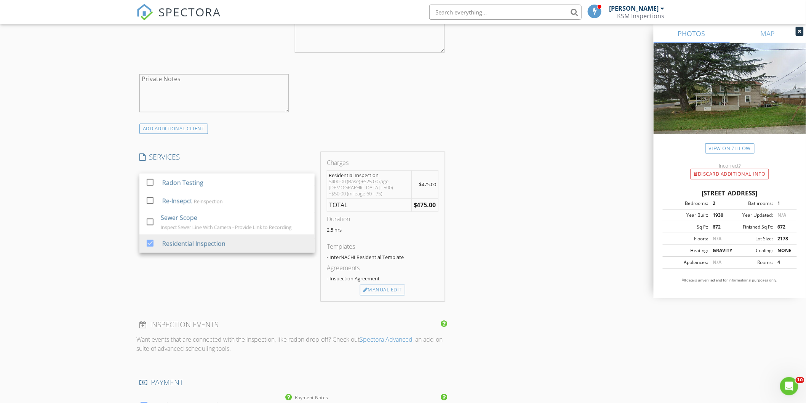
scroll to position [550, 0]
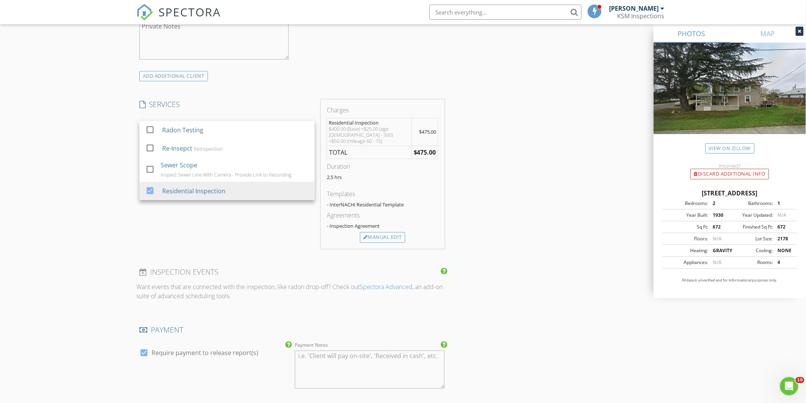
click at [524, 202] on div "INSPECTOR(S) check_box Kevin Meyers PRIMARY Kevin Meyers arrow_drop_down check_…" at bounding box center [402, 171] width 533 height 1267
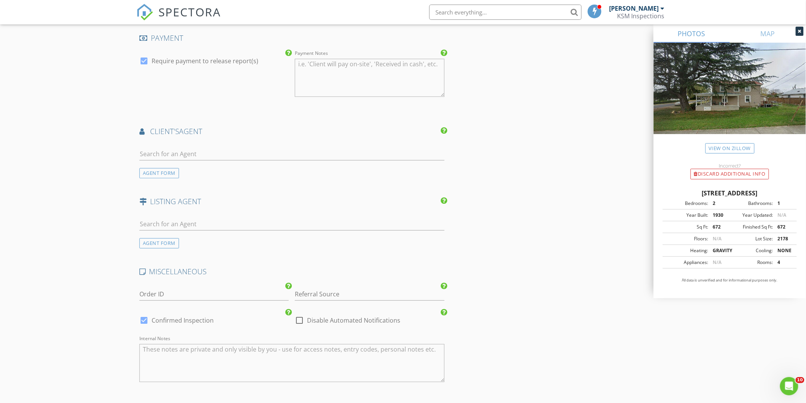
scroll to position [847, 0]
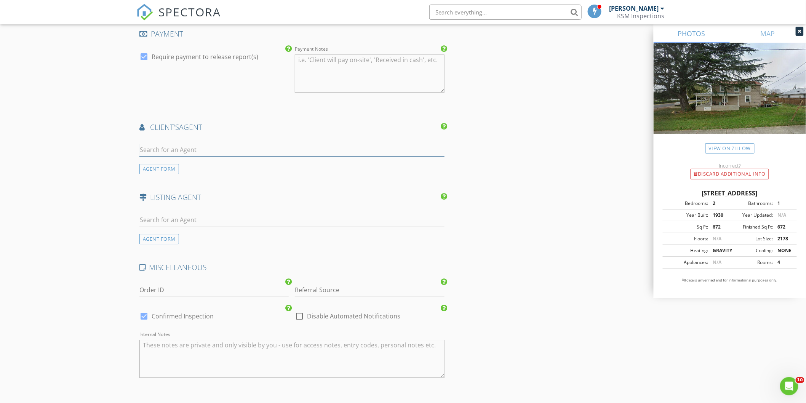
click at [178, 144] on input "text" at bounding box center [291, 150] width 305 height 13
click at [169, 165] on div "AGENT FORM" at bounding box center [159, 169] width 40 height 10
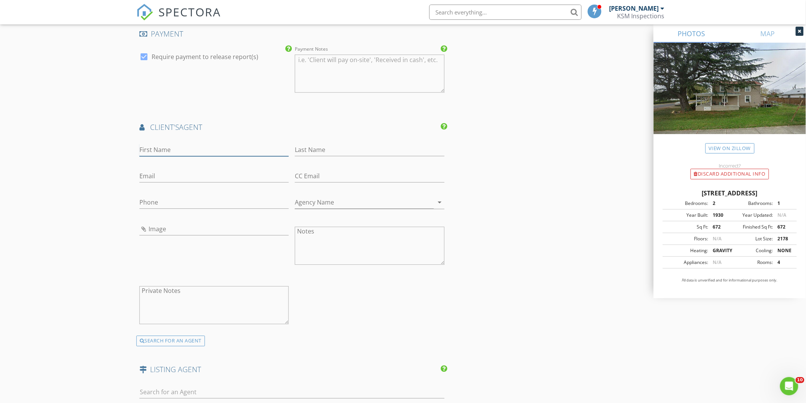
click at [166, 144] on input "First Name" at bounding box center [213, 150] width 149 height 13
click at [174, 144] on input "First Name" at bounding box center [213, 150] width 149 height 13
paste input "Michael"
type input "Michael"
click at [326, 144] on input "Last Name" at bounding box center [369, 150] width 149 height 13
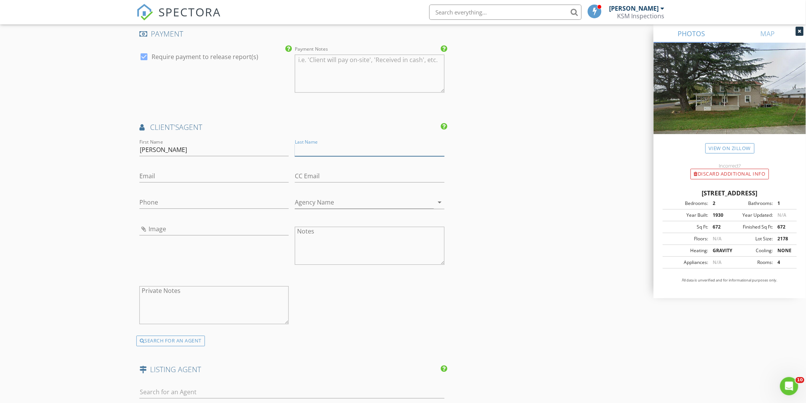
paste input "Lee"
type input "Lee"
click at [156, 172] on input "Email" at bounding box center [213, 176] width 149 height 13
paste input "Michael@MichaelLeeRealty.com"
type input "Michael@MichaelLeeRealty.com"
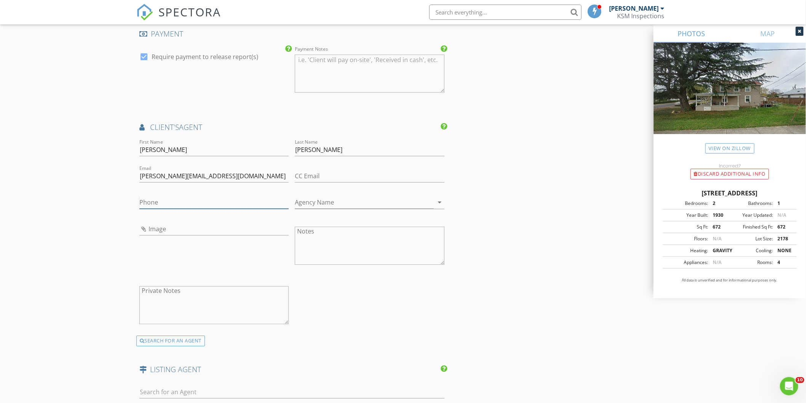
click at [167, 198] on input "Phone" at bounding box center [213, 202] width 149 height 13
paste input "828-542-0307"
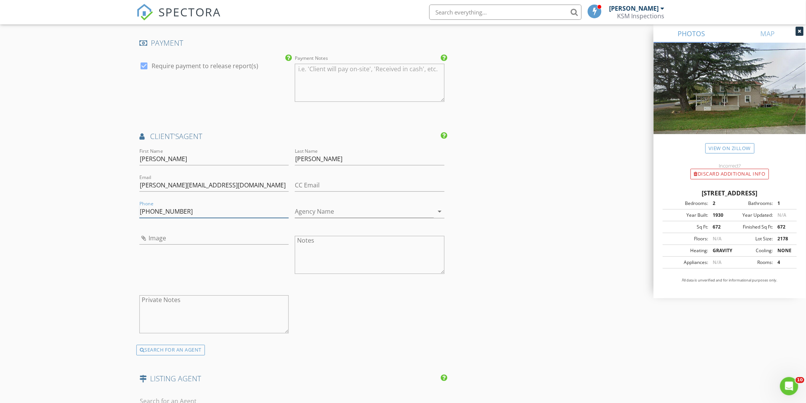
scroll to position [889, 0]
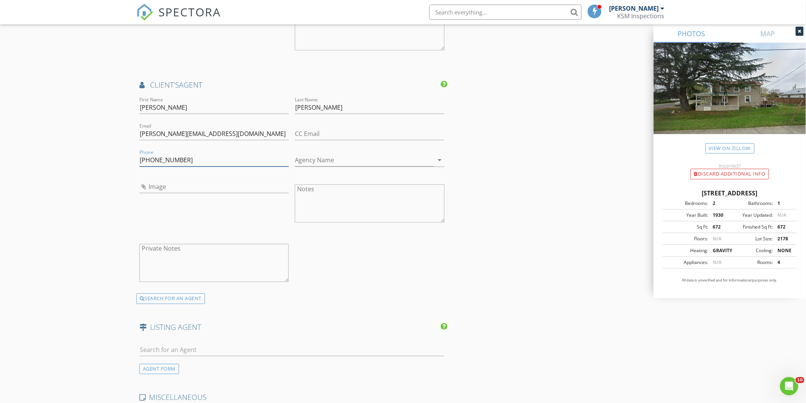
type input "828-542-0307"
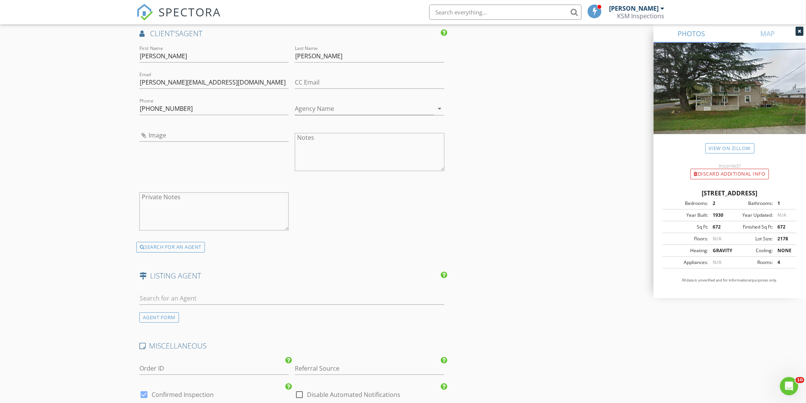
scroll to position [974, 0]
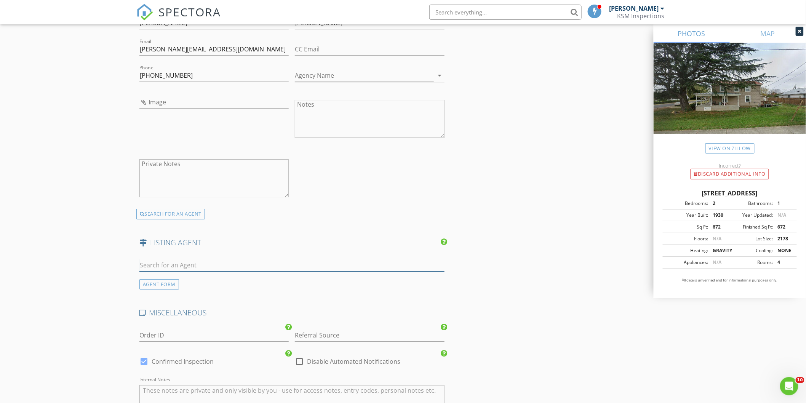
click at [173, 260] on input "text" at bounding box center [291, 265] width 305 height 13
type input "steph"
click at [176, 276] on div "Stephen J Acree" at bounding box center [184, 278] width 47 height 9
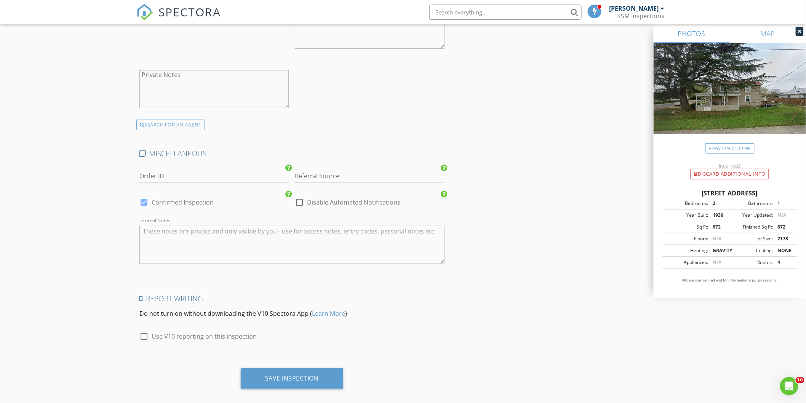
scroll to position [1311, 0]
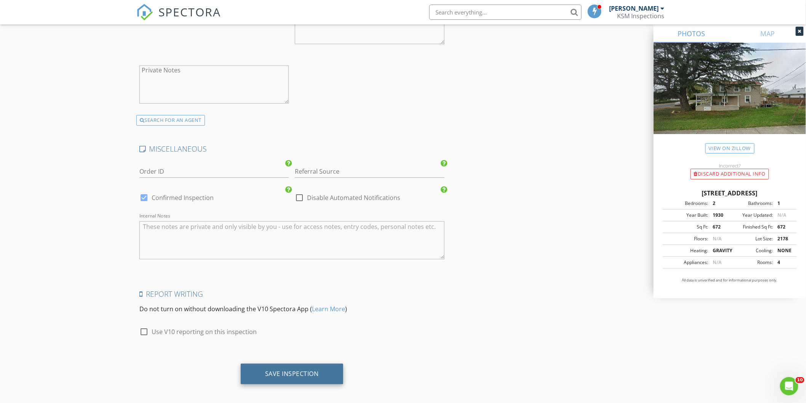
click at [320, 372] on div "Save Inspection" at bounding box center [292, 374] width 102 height 21
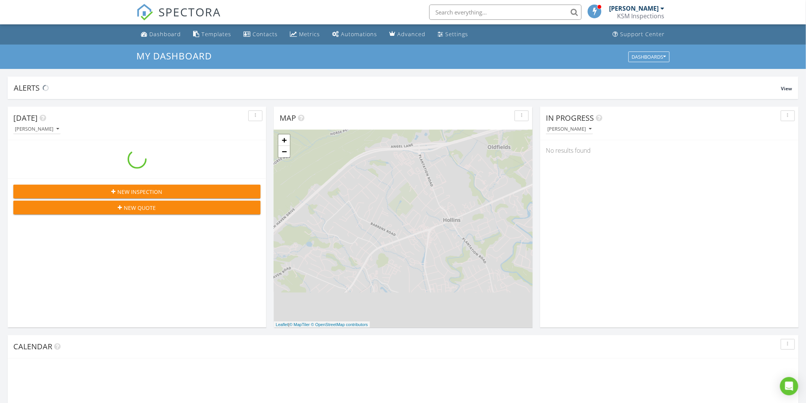
scroll to position [707, 820]
